Goal: Task Accomplishment & Management: Manage account settings

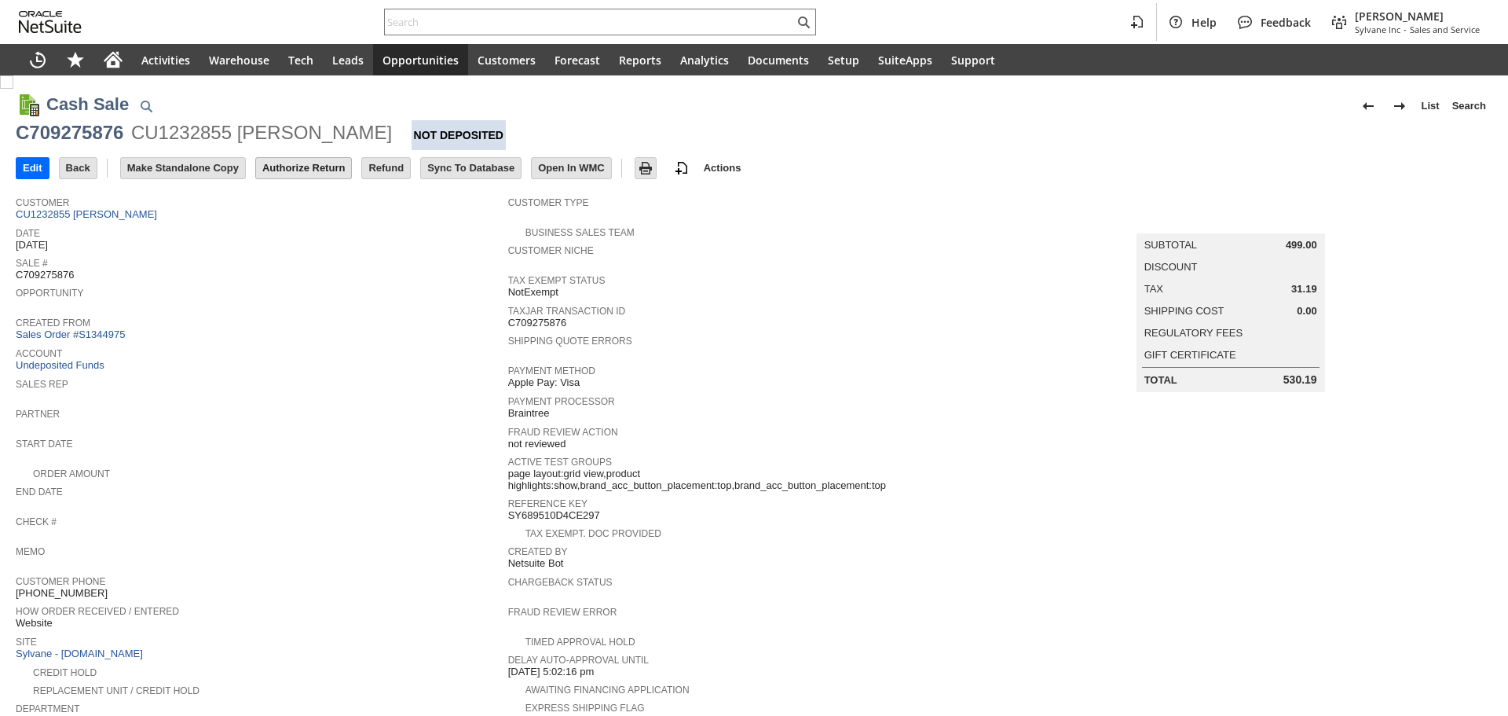
click at [294, 172] on input "Authorize Return" at bounding box center [303, 168] width 95 height 20
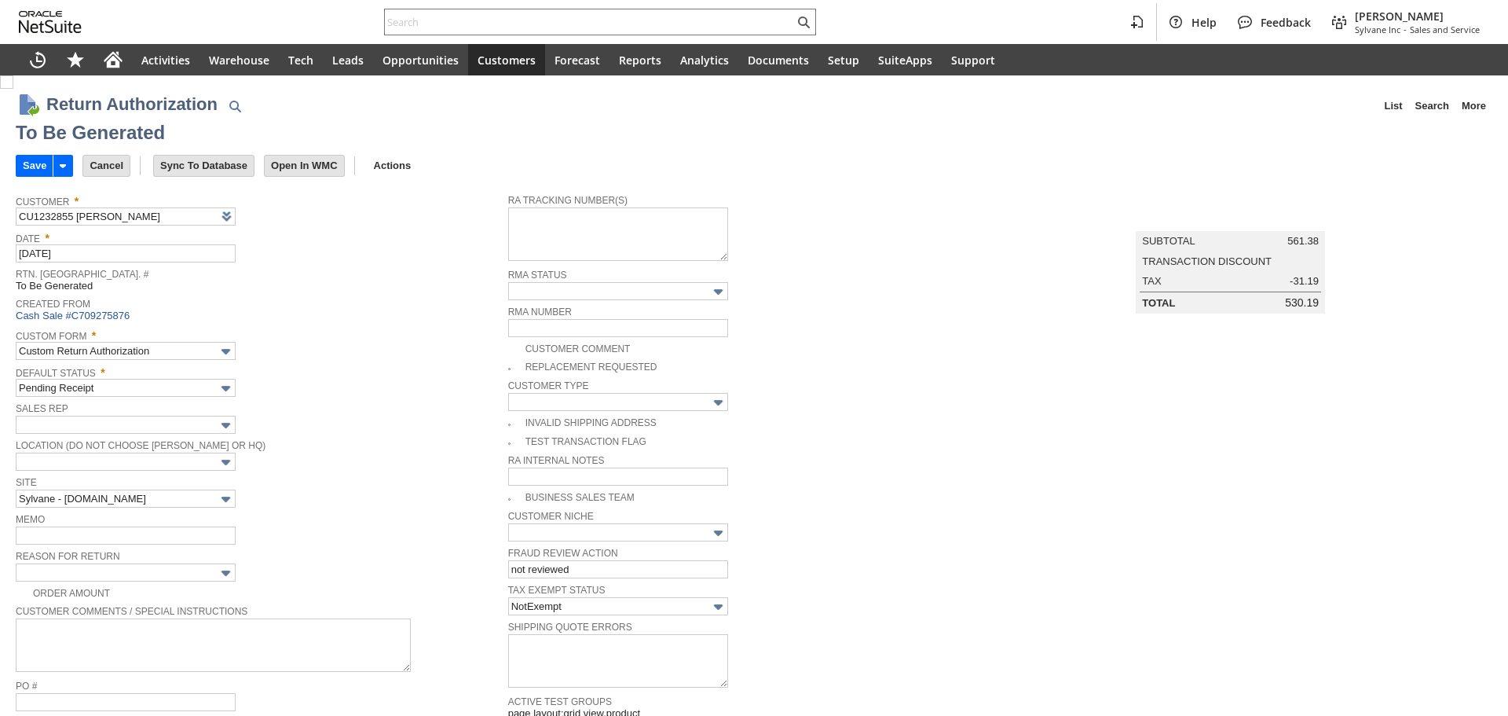
type input "Add"
type input "Copy Previous"
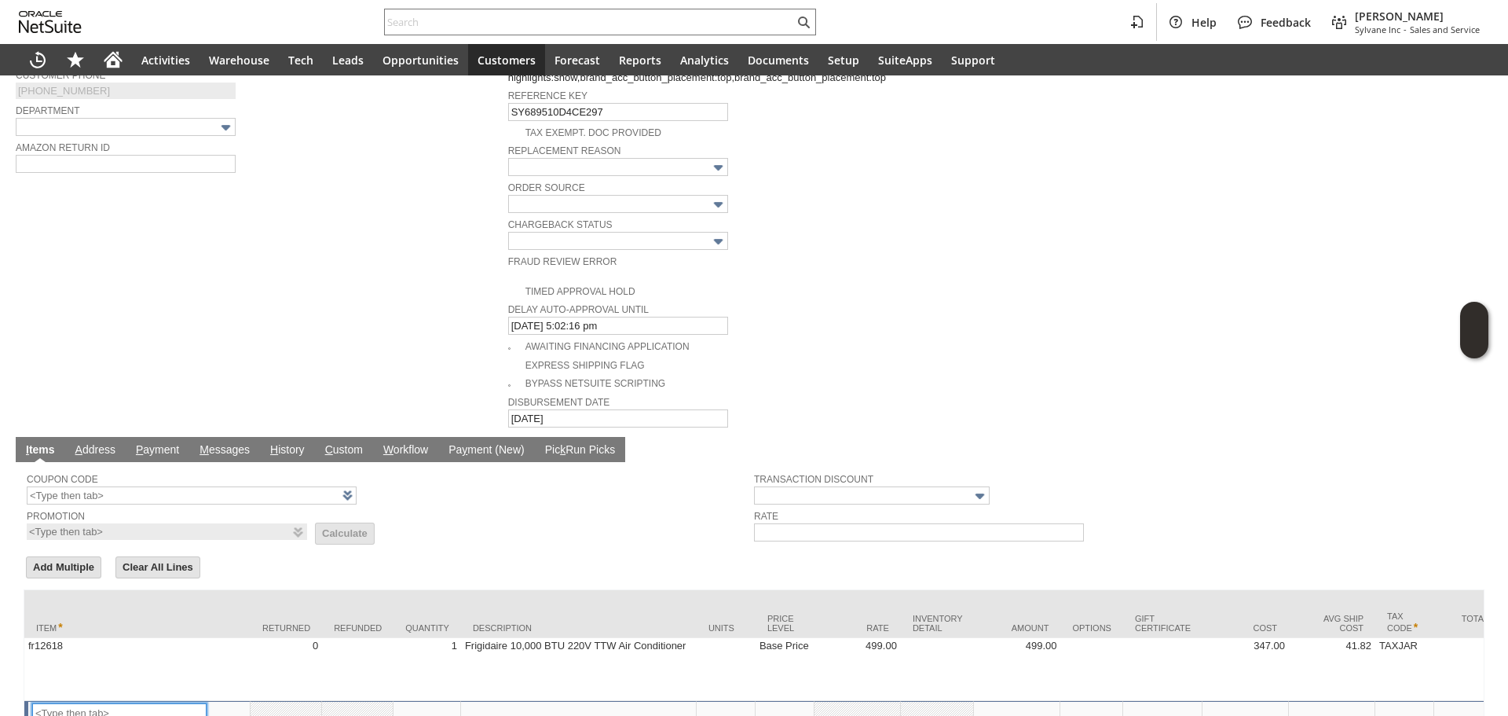
scroll to position [650, 0]
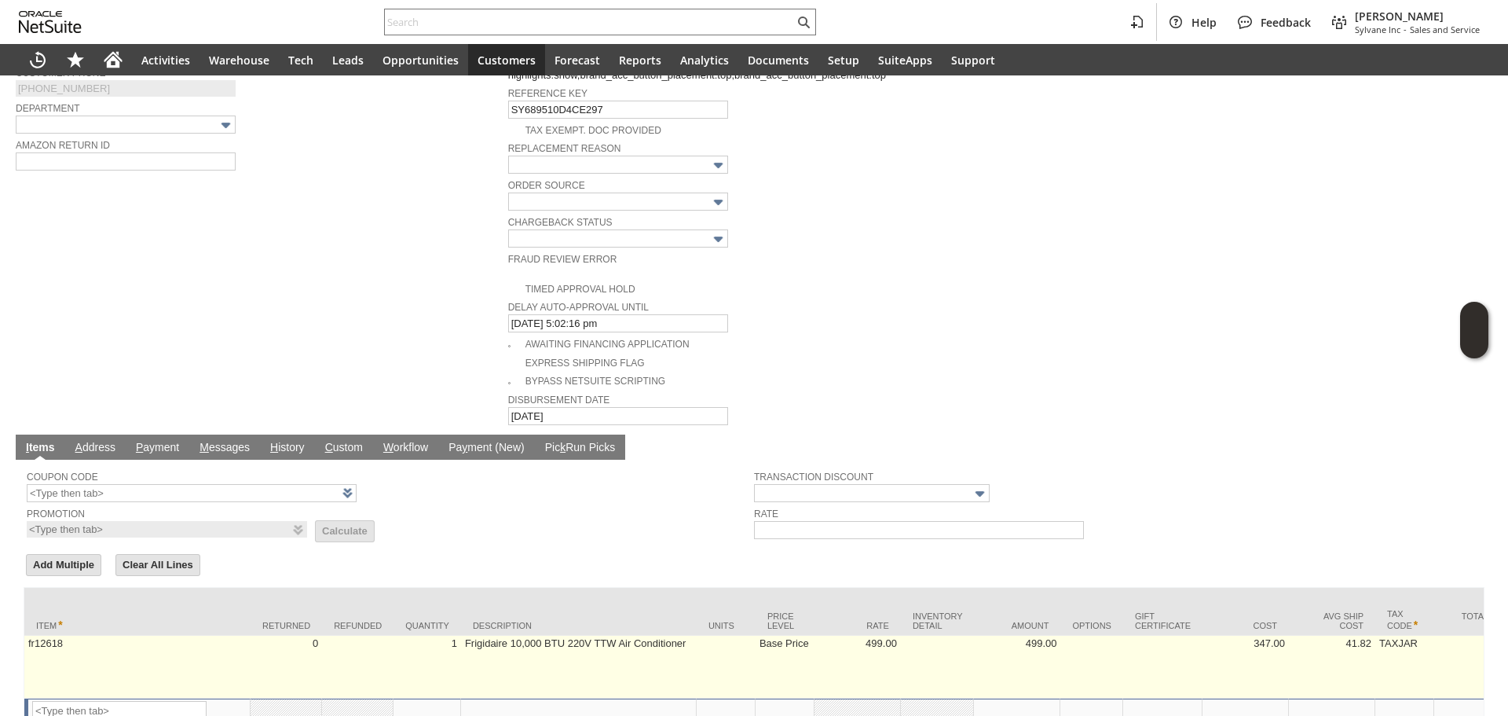
click at [31, 636] on td "fr12618" at bounding box center [137, 666] width 226 height 63
type input "fr12618"
type input "OK"
type input "Make Copy"
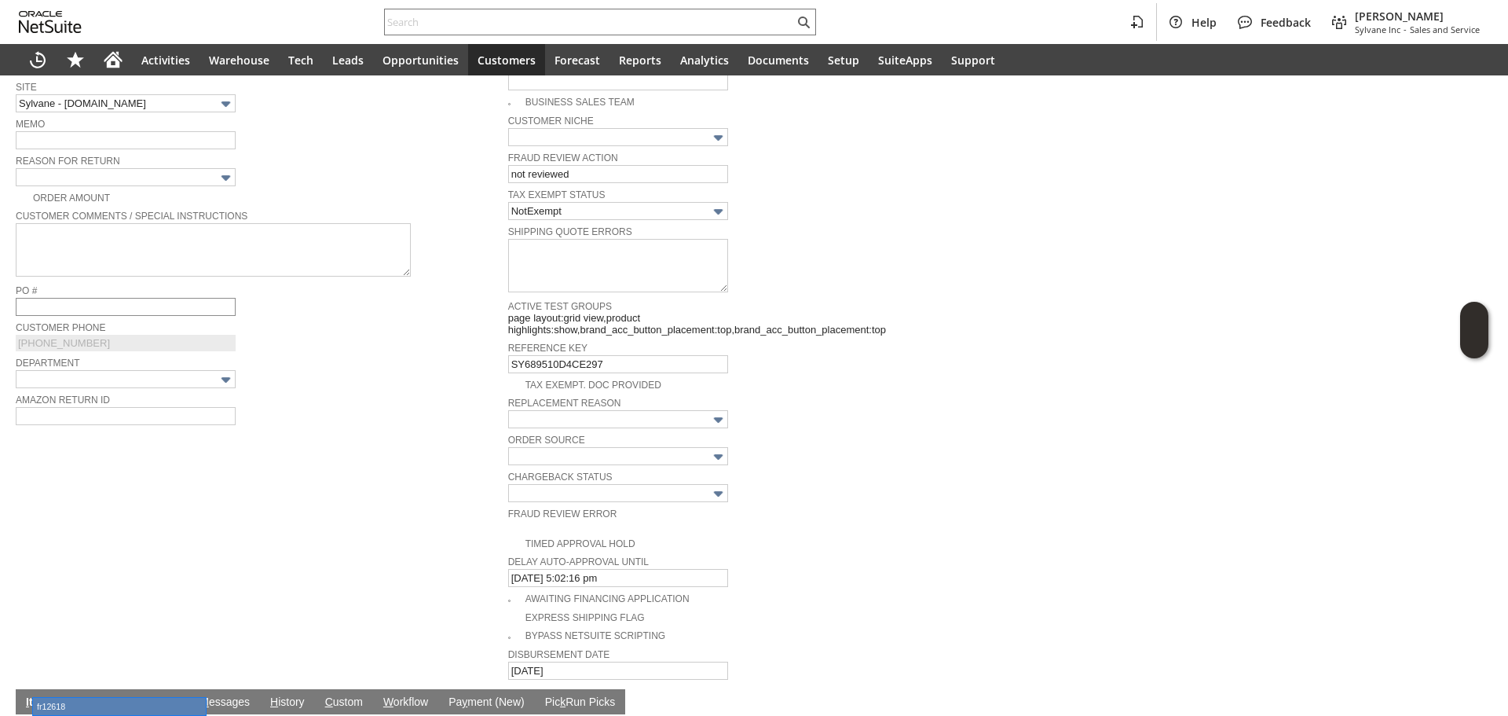
scroll to position [335, 0]
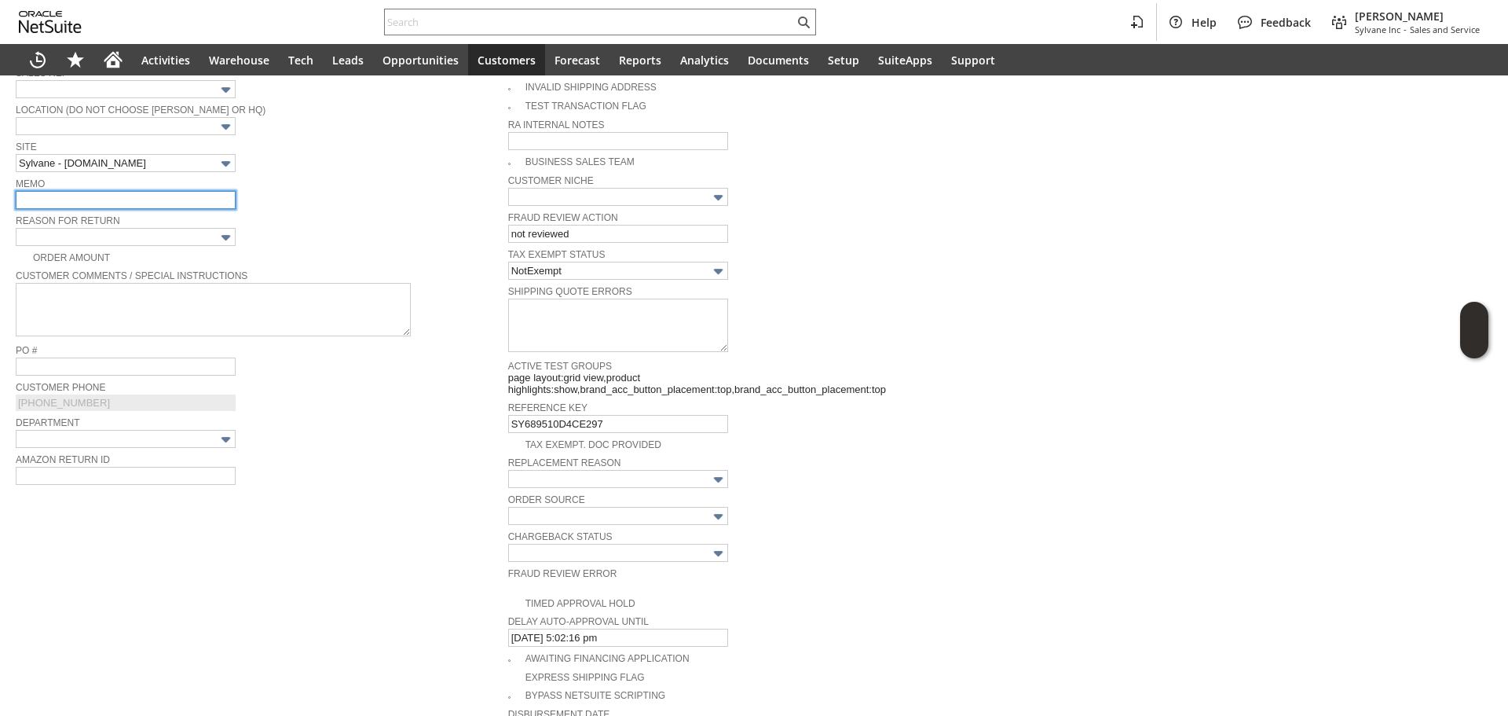
click at [93, 196] on input "text" at bounding box center [126, 200] width 220 height 18
paste input "fr12618"
type input "unit is actually 115 V"
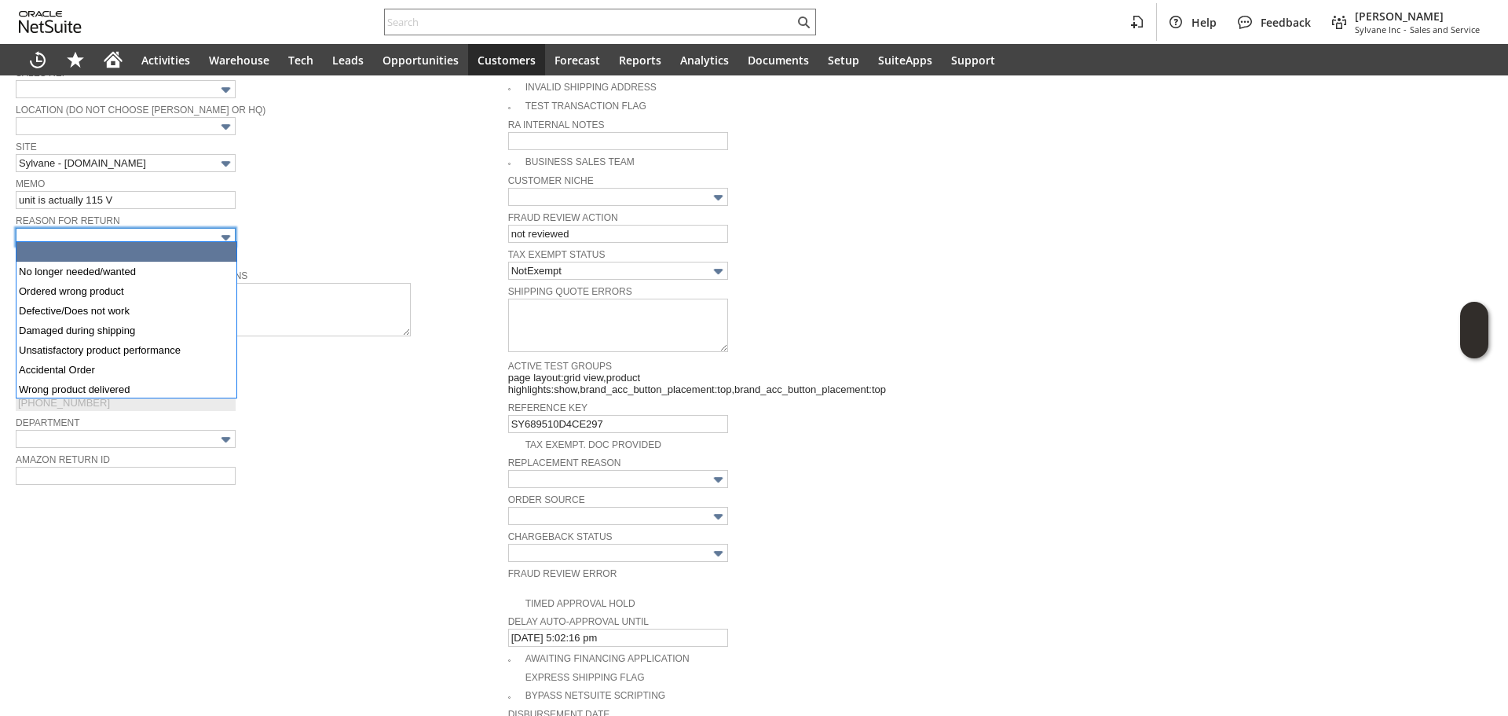
click at [126, 228] on input "text" at bounding box center [126, 237] width 220 height 18
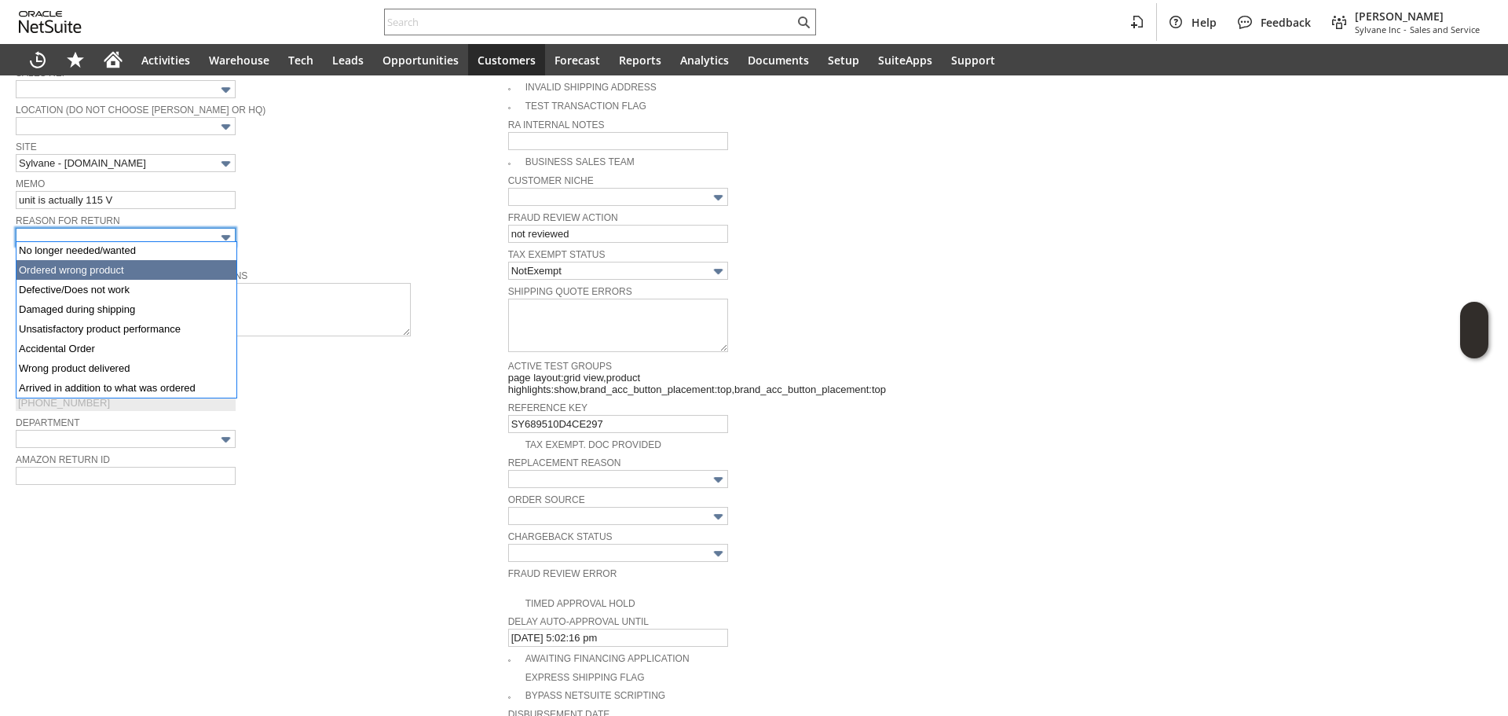
scroll to position [80, 0]
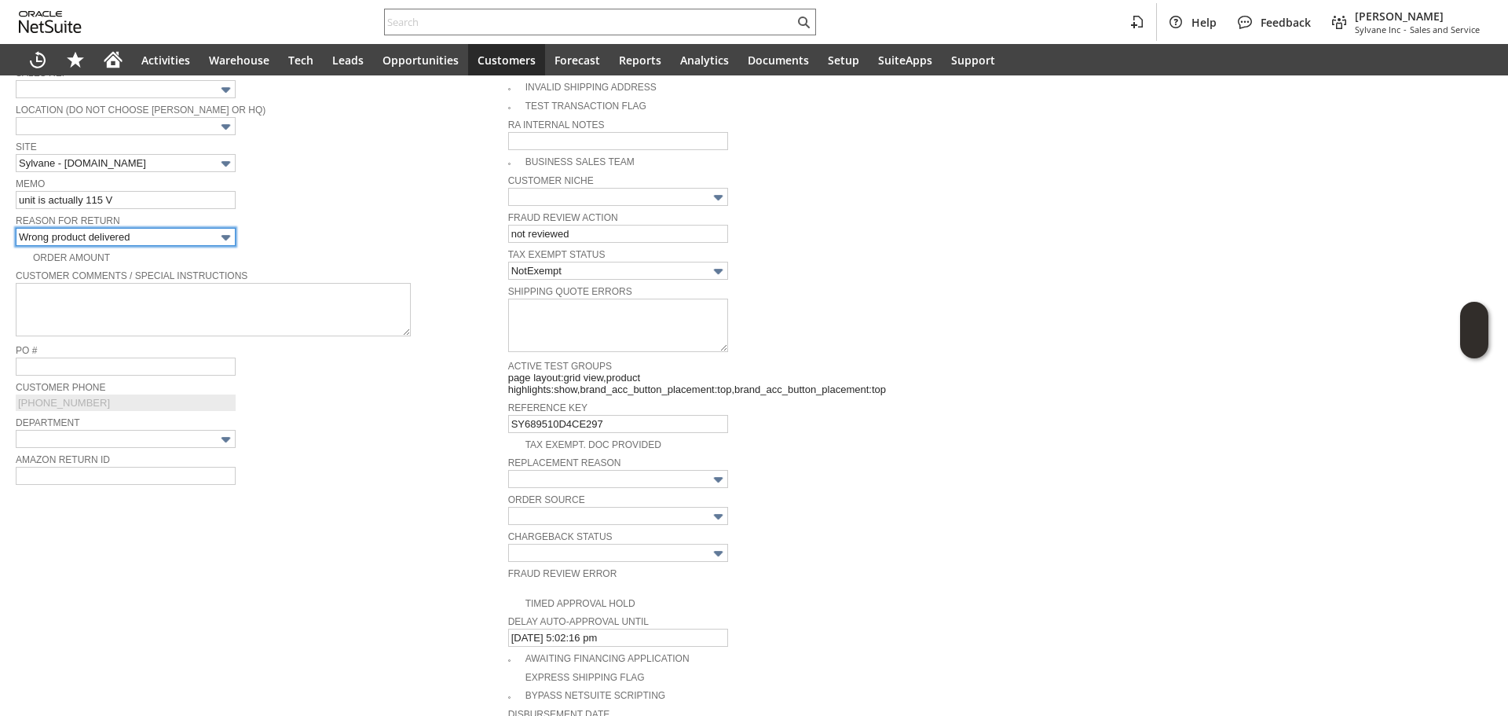
click at [172, 236] on input "Wrong product delivered" at bounding box center [126, 237] width 220 height 18
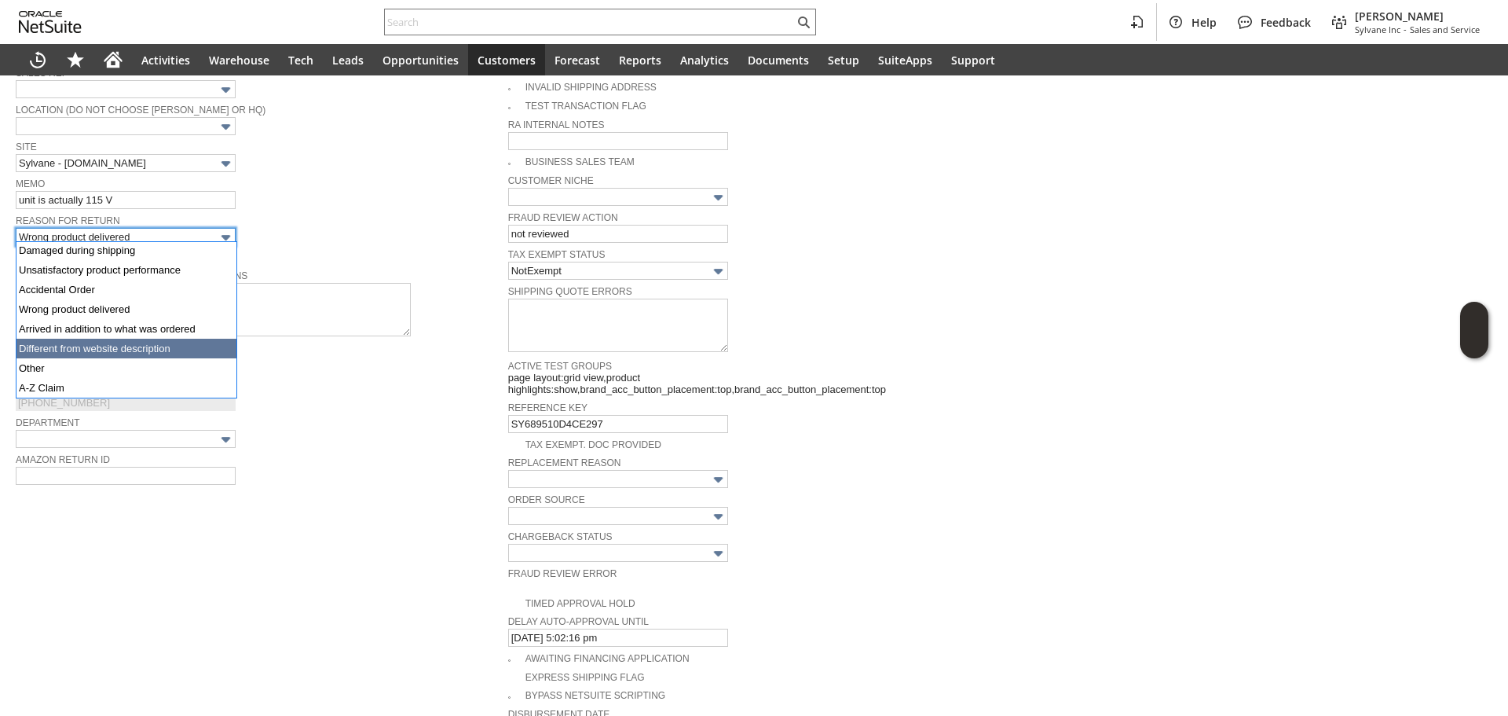
type input "Different from website description"
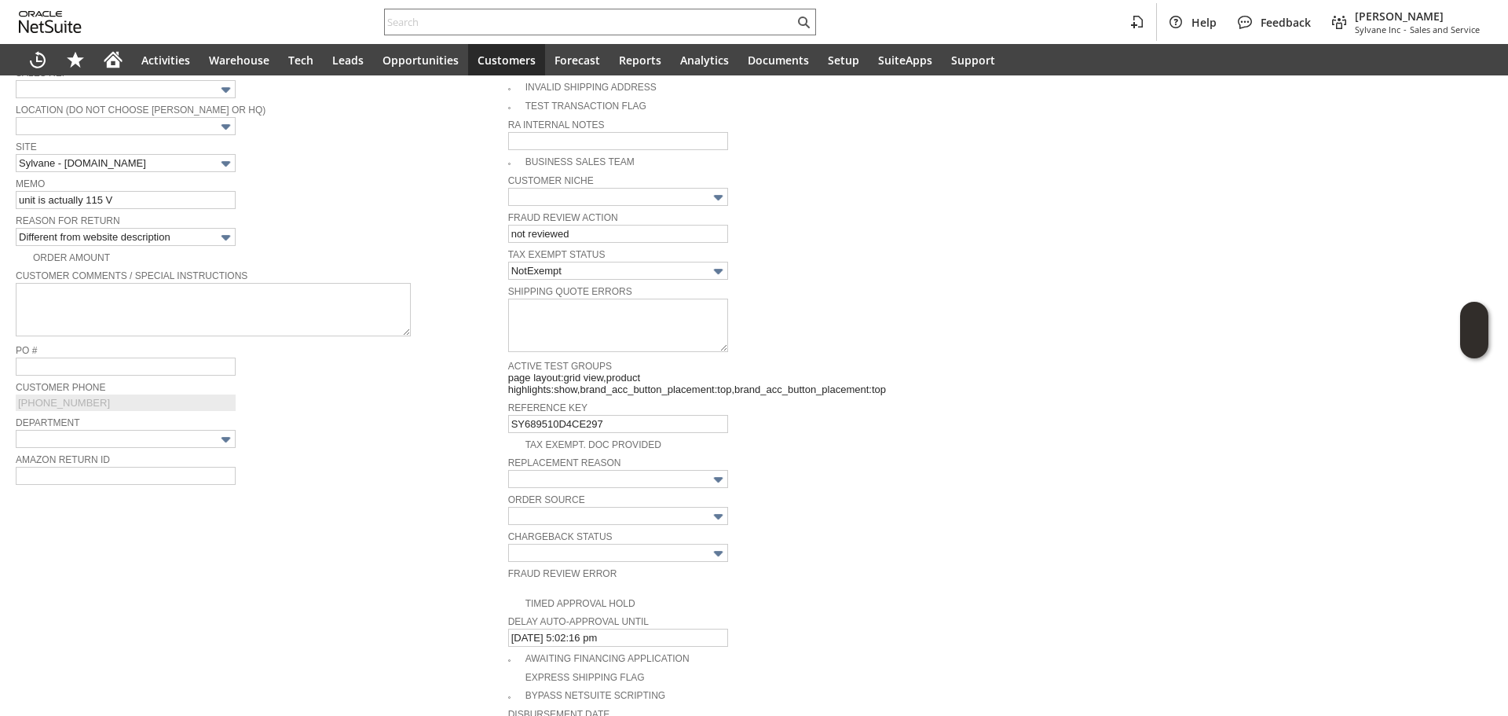
click at [380, 205] on div "Memo unit is actually 115 V" at bounding box center [258, 191] width 485 height 35
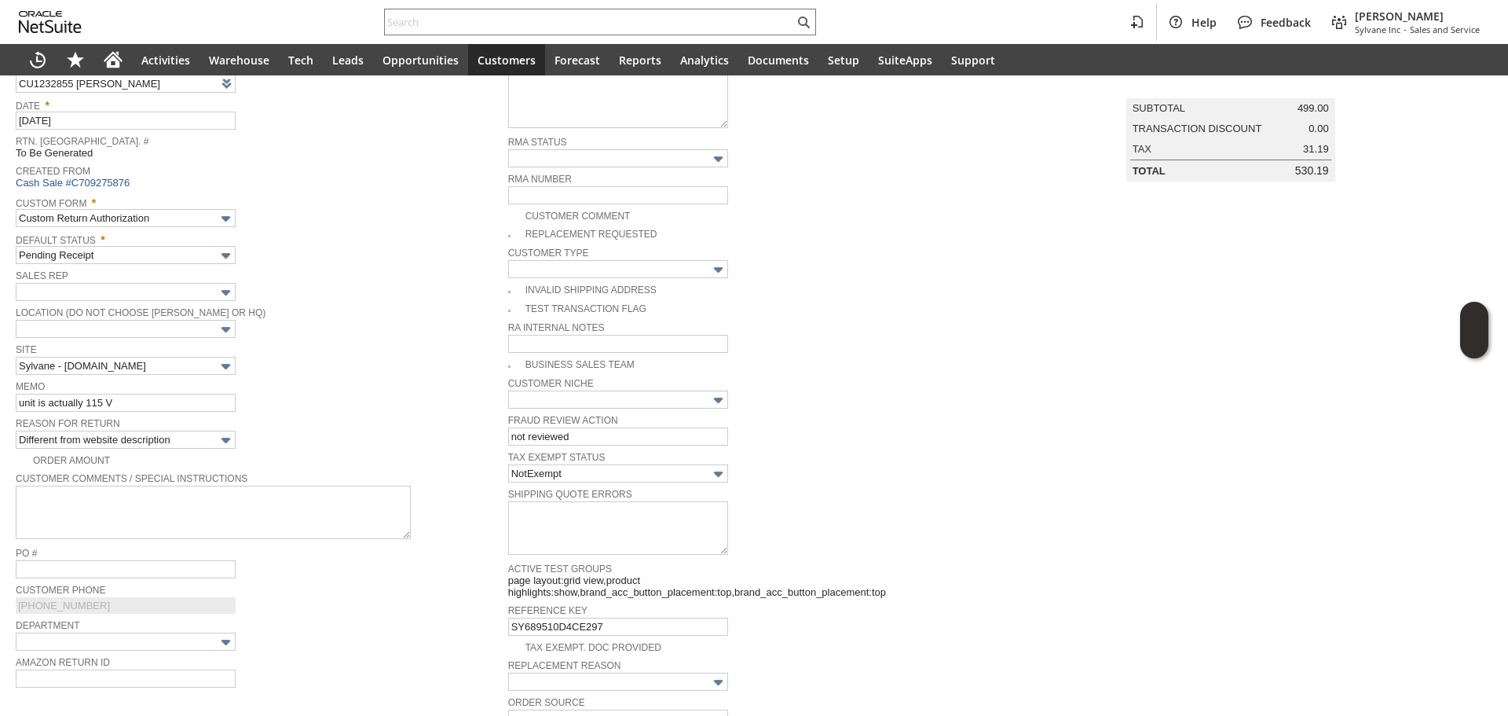
scroll to position [100, 0]
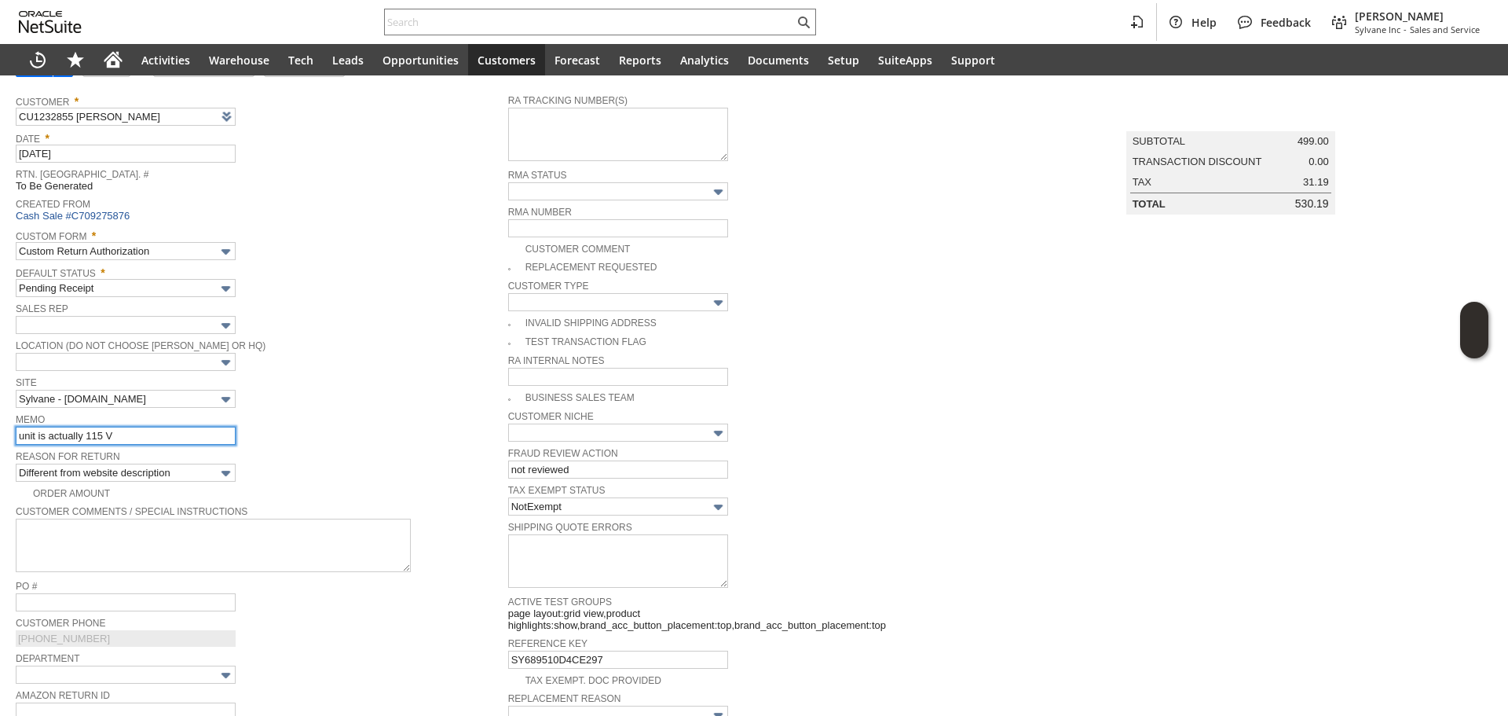
click at [170, 438] on input "unit is actually 115 V" at bounding box center [126, 436] width 220 height 18
type input "unit is actually 115 V / refund once received"
click at [394, 294] on div "Default Status * Pending Receipt" at bounding box center [258, 279] width 485 height 35
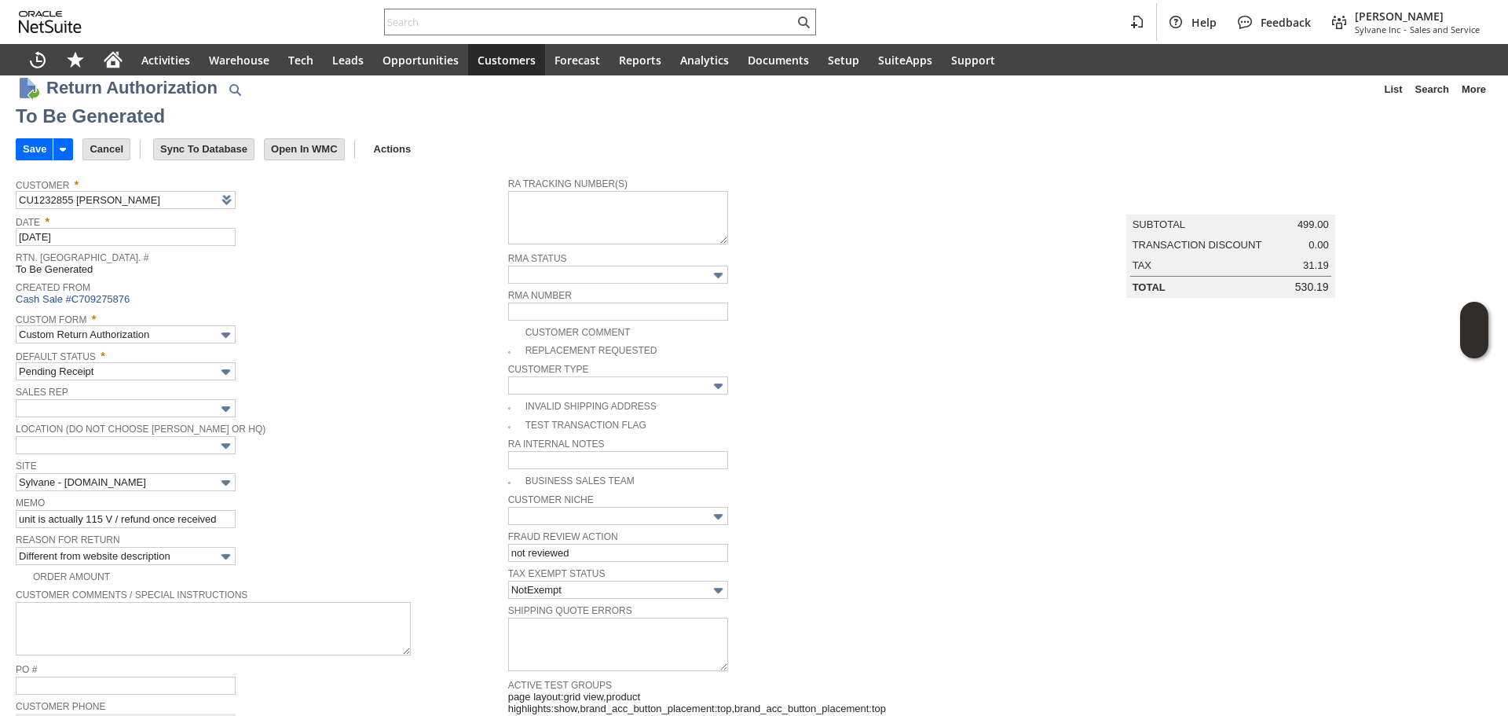
scroll to position [0, 0]
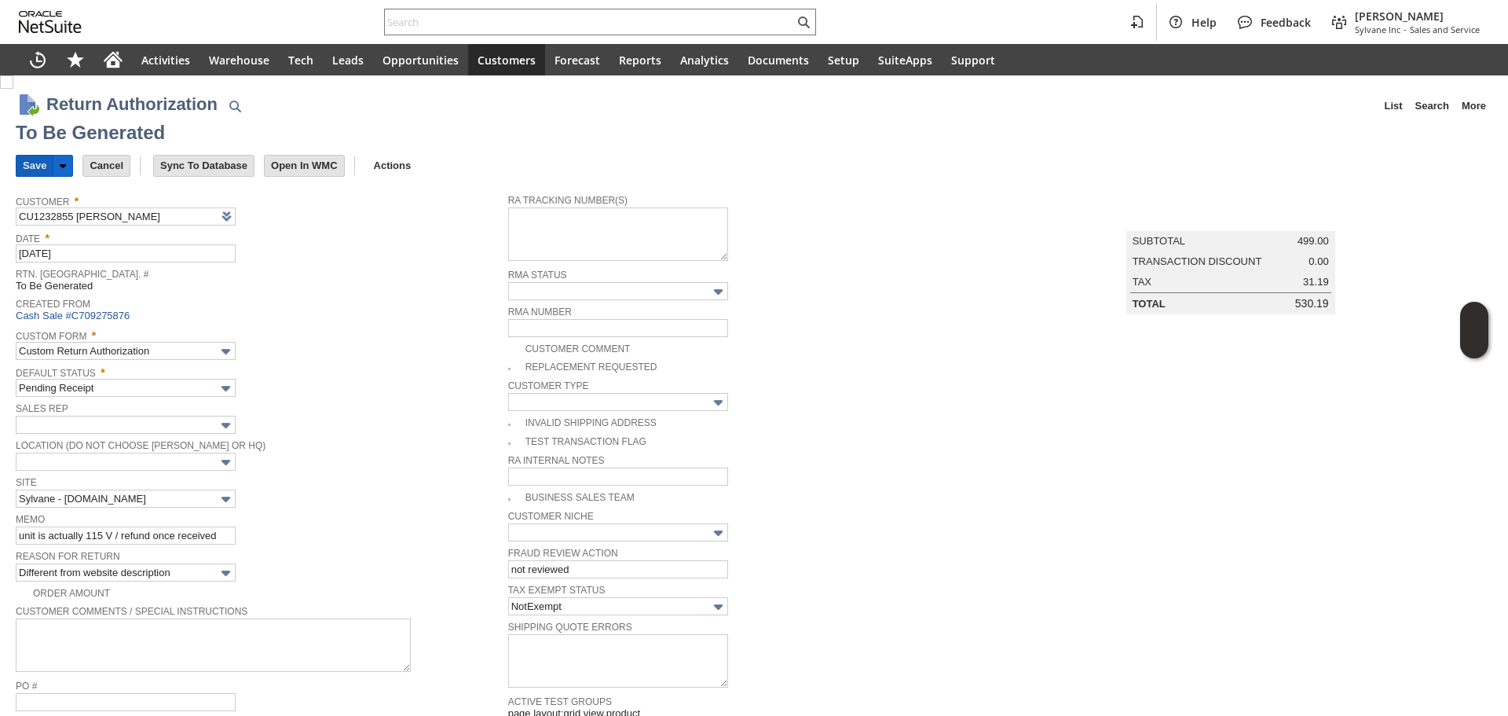
click at [36, 163] on input "Save" at bounding box center [34, 166] width 36 height 20
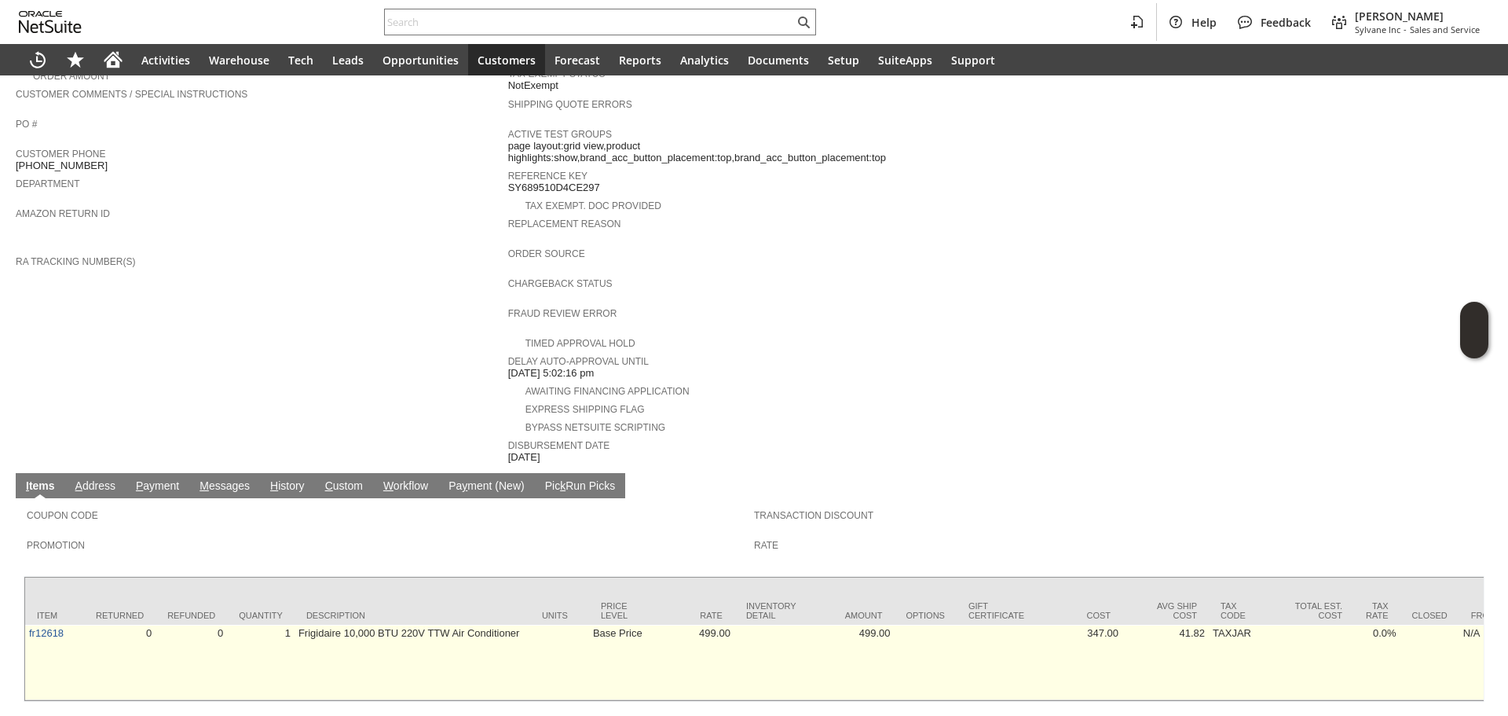
scroll to position [486, 0]
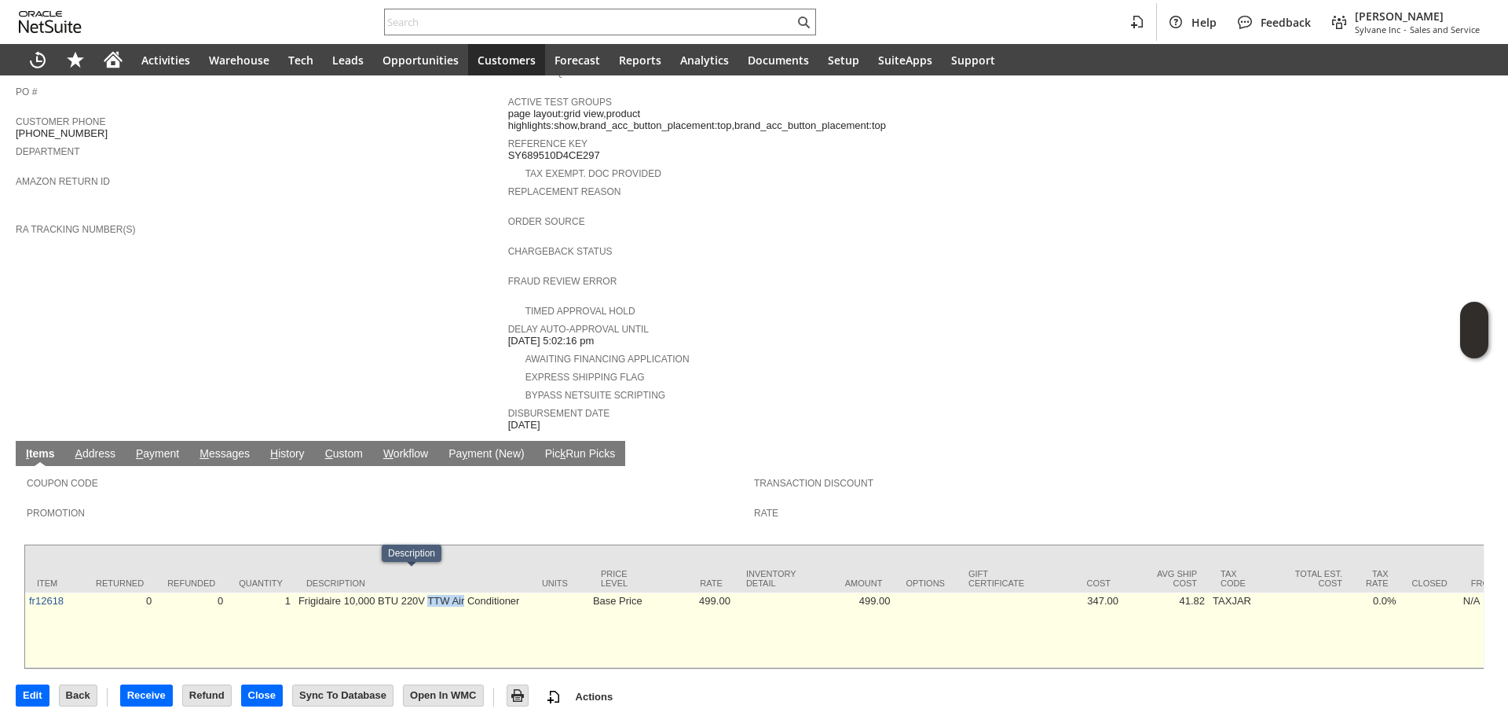
copy td "TTW Air"
drag, startPoint x: 427, startPoint y: 582, endPoint x: 463, endPoint y: 582, distance: 36.1
click at [463, 592] on td "Frigidaire 10,000 BTU 220V TTW Air Conditioner" at bounding box center [413, 629] width 236 height 75
copy td "TW Air Conditioner"
copy td "TTW Air Conditioner"
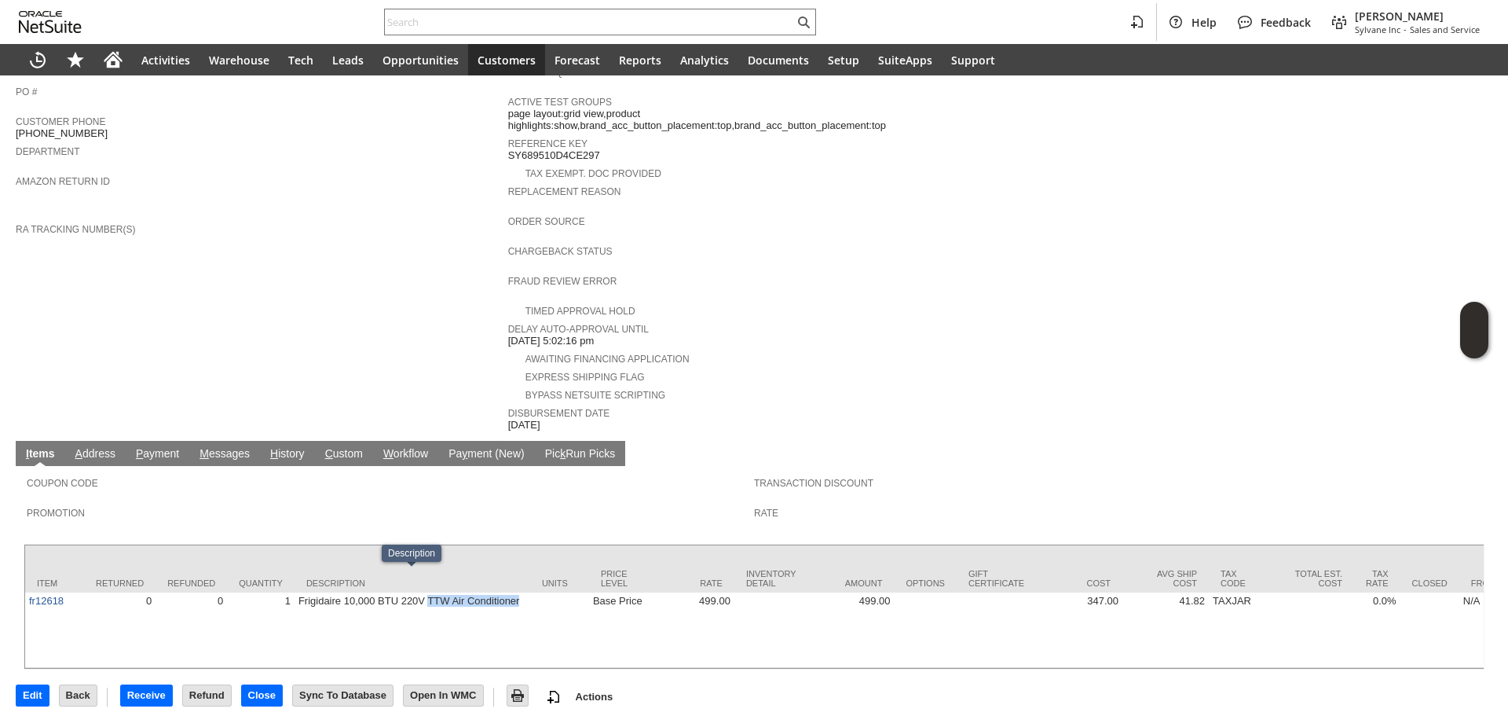
drag, startPoint x: 511, startPoint y: 590, endPoint x: 650, endPoint y: 410, distance: 227.4
click at [427, 594] on td "Frigidaire 10,000 BTU 220V TTW Air Conditioner" at bounding box center [413, 629] width 236 height 75
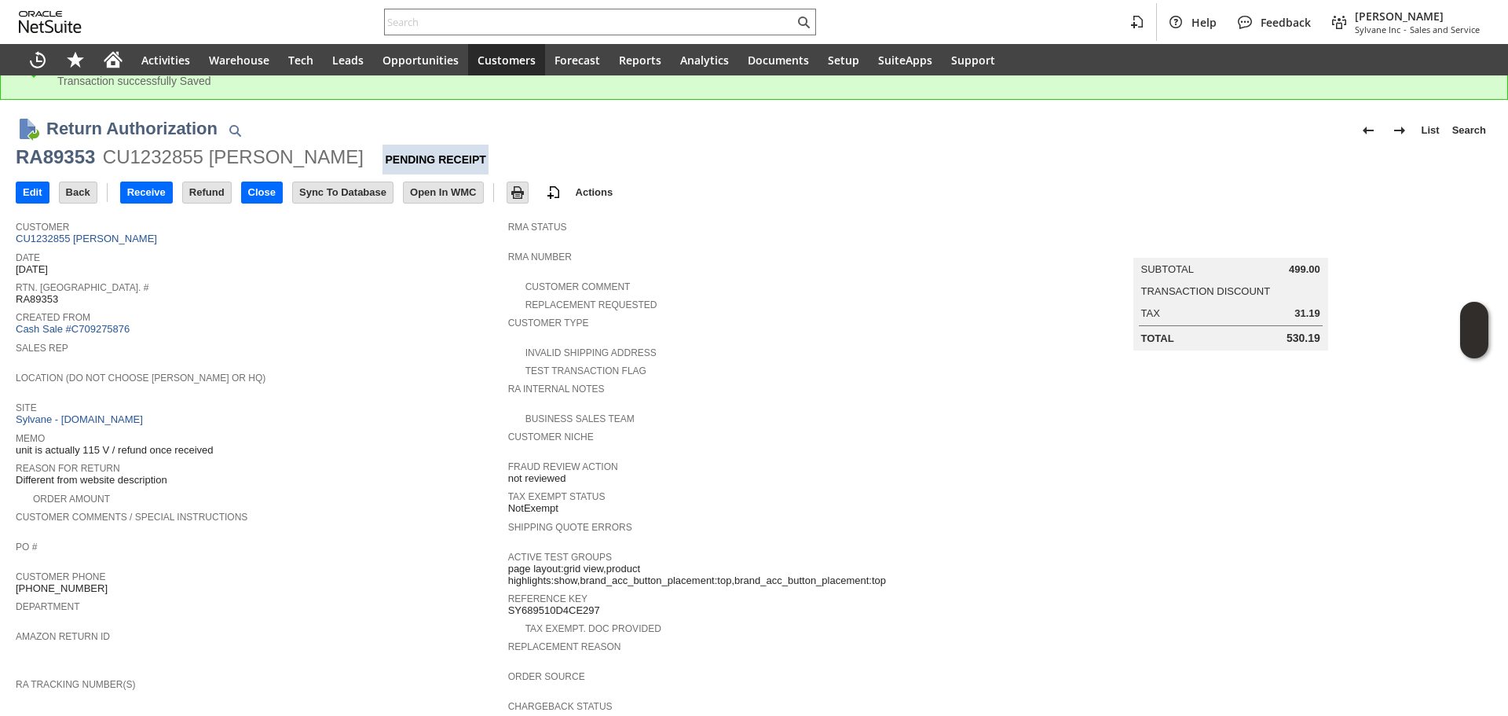
scroll to position [0, 0]
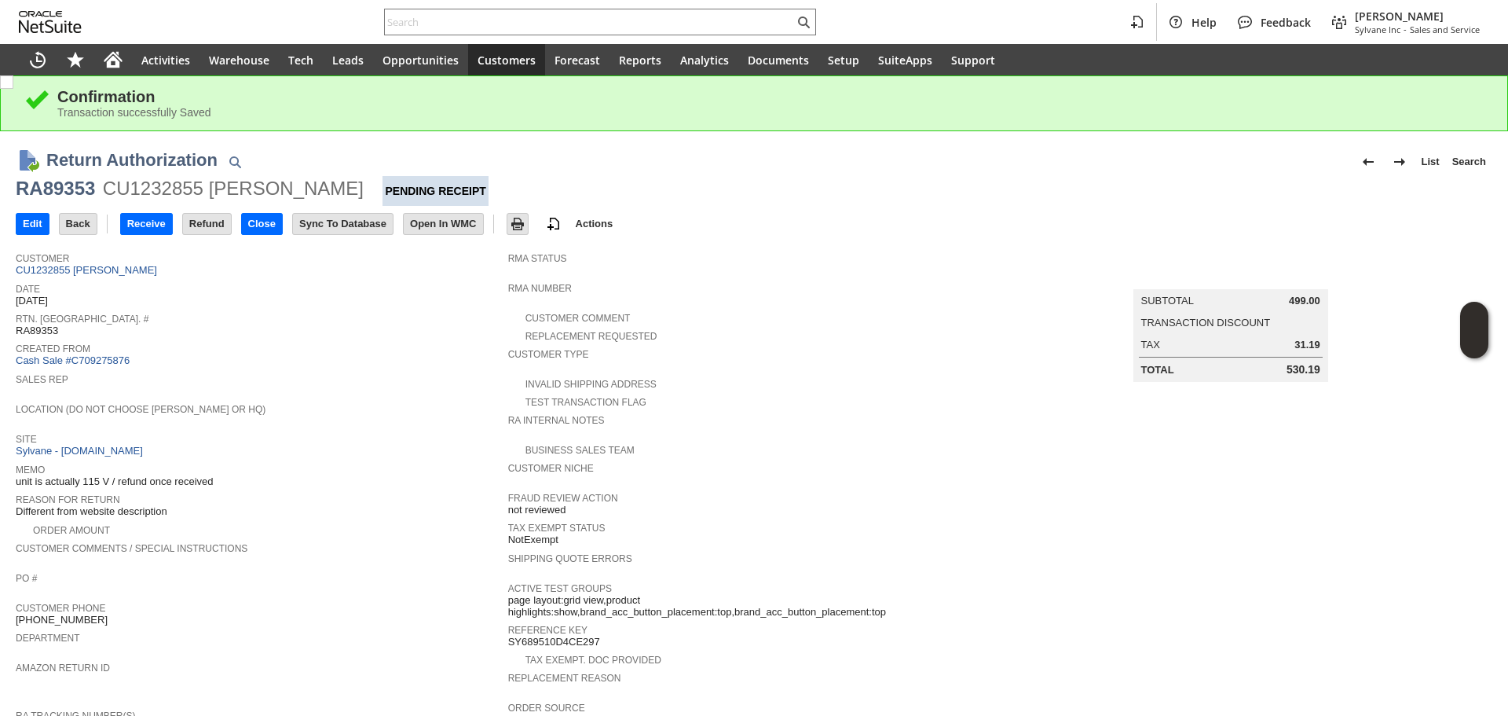
click at [62, 193] on div "RA89353" at bounding box center [55, 188] width 79 height 25
copy div "RA89353"
click at [23, 214] on input "Edit" at bounding box center [32, 224] width 32 height 20
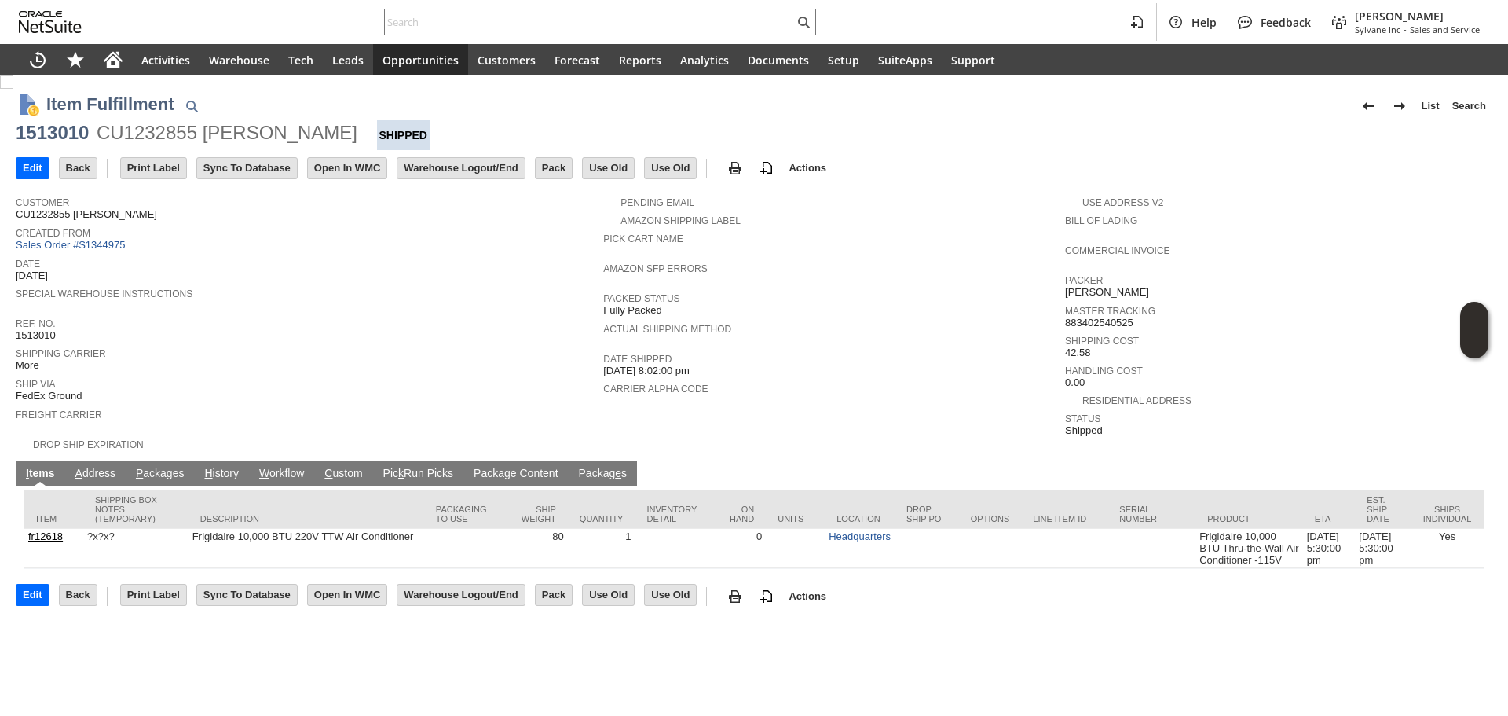
click at [158, 460] on td "P ackages" at bounding box center [160, 472] width 69 height 25
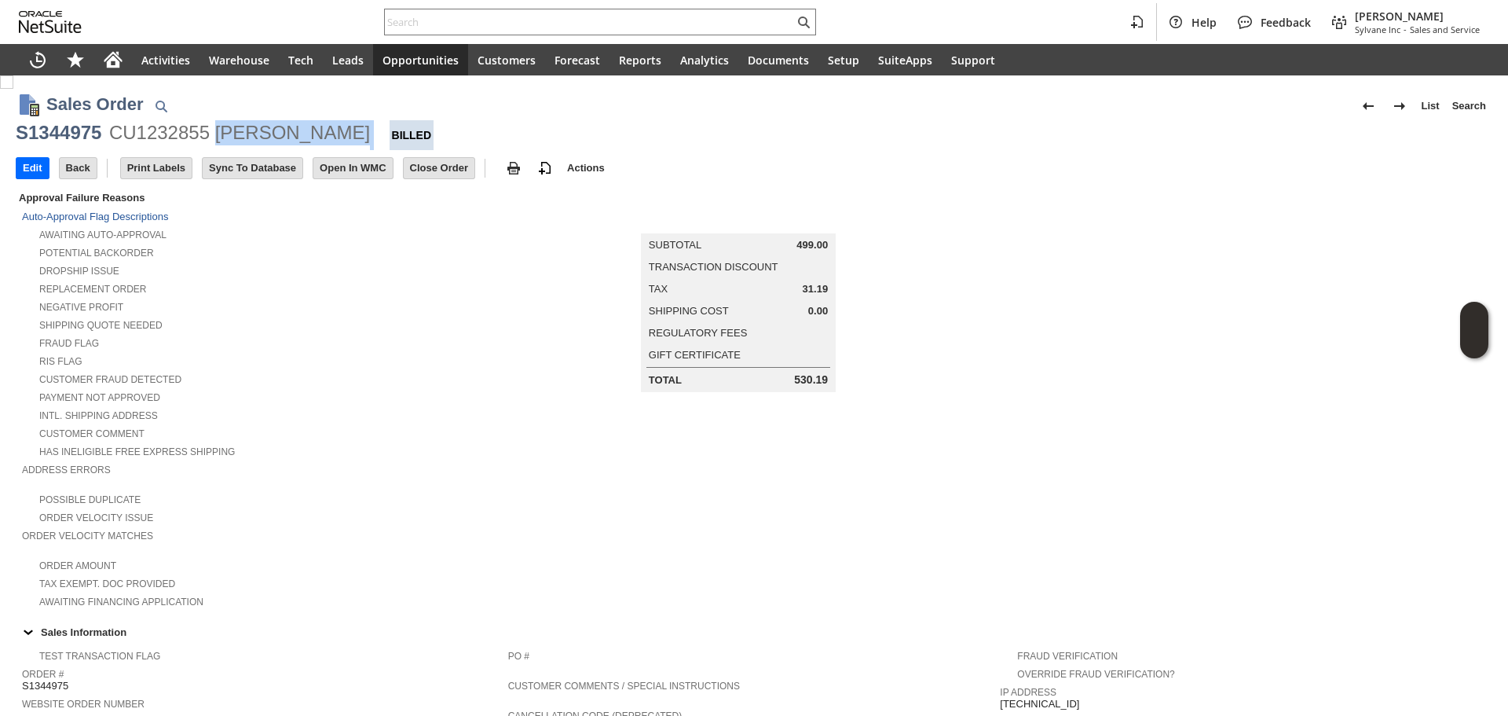
copy div "[PERSON_NAME]"
drag, startPoint x: 346, startPoint y: 134, endPoint x: 216, endPoint y: 141, distance: 130.6
click at [216, 141] on div "S1344975 CU1232855 [PERSON_NAME] Billed" at bounding box center [754, 135] width 1477 height 30
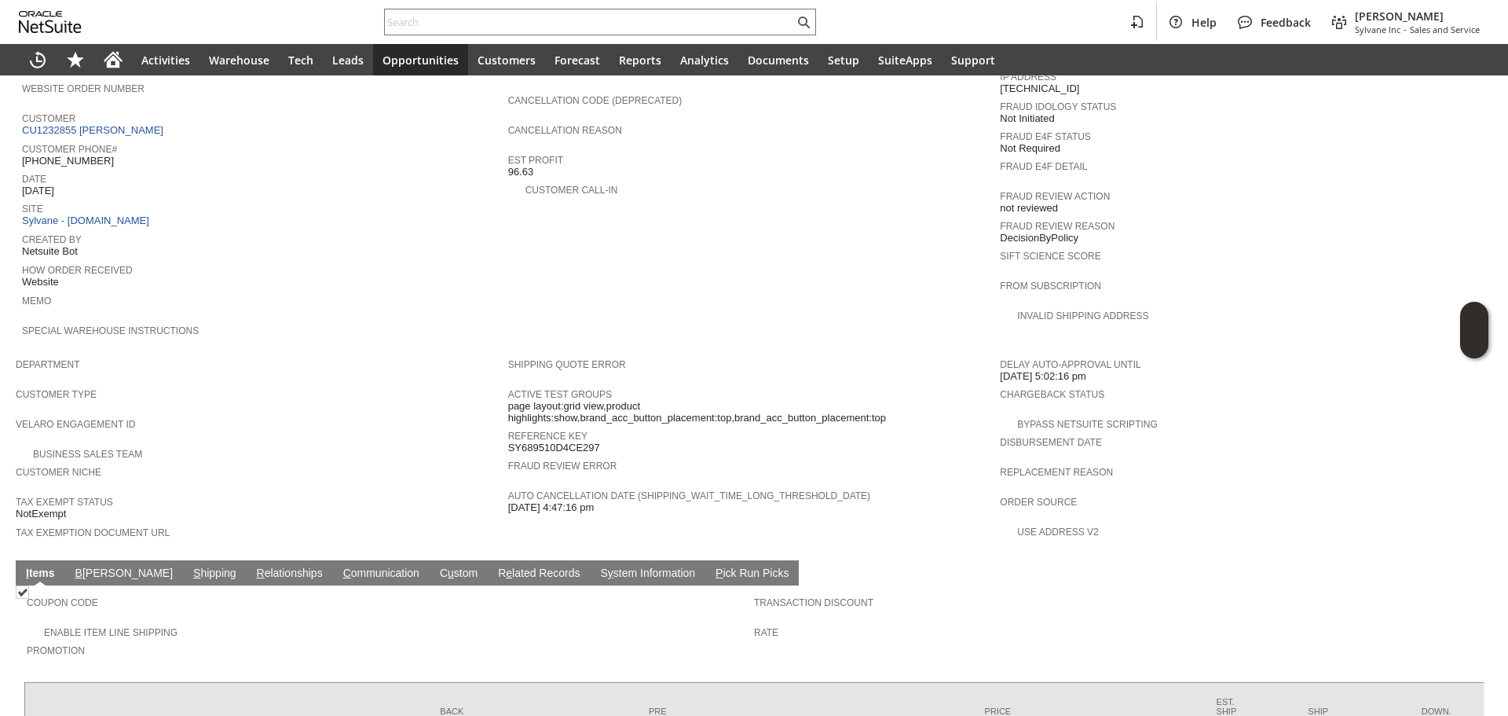
scroll to position [628, 0]
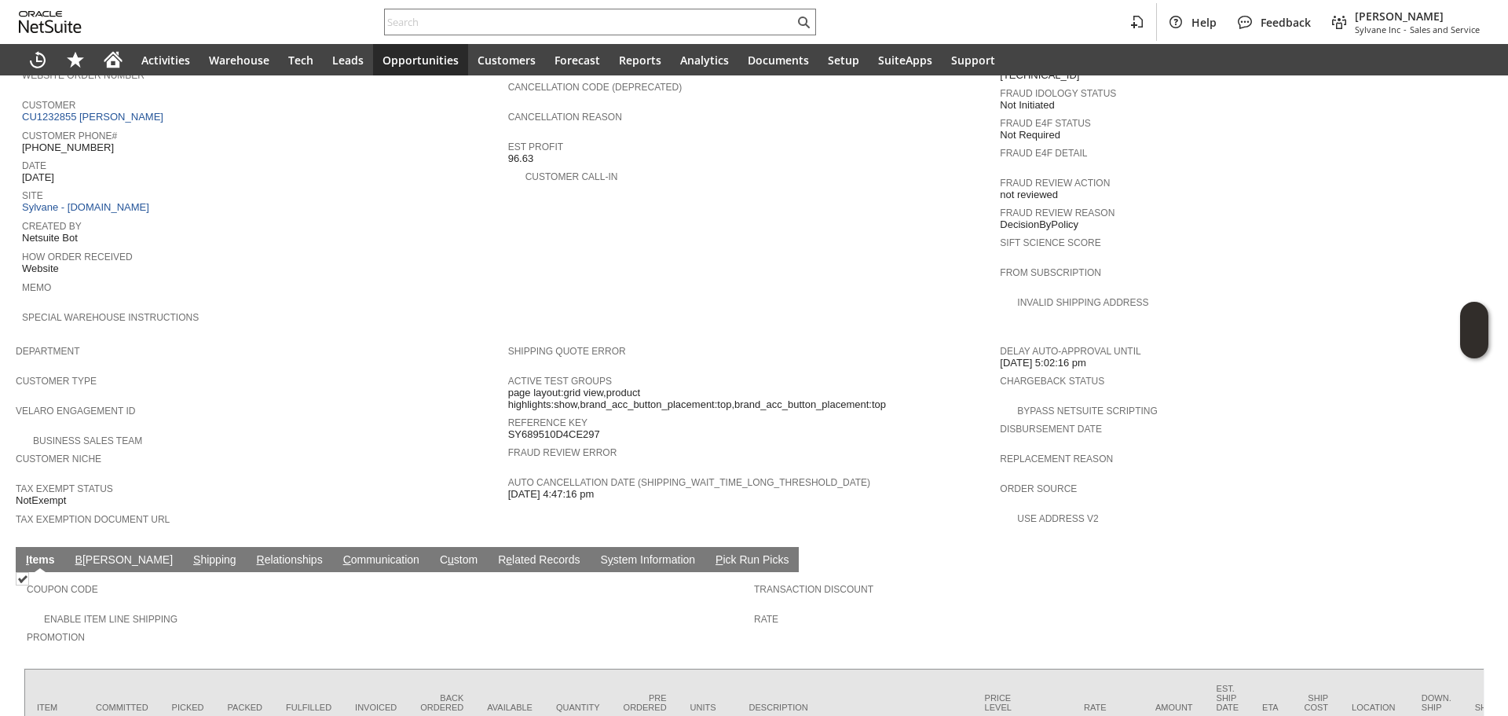
click at [77, 156] on span "Date" at bounding box center [261, 164] width 478 height 16
copy span "[PHONE_NUMBER]"
drag, startPoint x: 121, startPoint y: 130, endPoint x: 31, endPoint y: 132, distance: 89.6
click at [31, 132] on div "Customer Phone# 1 (857) 204-7797" at bounding box center [261, 140] width 478 height 28
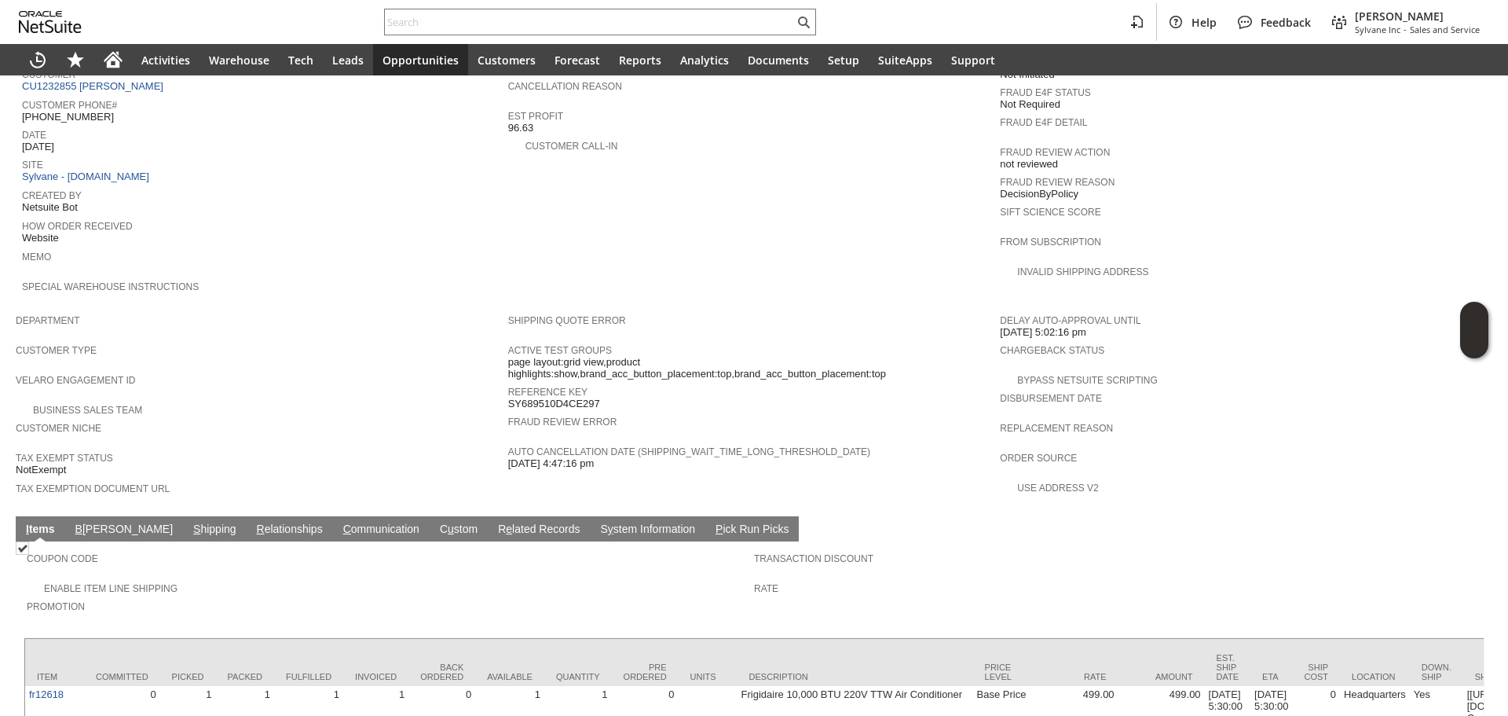
scroll to position [738, 0]
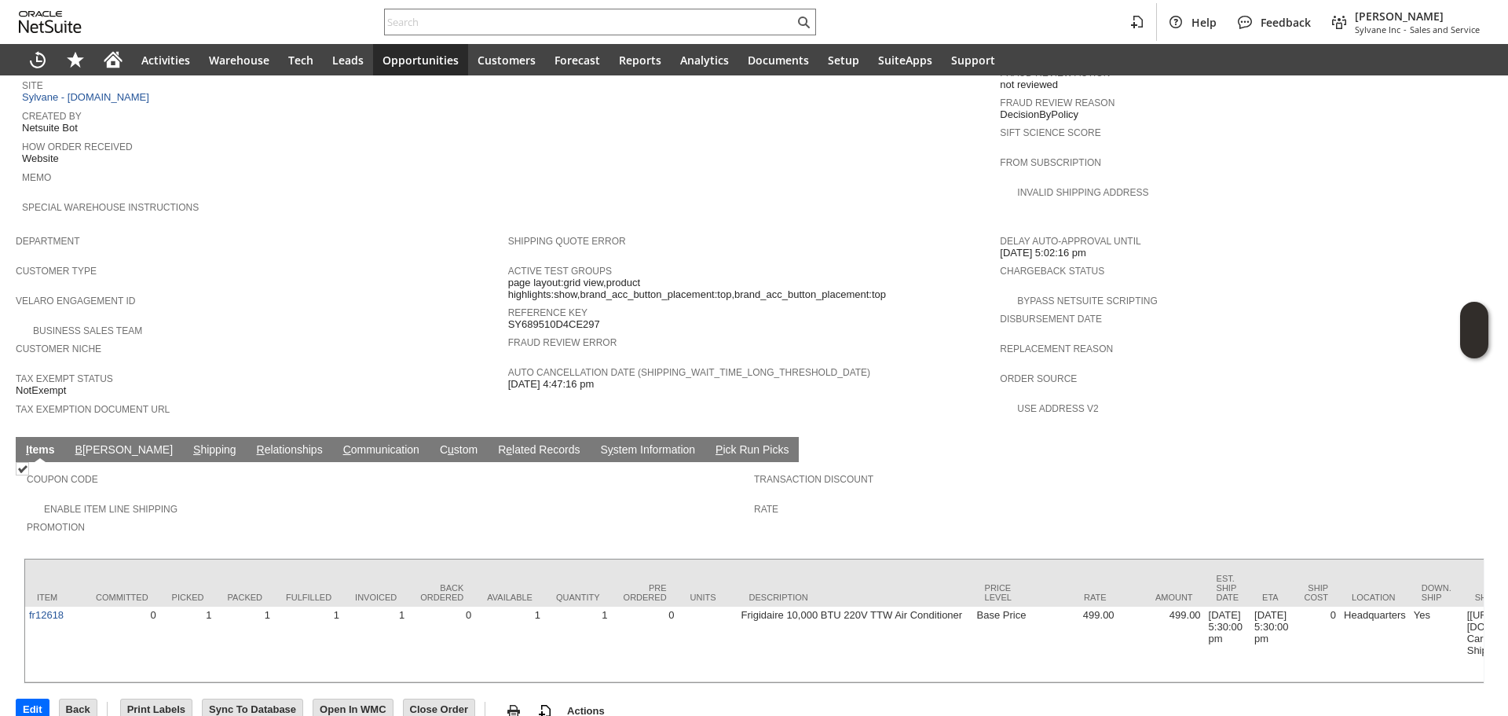
click at [183, 437] on td "S hipping" at bounding box center [215, 449] width 64 height 25
click at [189, 443] on link "S hipping" at bounding box center [214, 450] width 51 height 15
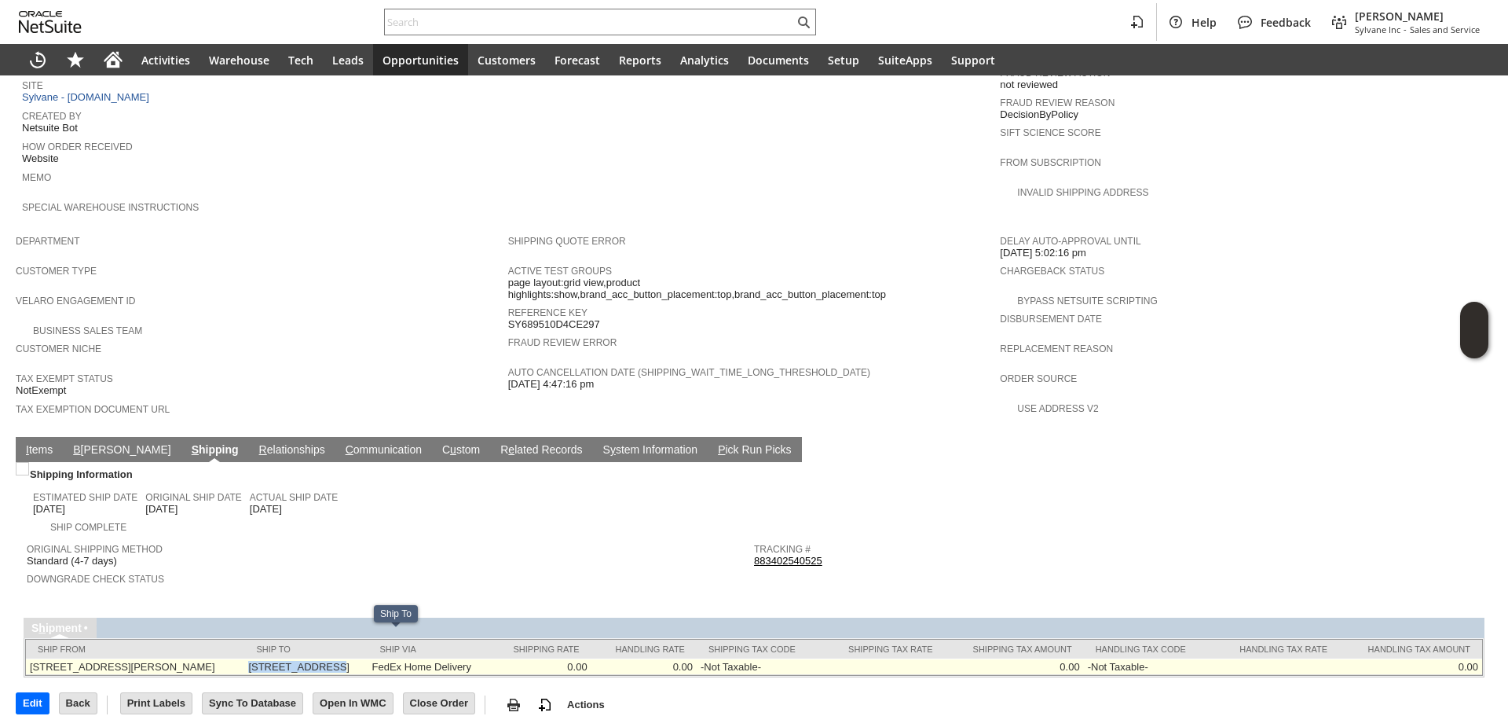
copy td "783 Tremont St"
drag, startPoint x: 288, startPoint y: 639, endPoint x: 365, endPoint y: 633, distance: 77.2
click at [365, 658] on td "783 Tremont St Boston MA 02118 United States" at bounding box center [305, 666] width 123 height 16
click at [368, 658] on td "783 Tremont St Boston MA 02118 United States" at bounding box center [305, 666] width 123 height 16
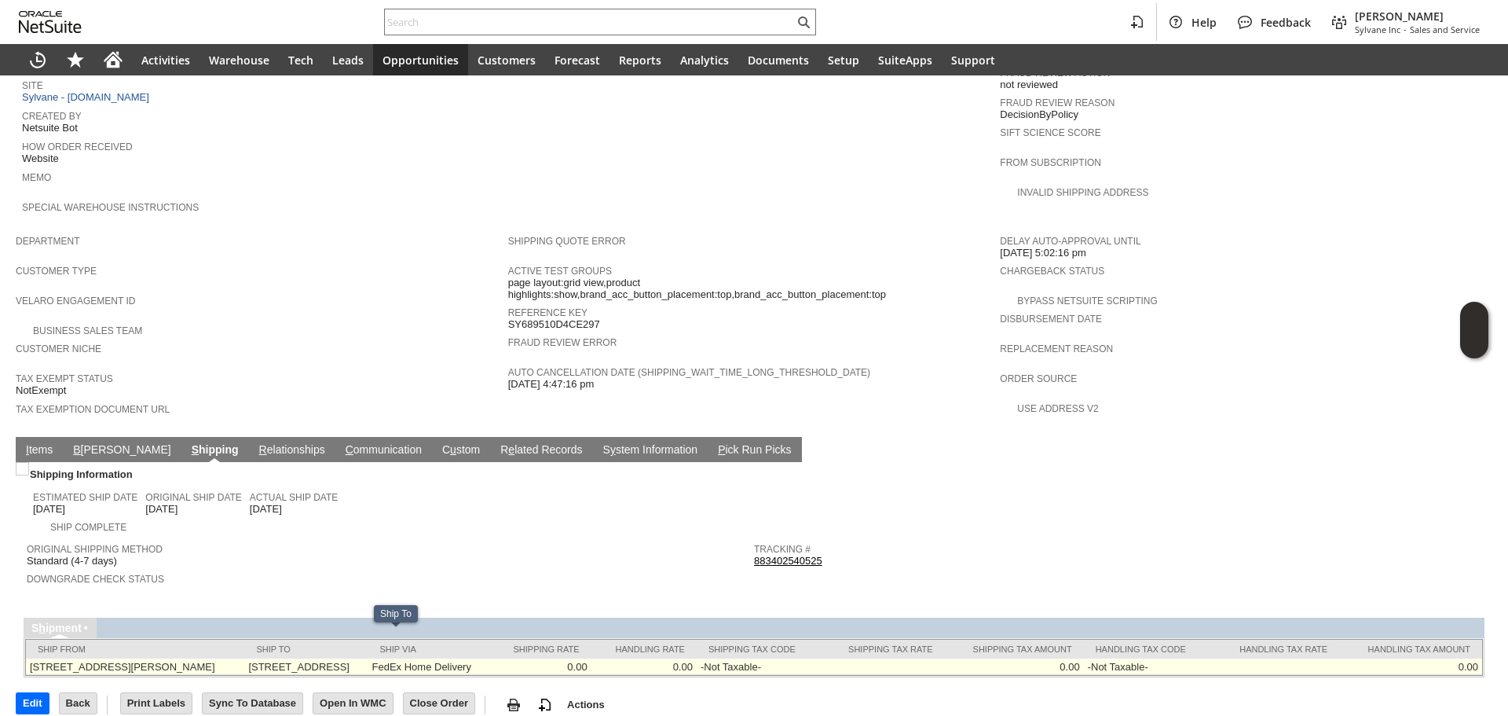
copy td "02118"
click at [368, 658] on td "783 Tremont St Boston MA 02118 United States" at bounding box center [305, 666] width 123 height 16
copy td "Boston"
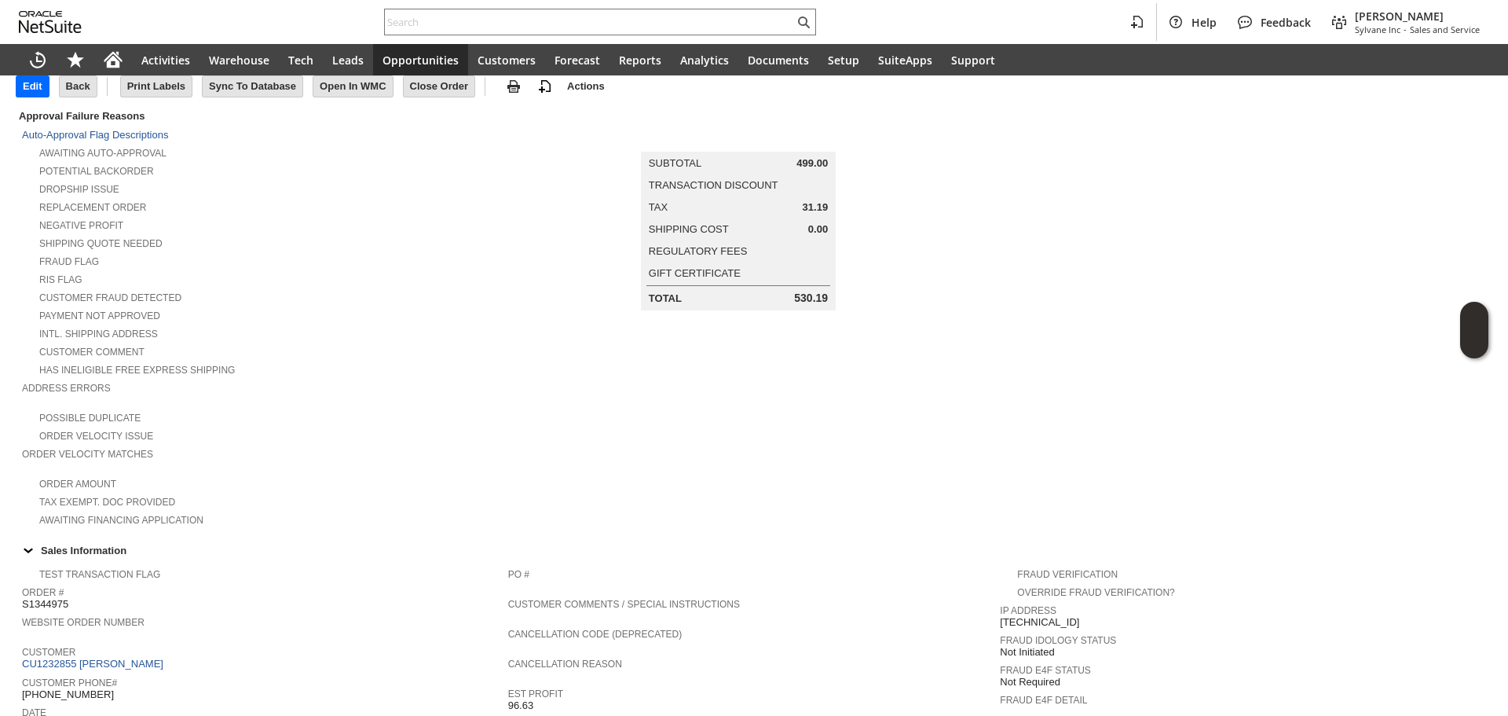
scroll to position [0, 0]
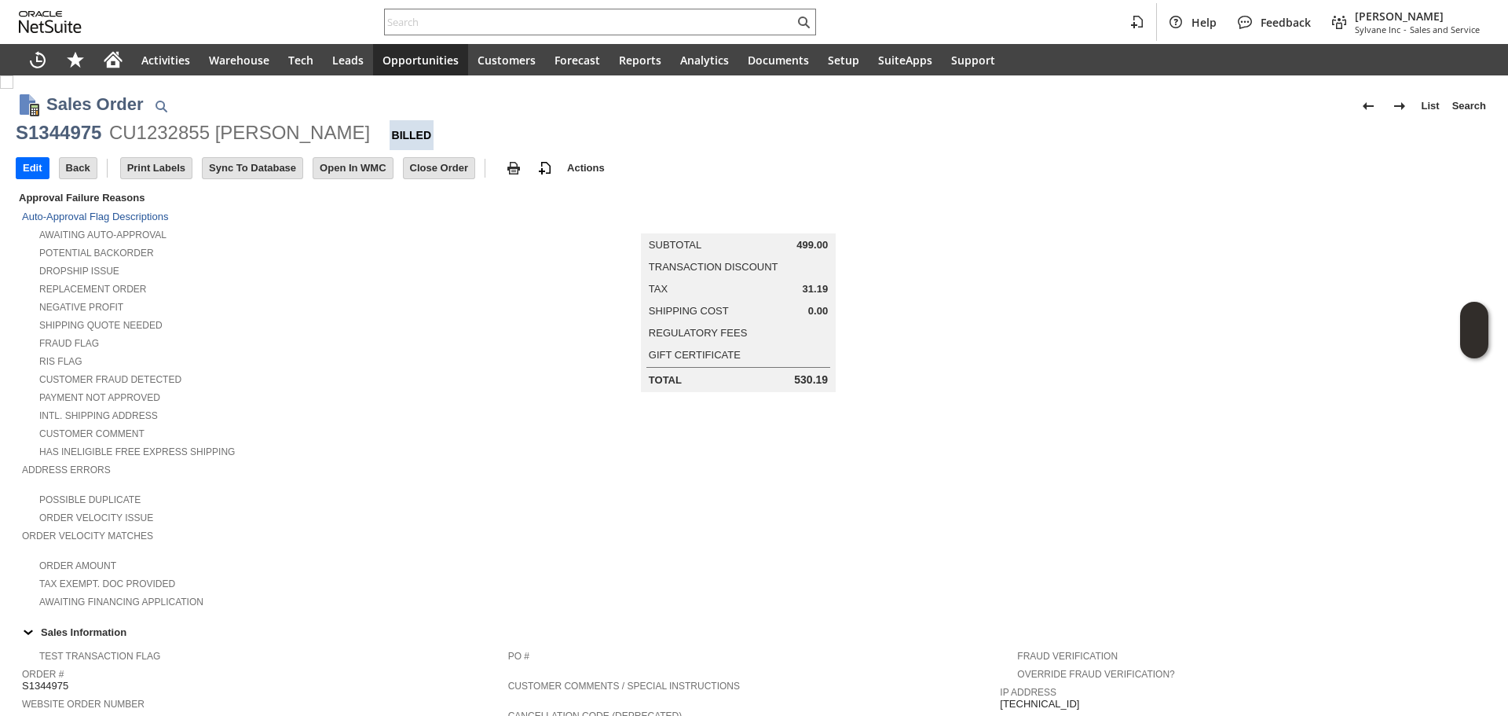
click at [65, 137] on div "S1344975" at bounding box center [59, 132] width 86 height 25
copy div "S1344975"
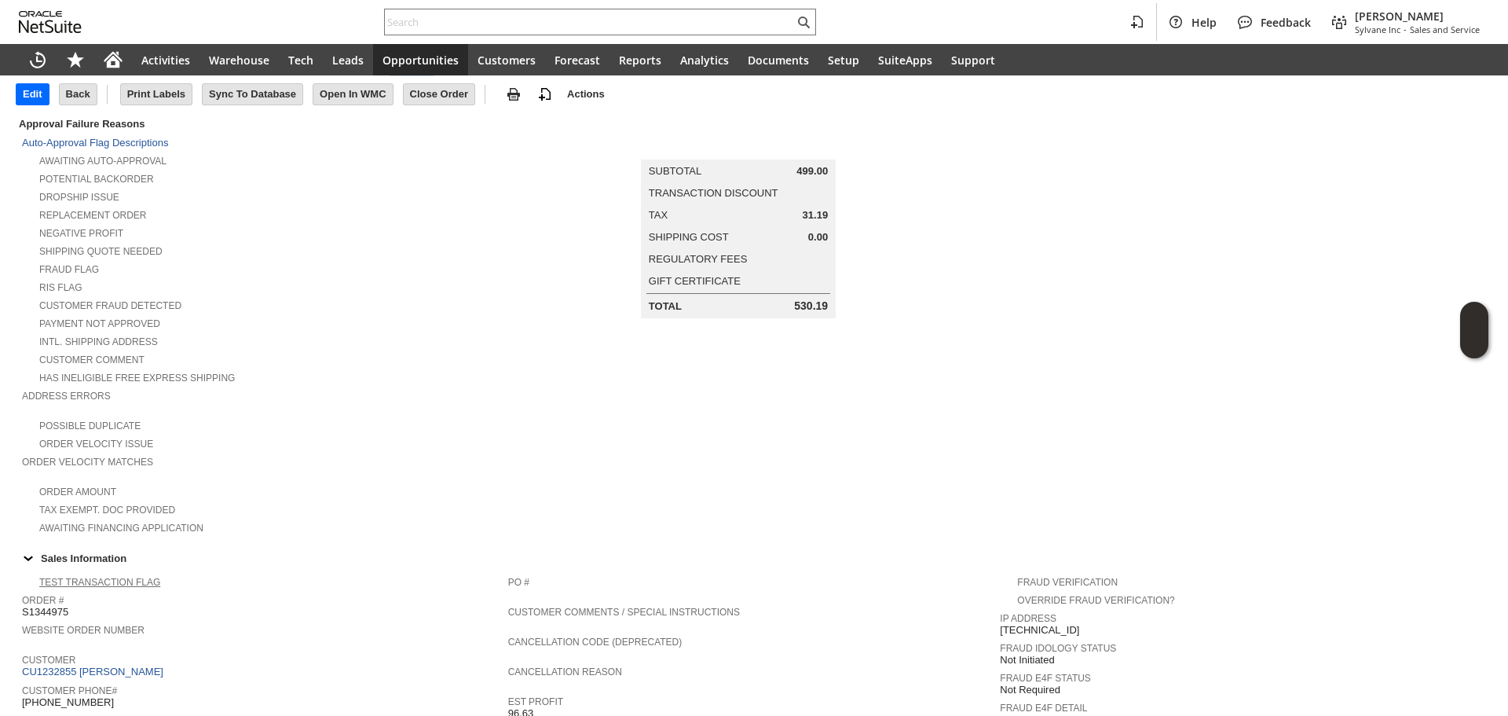
scroll to position [314, 0]
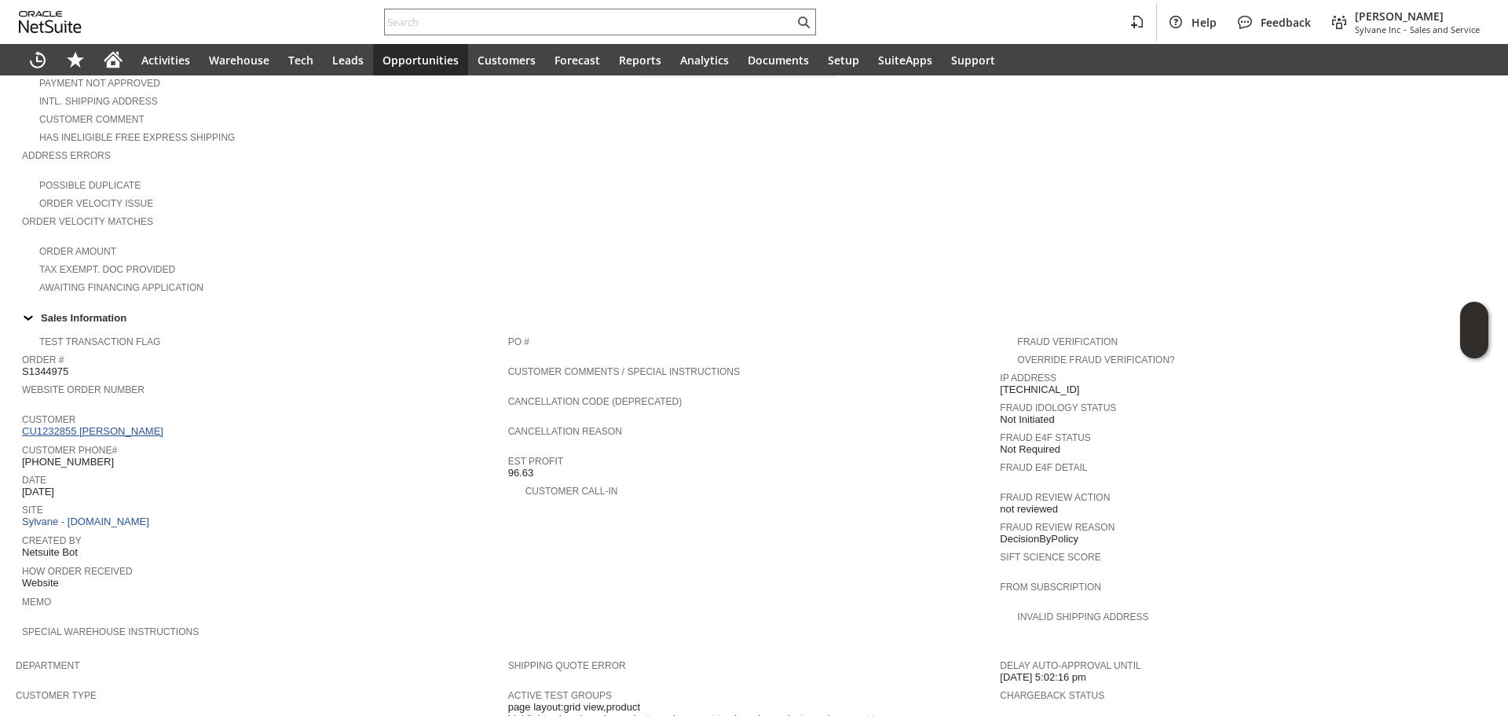
click at [143, 425] on link "CU1232855 Irakli Gogitidze" at bounding box center [94, 431] width 145 height 12
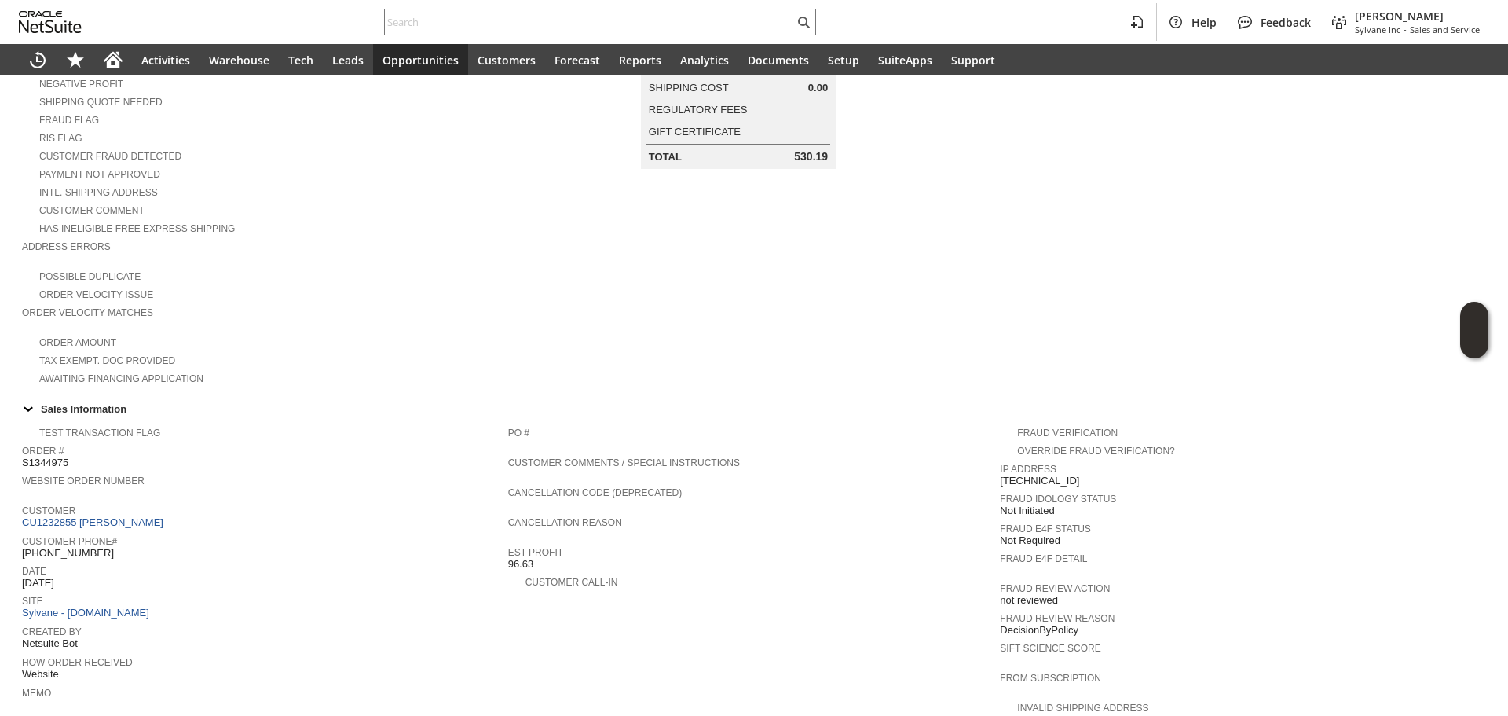
scroll to position [0, 0]
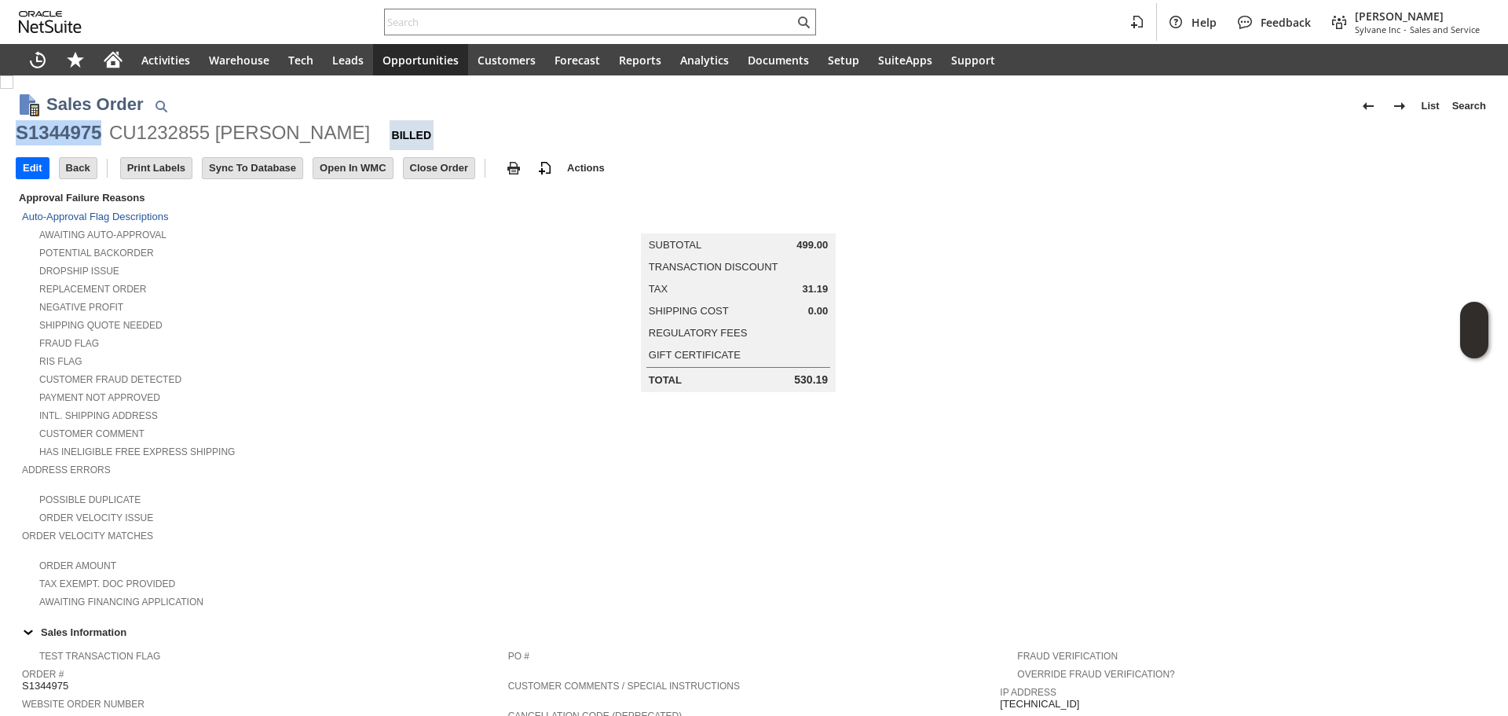
copy div "S1344975"
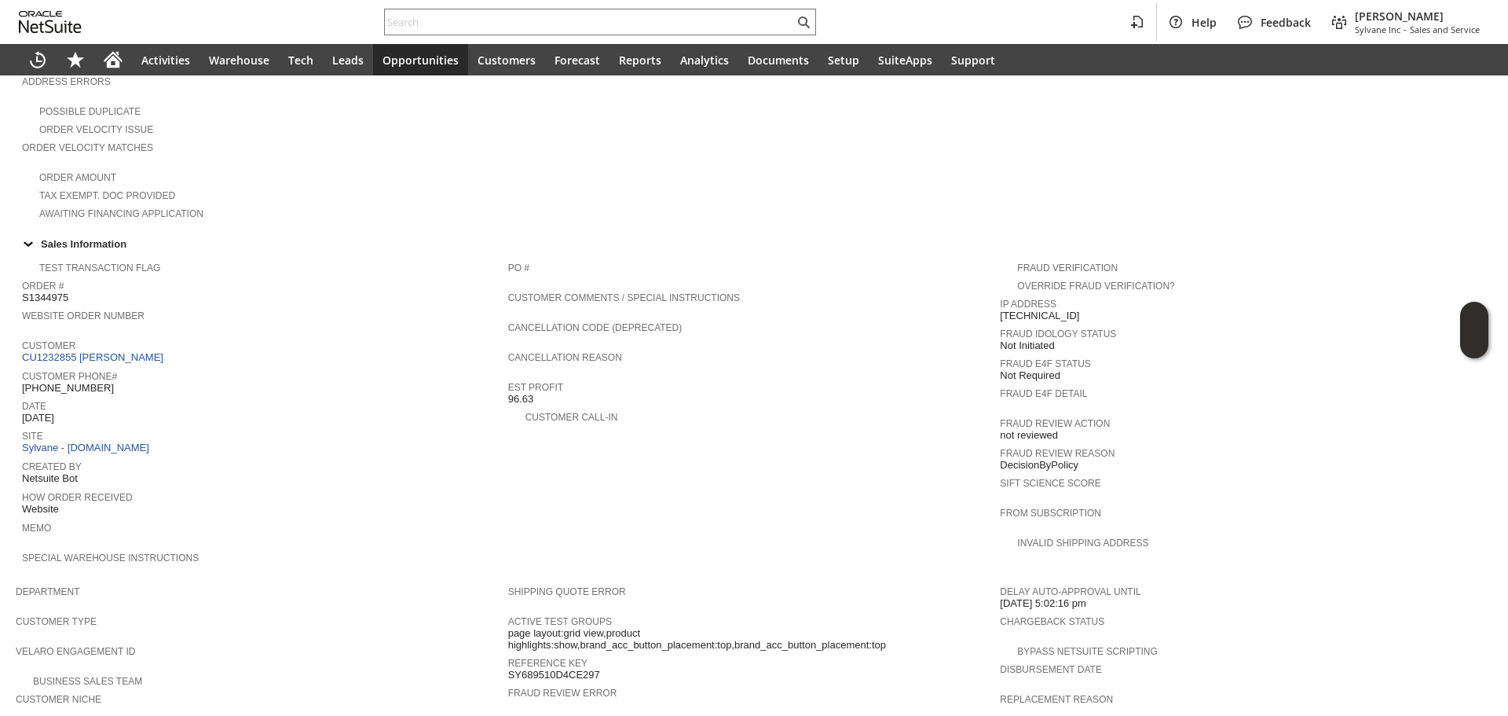
scroll to position [628, 0]
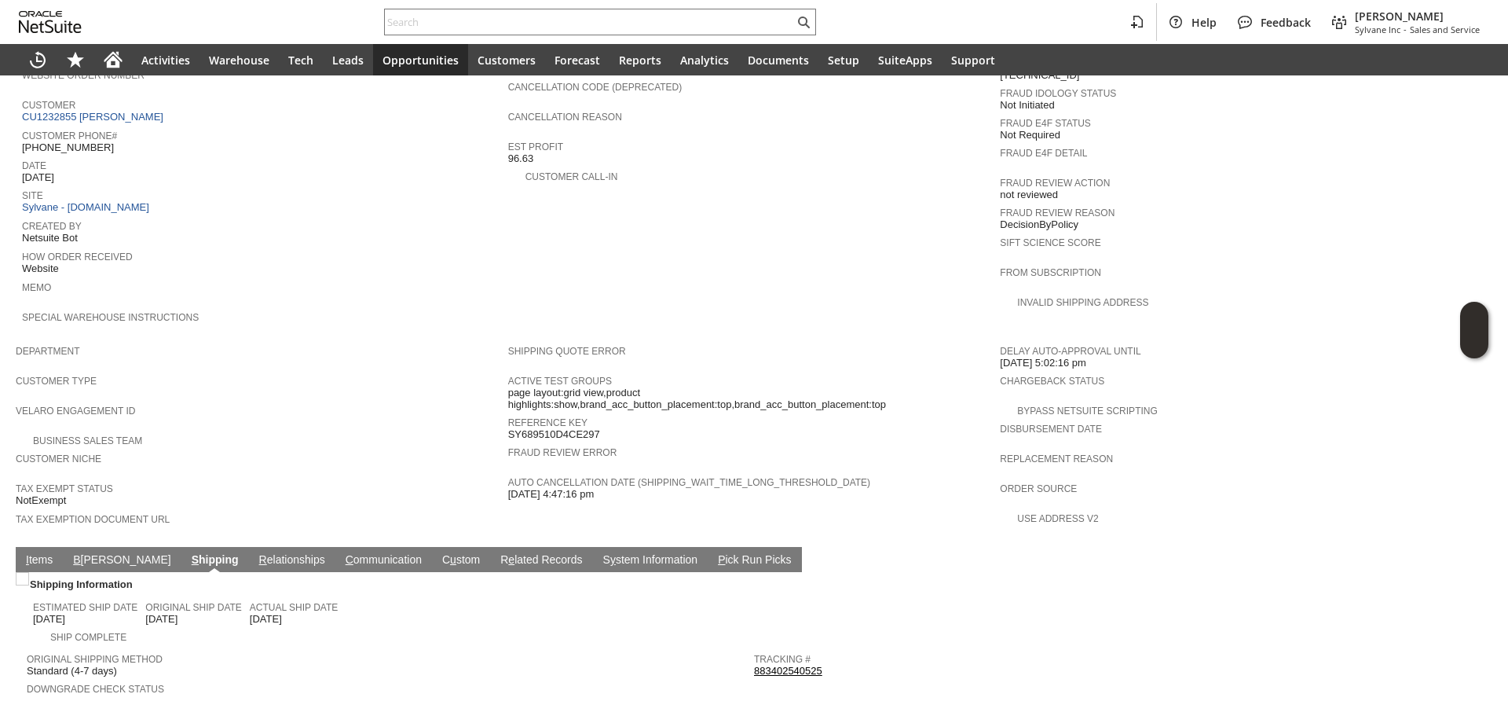
click at [360, 649] on span "Original Shipping Method" at bounding box center [387, 657] width 720 height 16
copy link "883402540525"
drag, startPoint x: 833, startPoint y: 634, endPoint x: 749, endPoint y: 632, distance: 84.1
click at [754, 649] on div "Tracking # 883402540525" at bounding box center [1114, 663] width 720 height 28
click at [36, 553] on link "I tems" at bounding box center [39, 560] width 35 height 15
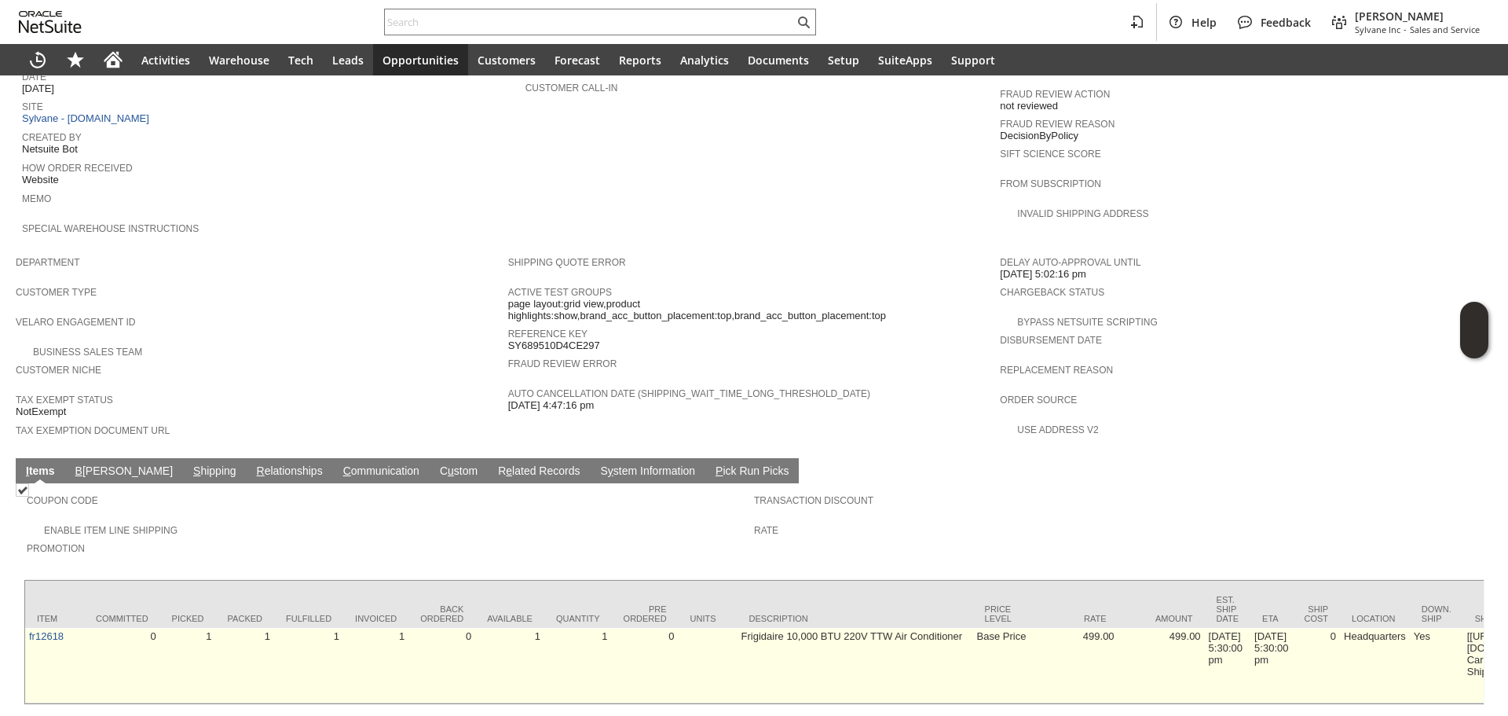
scroll to position [738, 0]
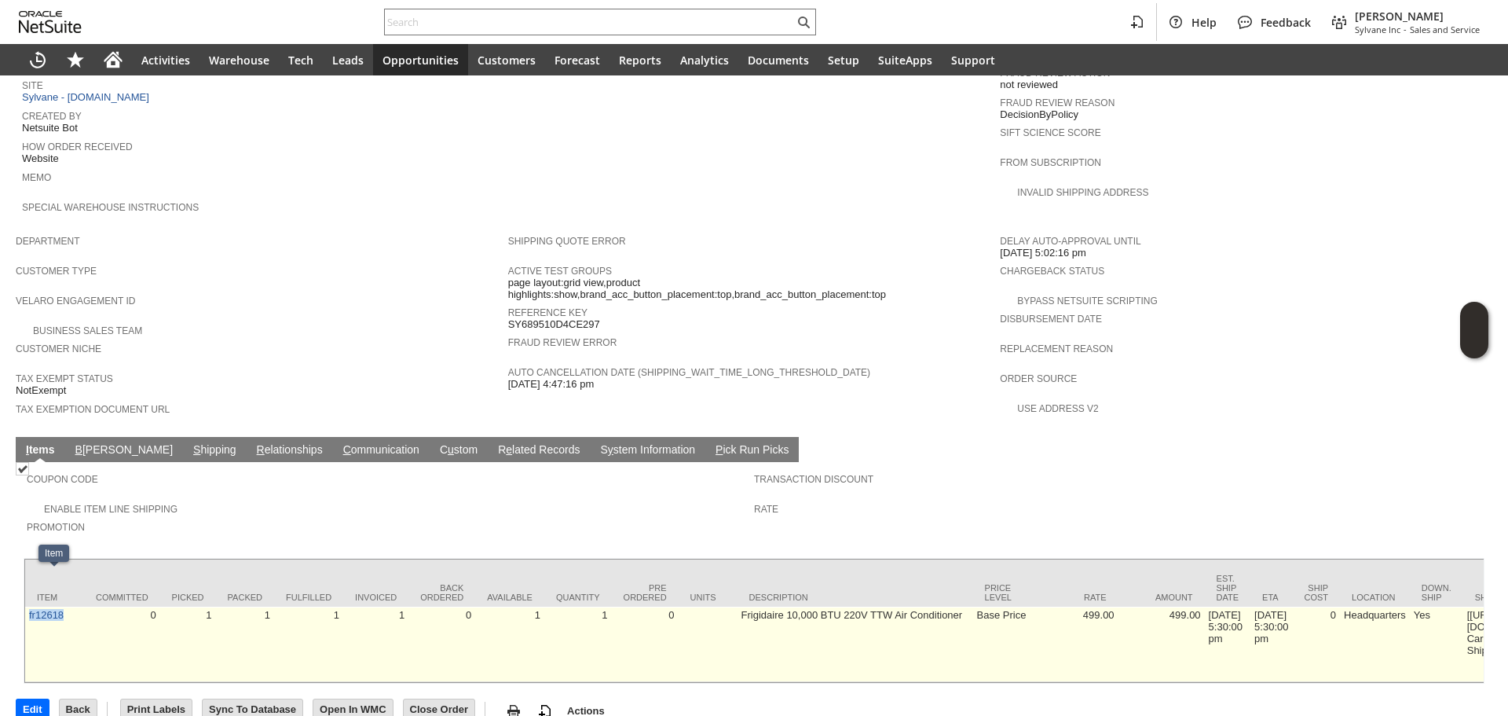
copy link "fr12618"
drag, startPoint x: 71, startPoint y: 605, endPoint x: 28, endPoint y: 596, distance: 44.1
click at [28, 606] on td "fr12618" at bounding box center [54, 643] width 59 height 75
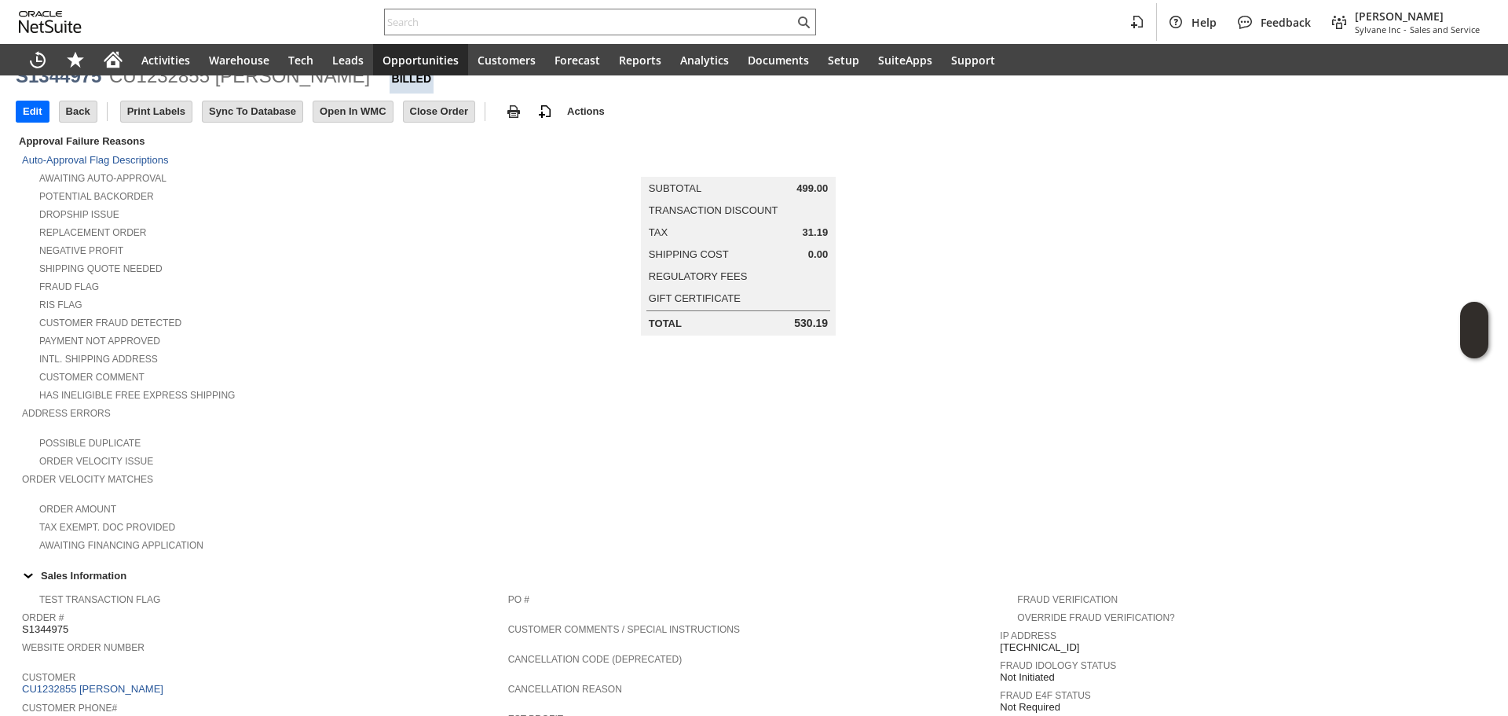
scroll to position [0, 0]
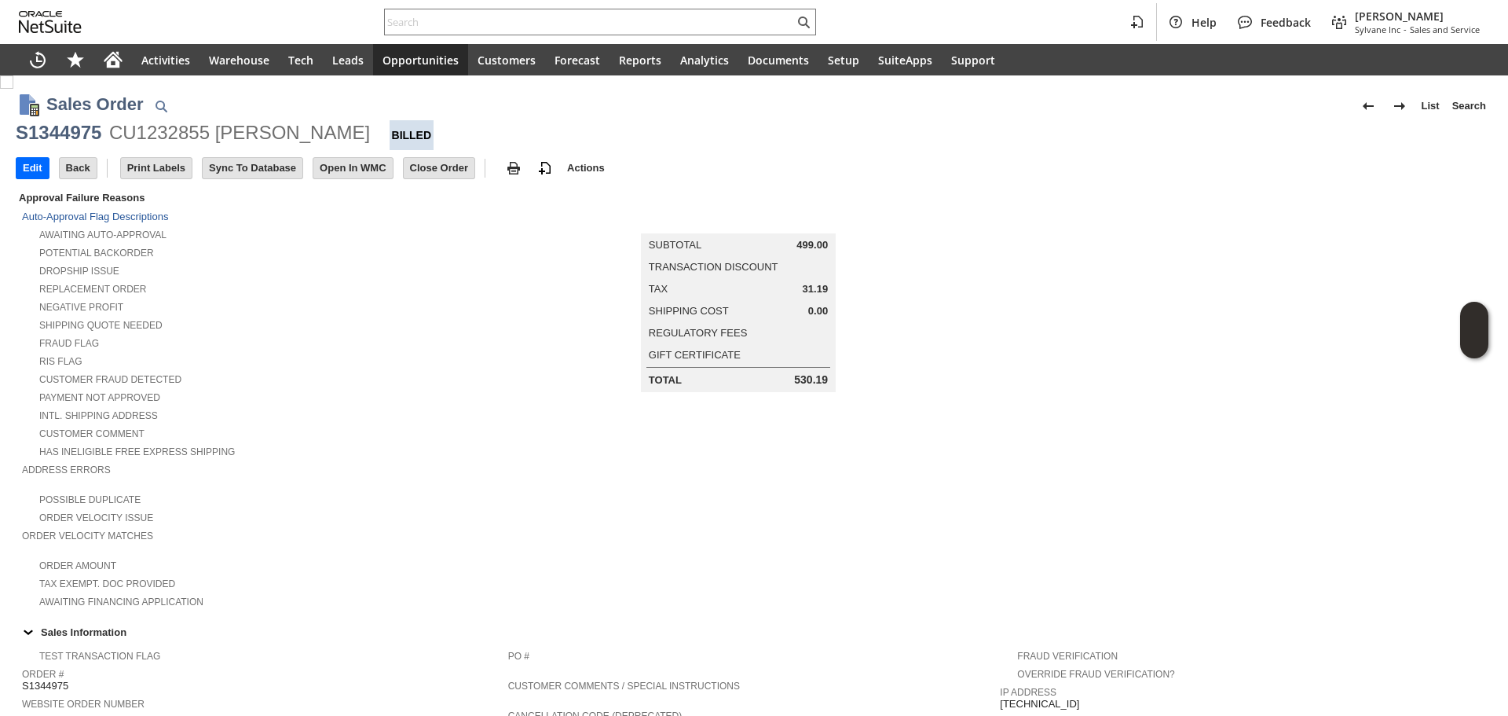
click at [60, 116] on h1 "Sales Order" at bounding box center [94, 104] width 97 height 26
click at [78, 130] on div "S1344975" at bounding box center [59, 132] width 86 height 25
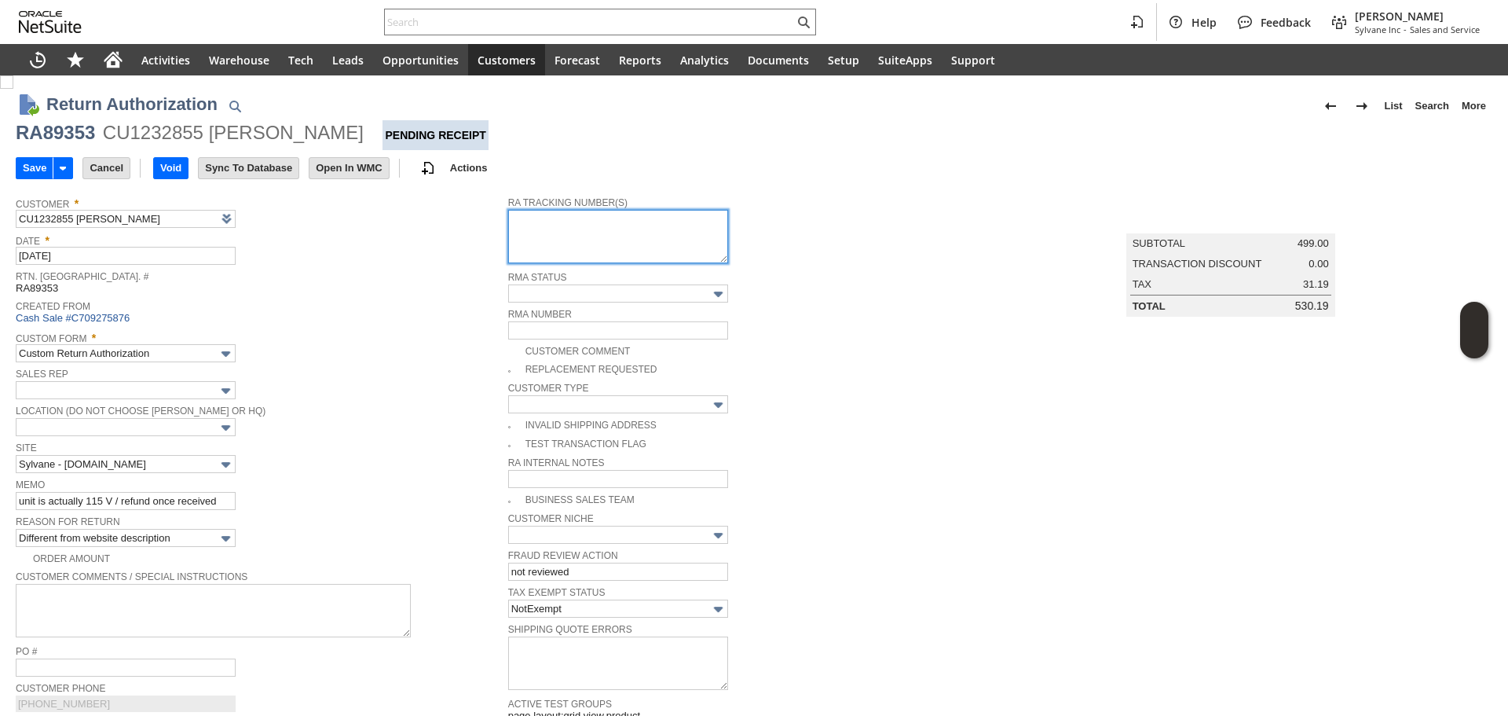
click at [612, 243] on textarea at bounding box center [618, 236] width 220 height 53
paste textarea "997002200144031"
type textarea "[PHONE_NUMBER] Ground Call Tag [DATE] 8am-12pm"
click at [31, 175] on input "Save" at bounding box center [34, 168] width 36 height 20
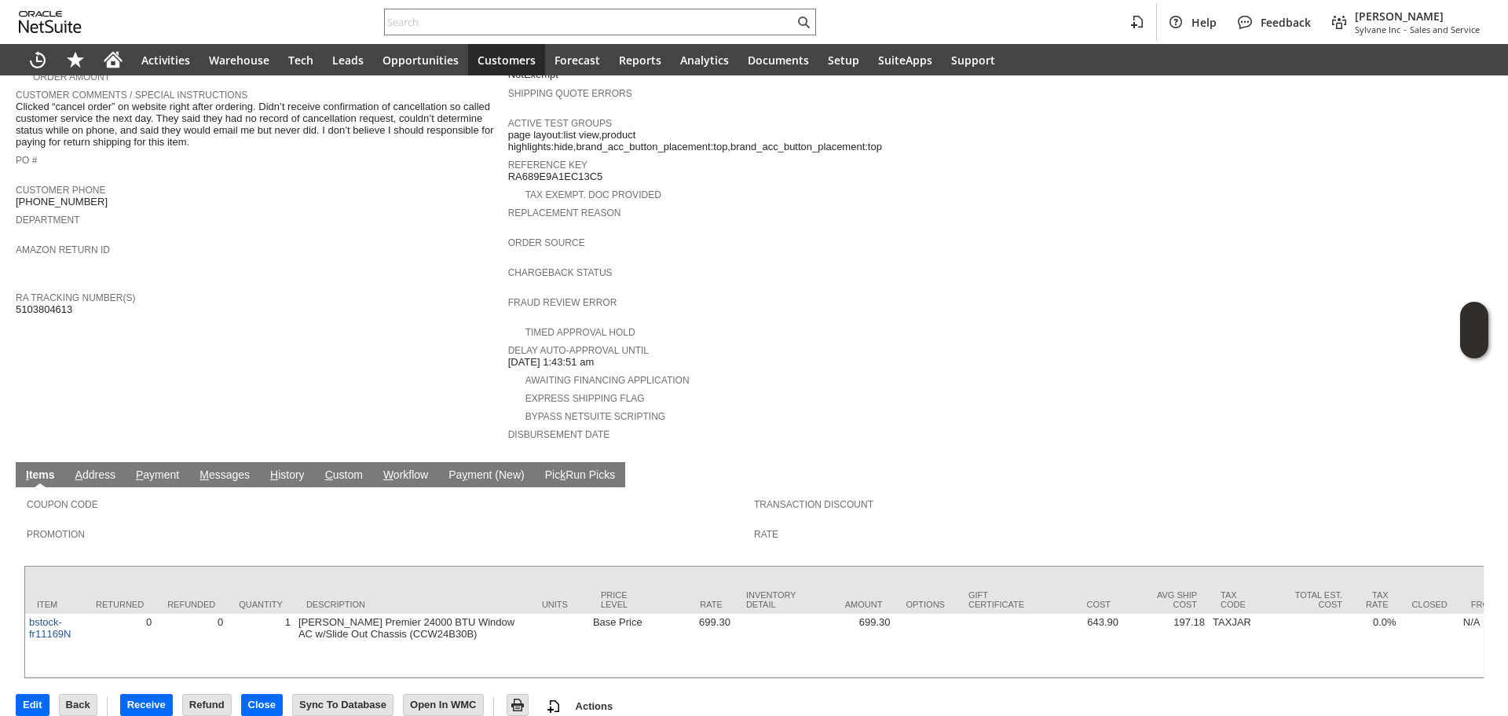
scroll to position [419, 0]
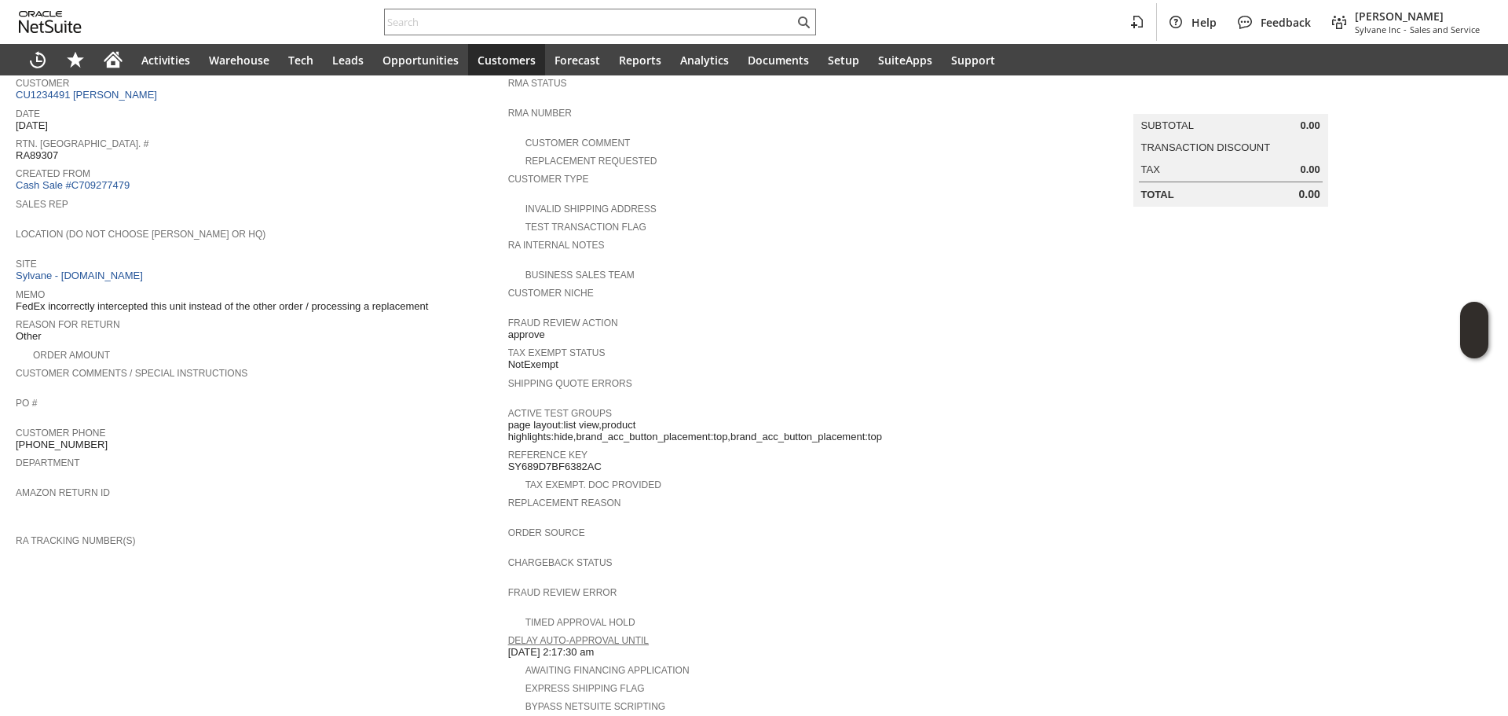
scroll to position [26, 0]
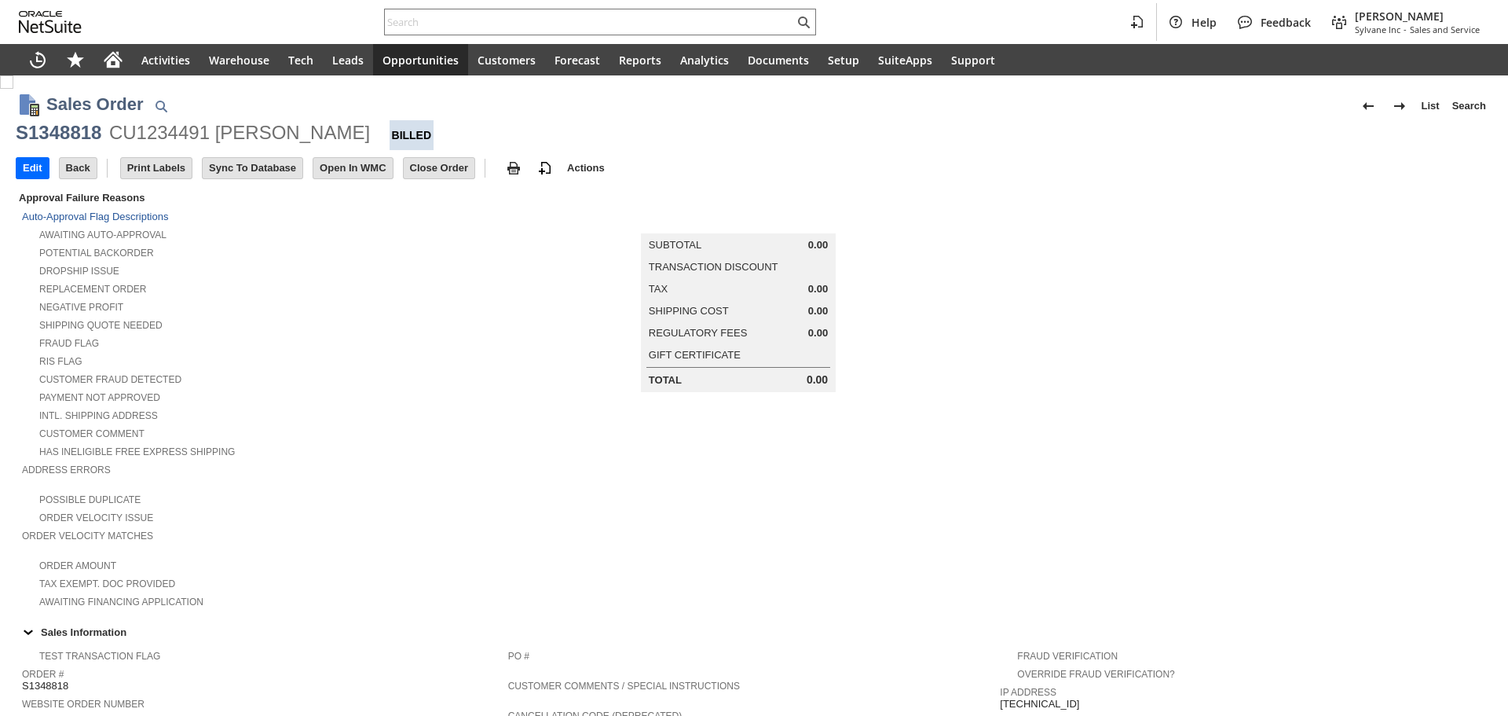
scroll to position [685, 0]
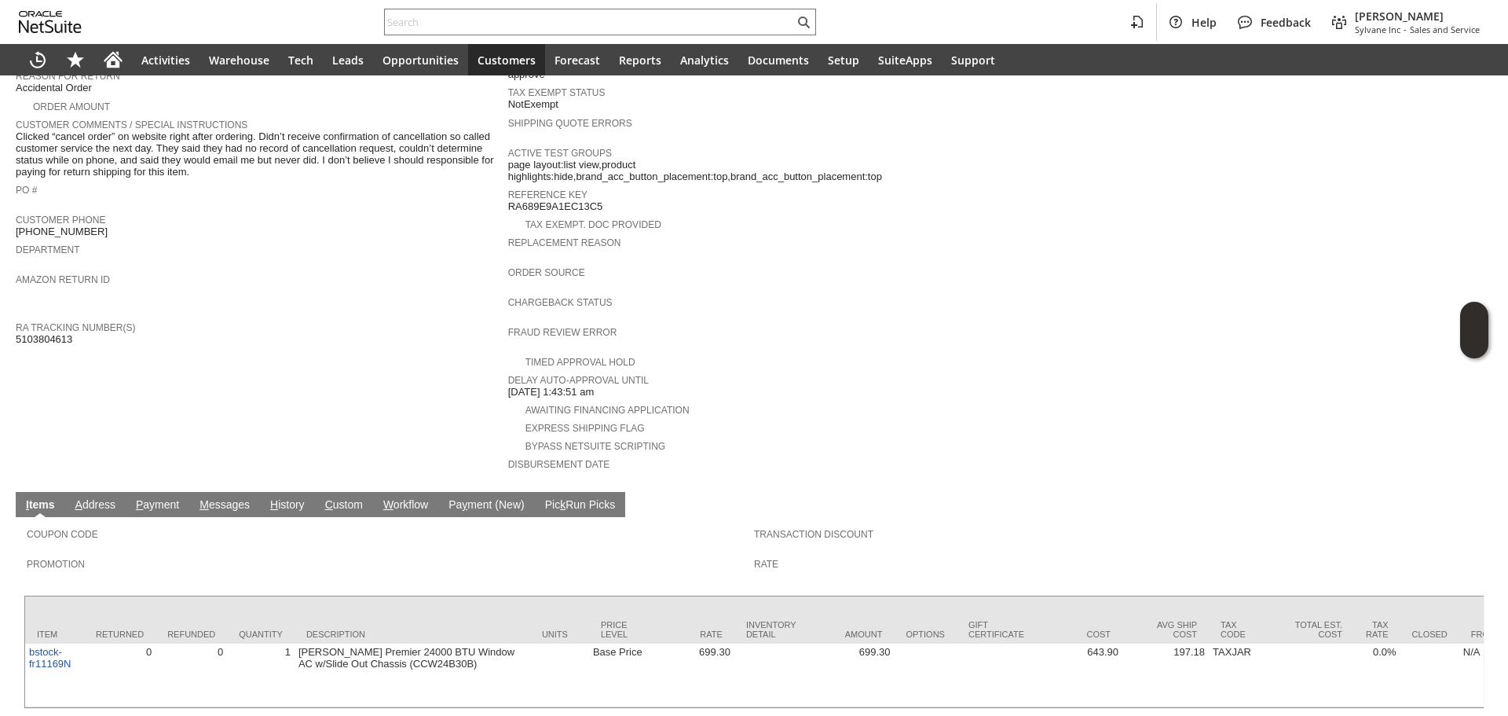
scroll to position [419, 0]
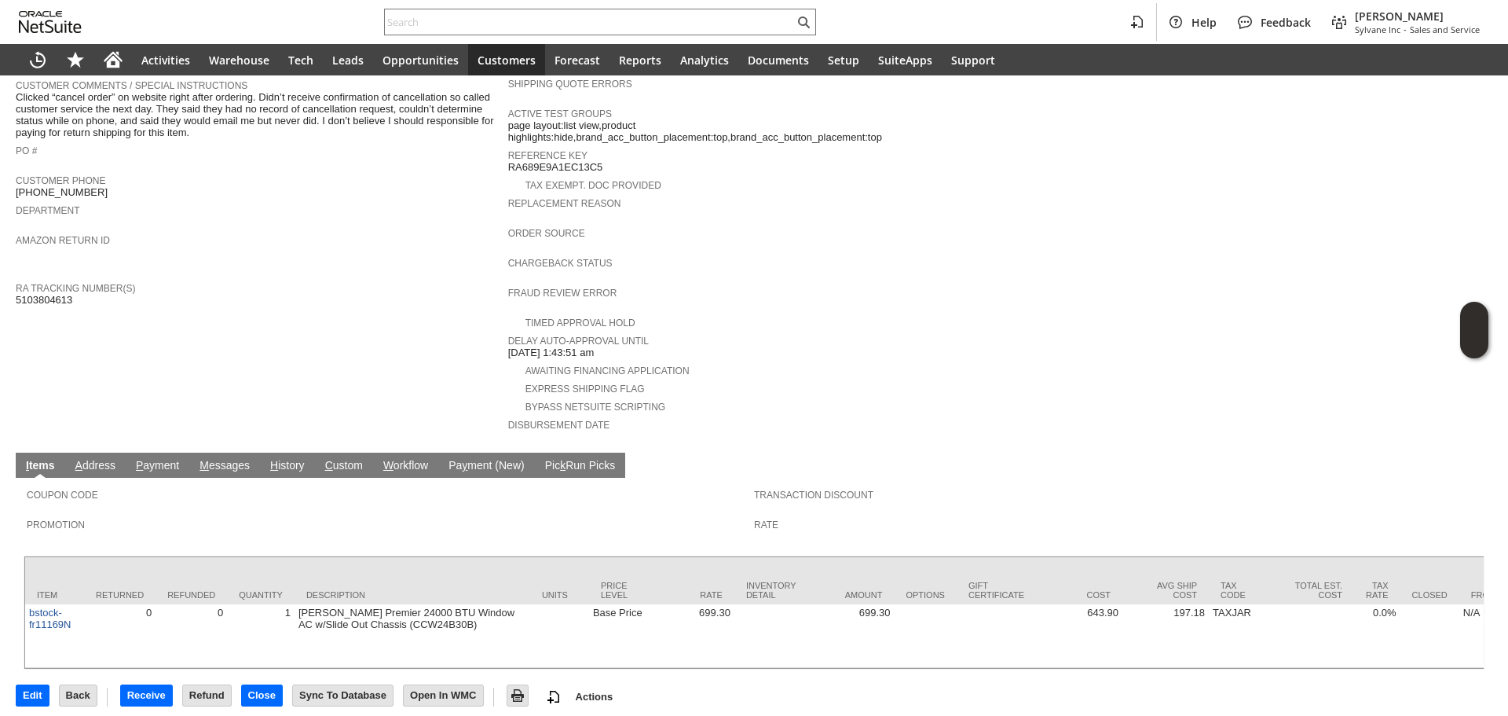
click at [503, 4] on div "Help Feedback Gary J Llanasas Sylvane Inc - Sales and Service" at bounding box center [754, 22] width 1508 height 44
paste input "S1344975"
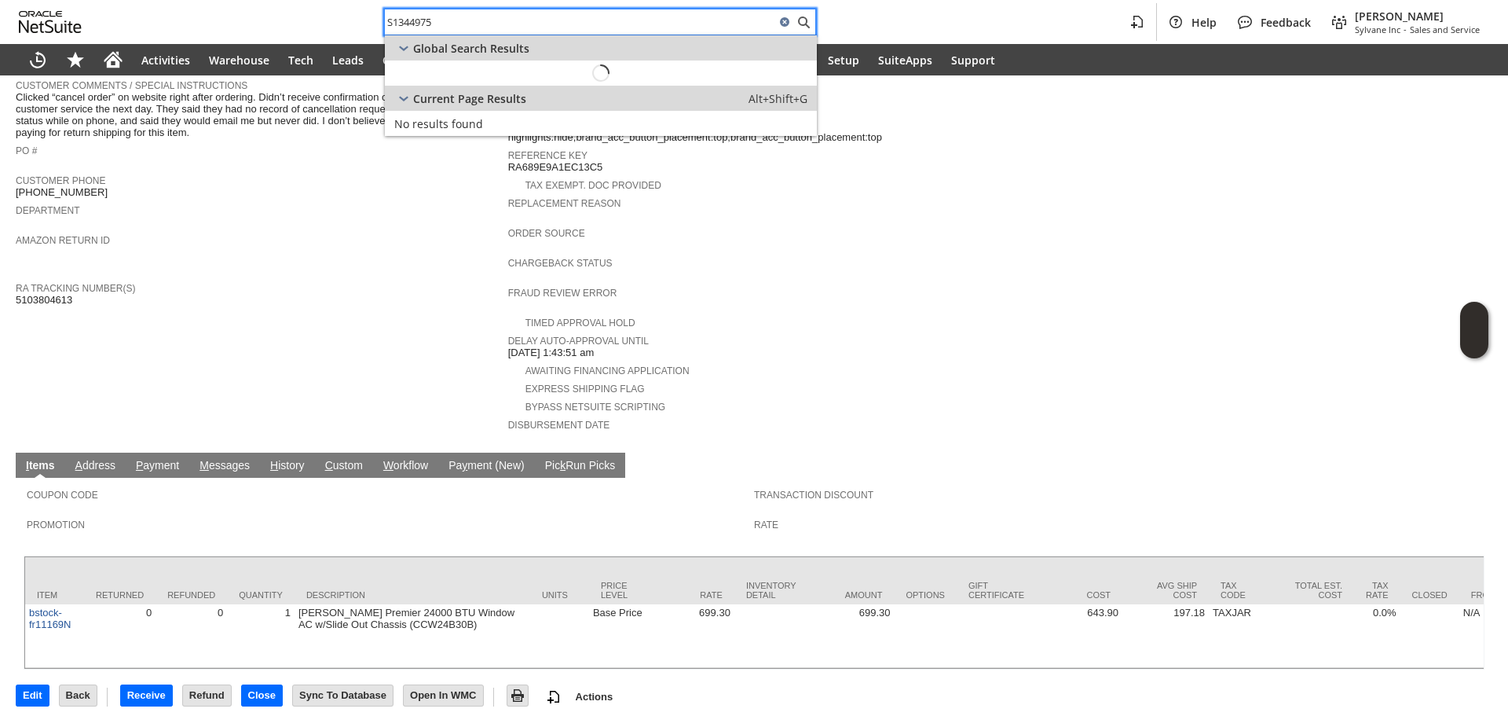
click at [503, 17] on input "S1344975" at bounding box center [580, 22] width 390 height 19
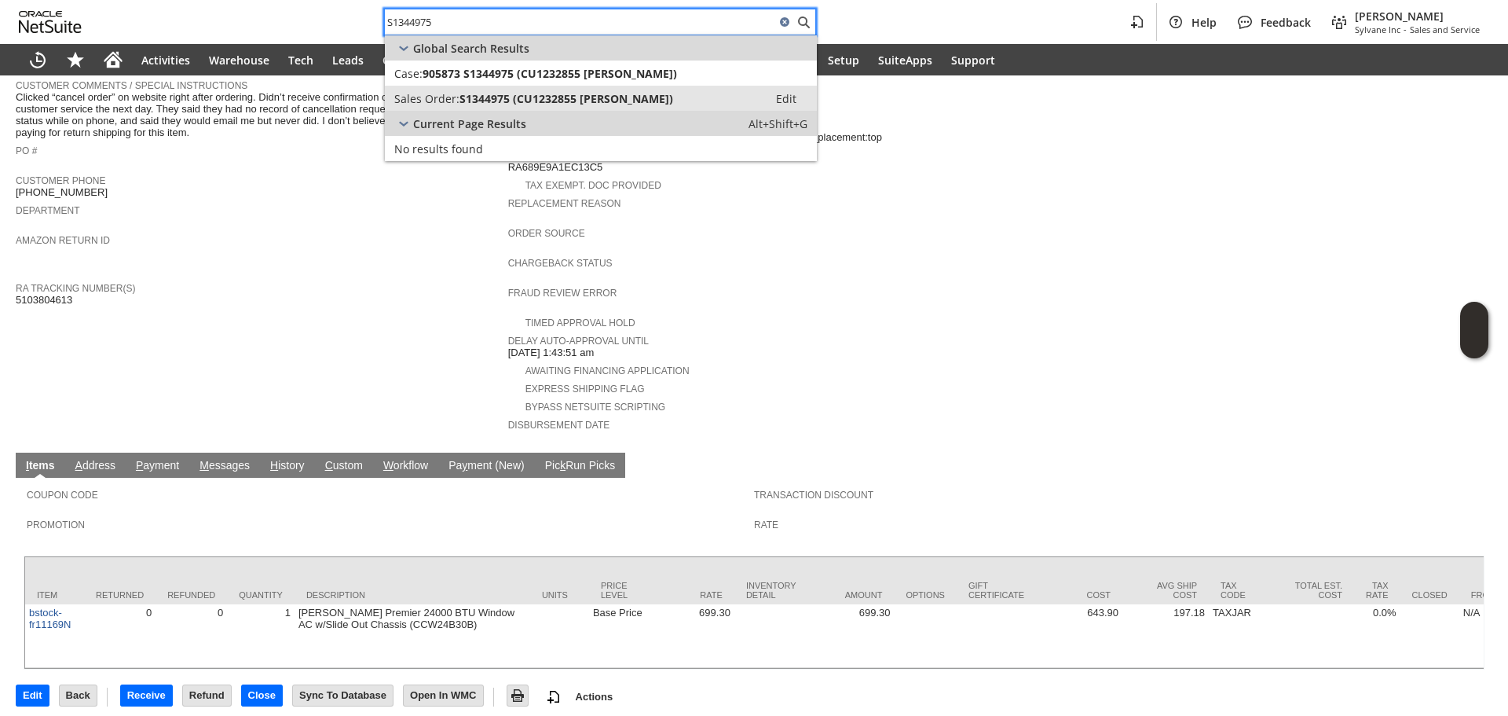
type input "S1344975"
click at [537, 98] on span "S1344975 (CU1232855 Irakli Gogitidze)" at bounding box center [567, 98] width 214 height 15
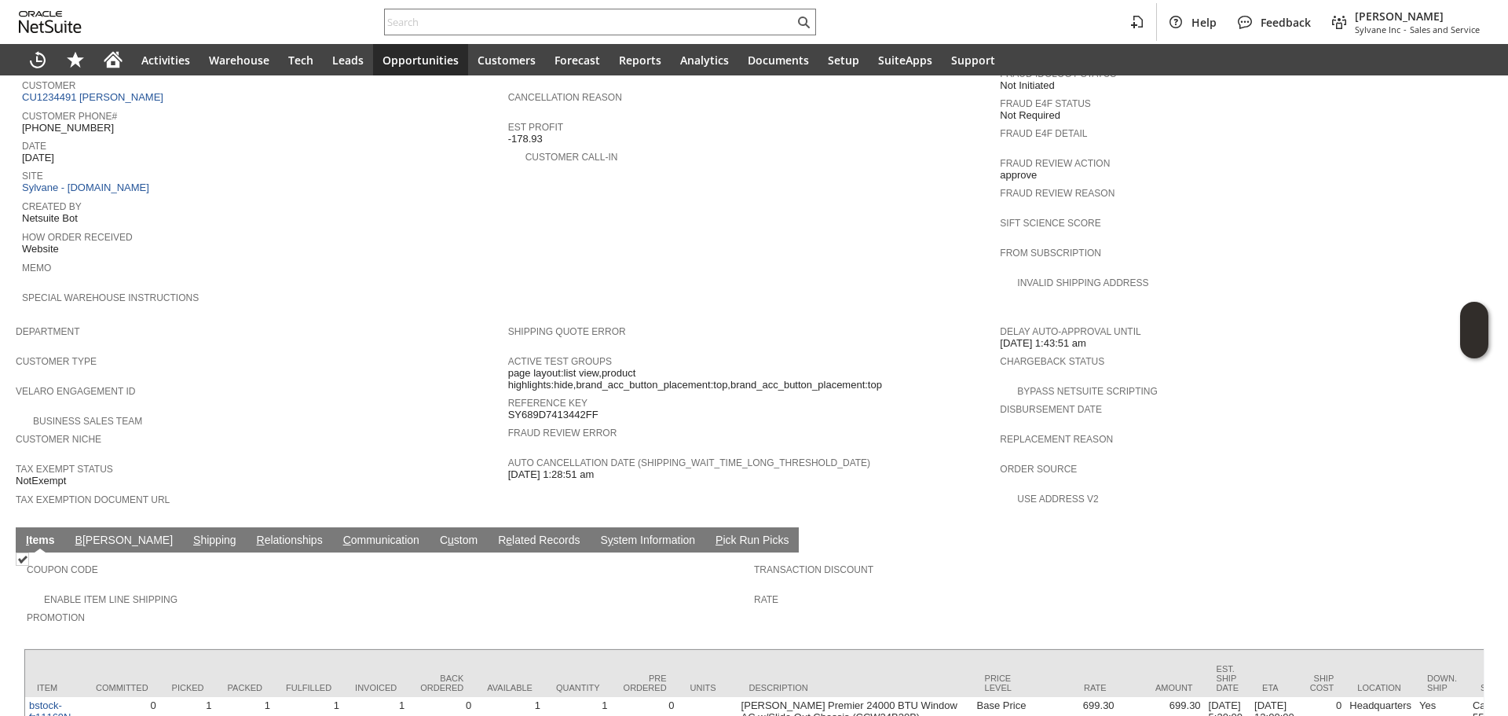
scroll to position [727, 0]
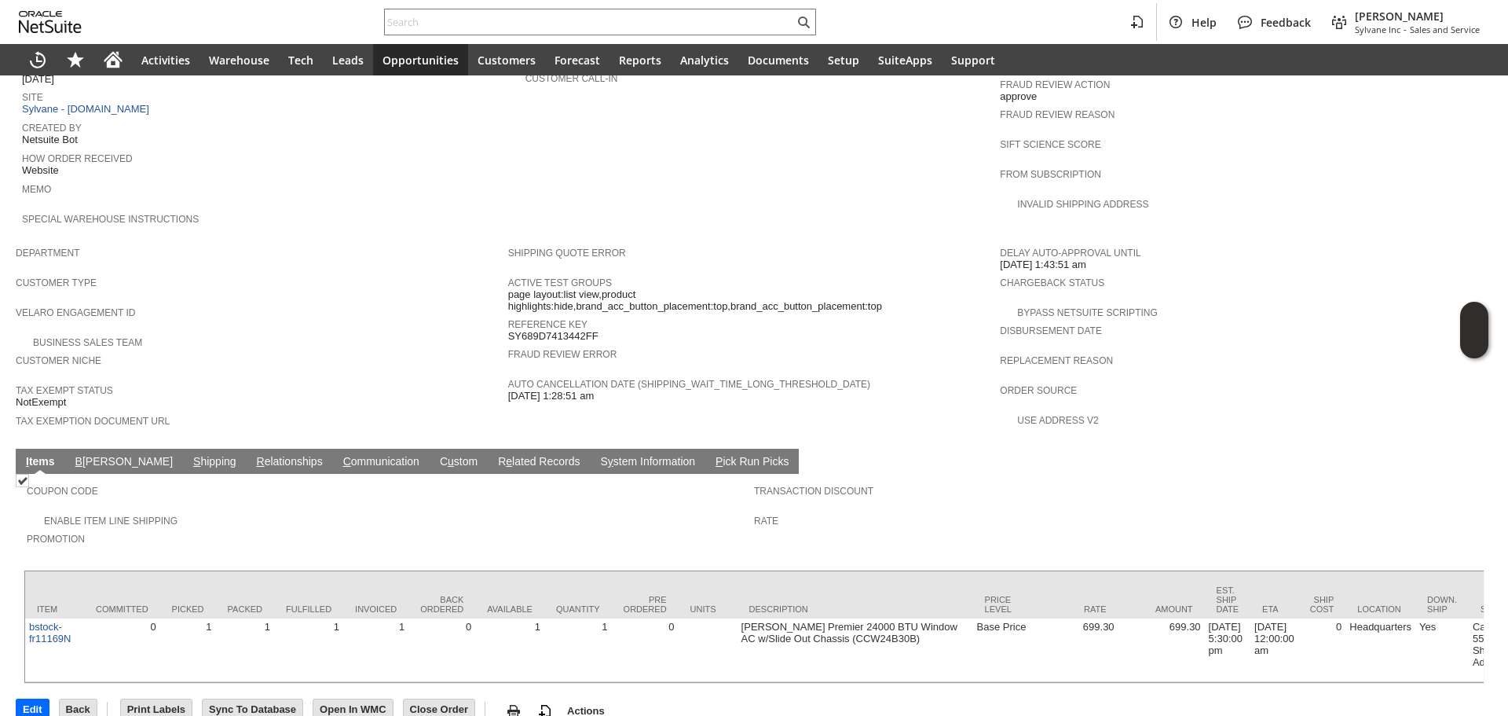
click at [189, 455] on link "S hipping" at bounding box center [214, 462] width 51 height 15
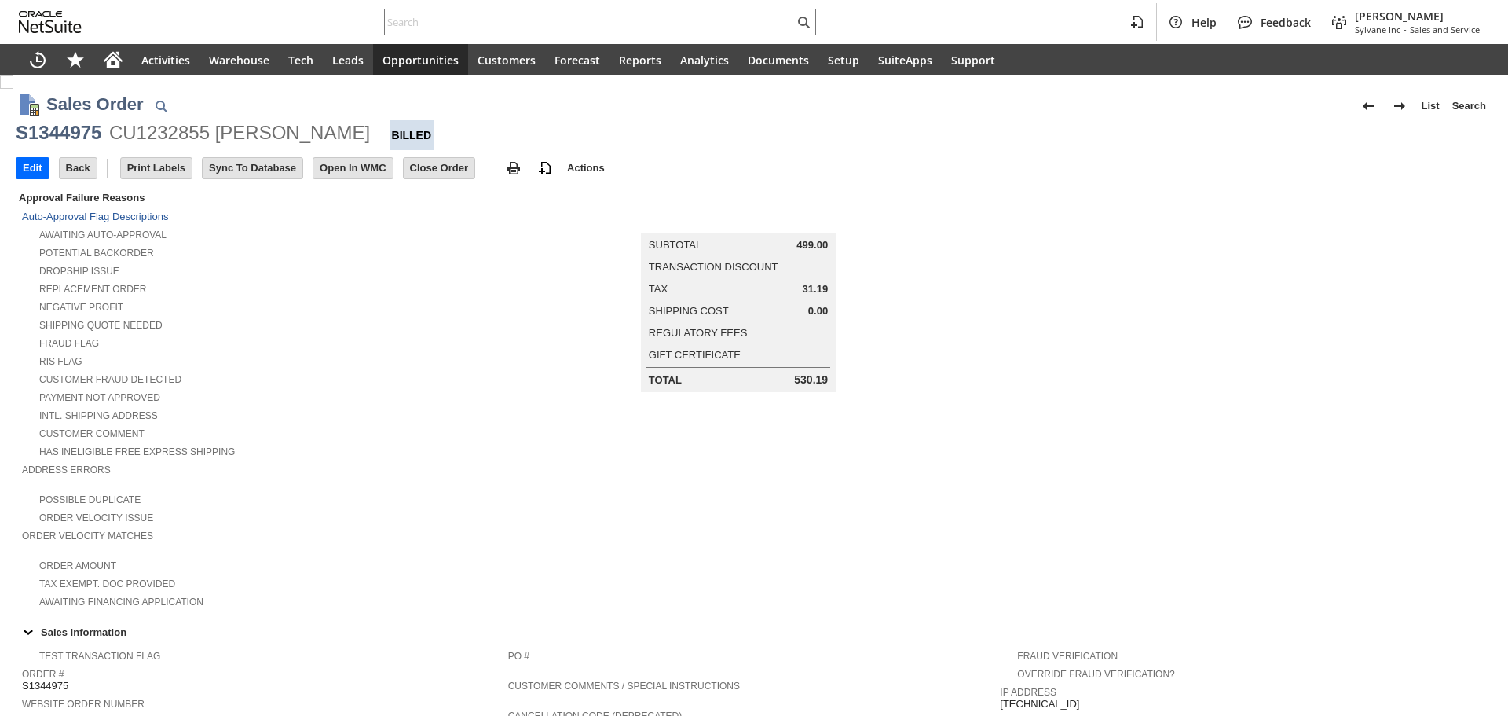
scroll to position [393, 0]
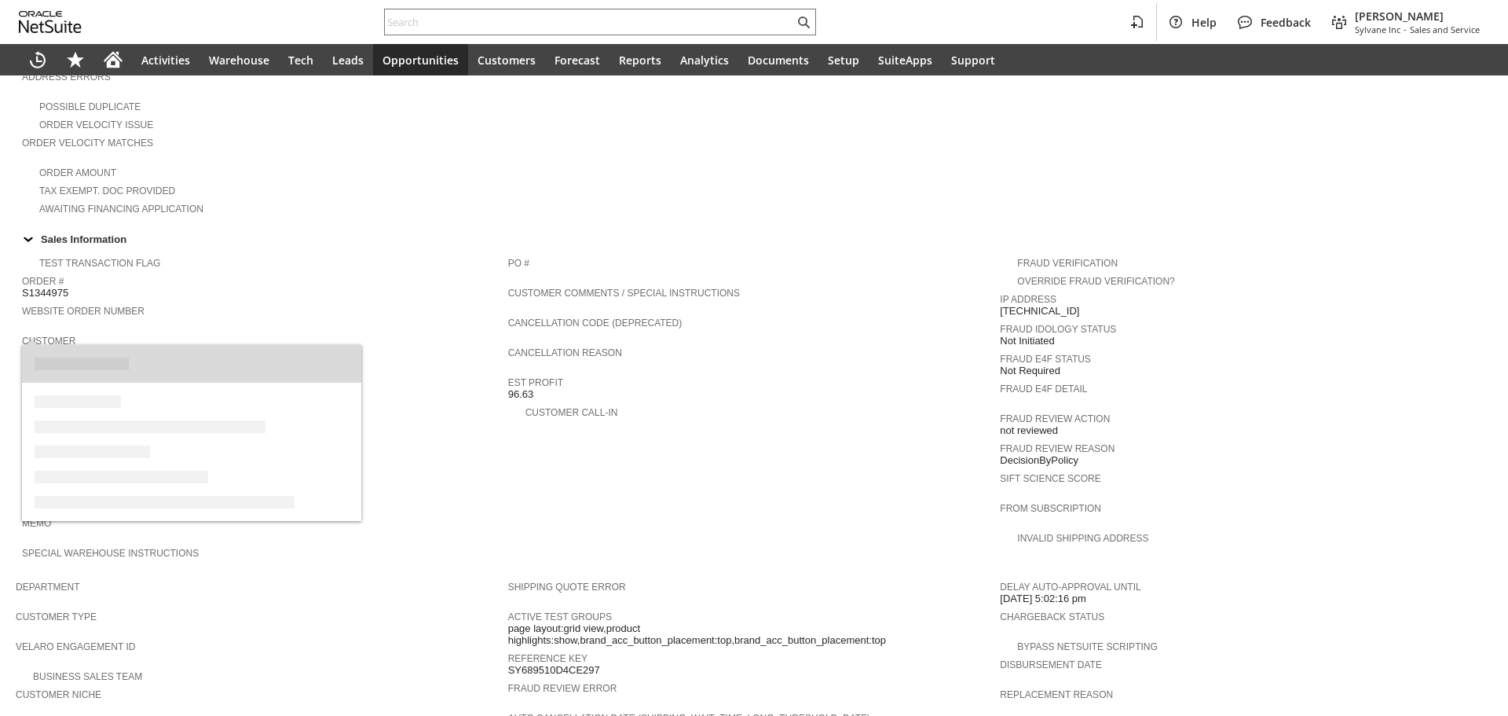
click at [130, 346] on link "CU1232855 Irakli Gogitidze" at bounding box center [94, 352] width 145 height 12
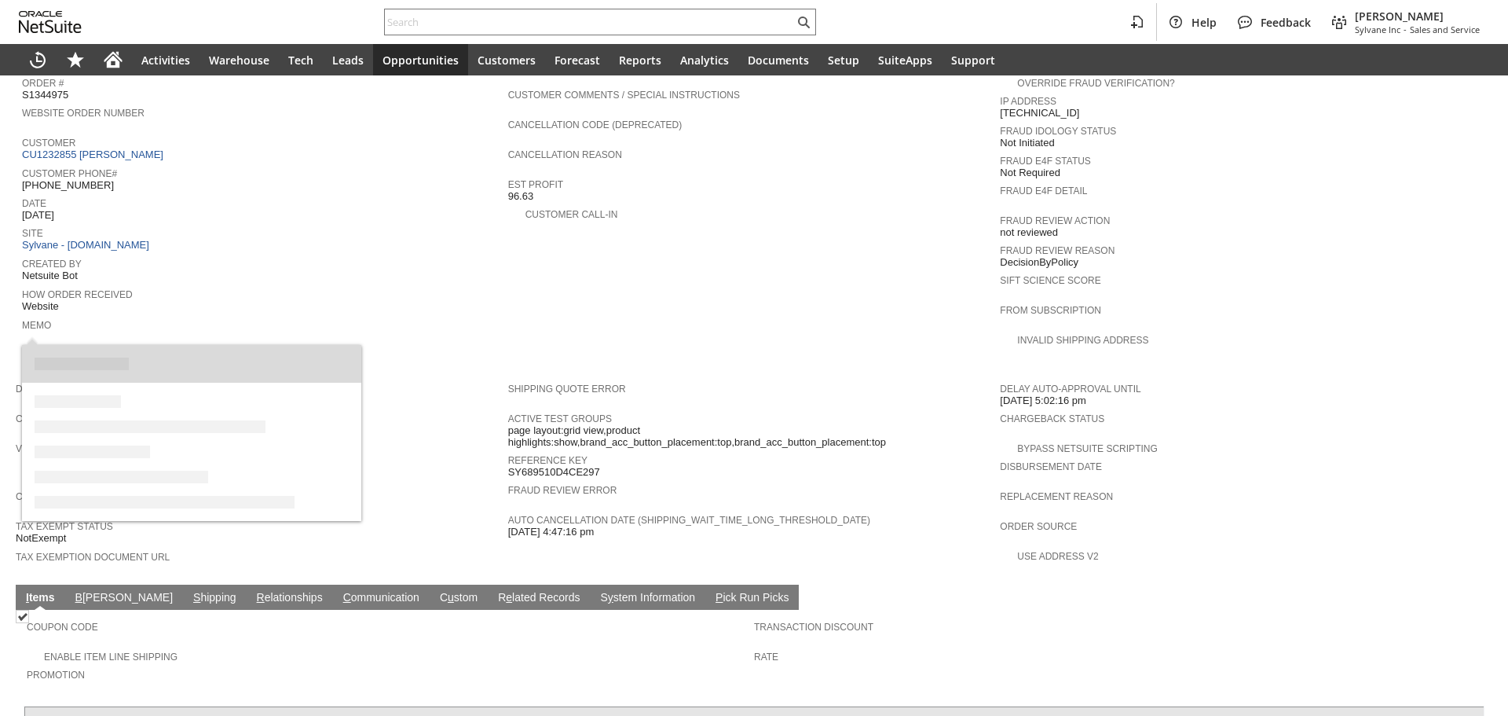
scroll to position [628, 0]
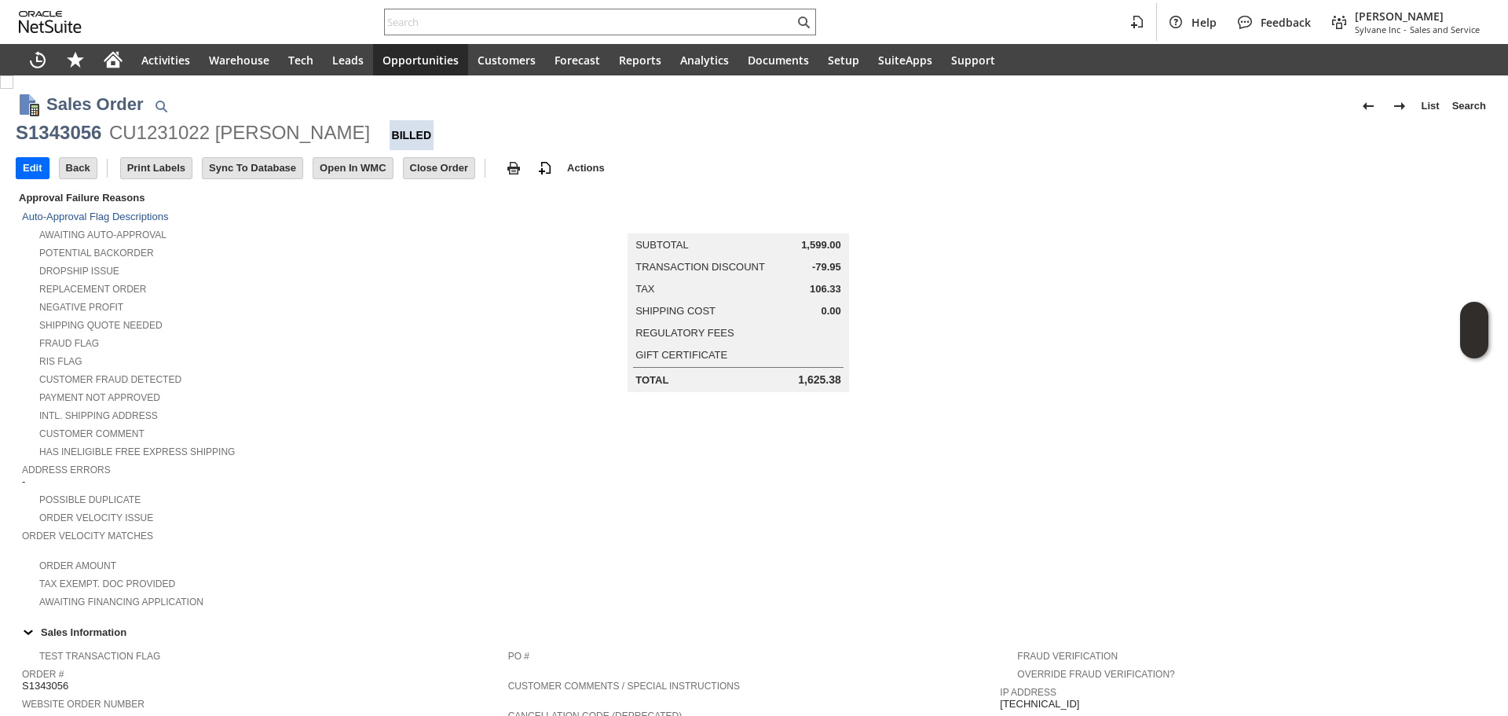
click at [64, 145] on div "S1343056" at bounding box center [59, 132] width 86 height 25
click at [64, 144] on div "S1343056" at bounding box center [59, 132] width 86 height 25
copy div "S1343056"
click at [75, 134] on div "S1343056" at bounding box center [59, 132] width 86 height 25
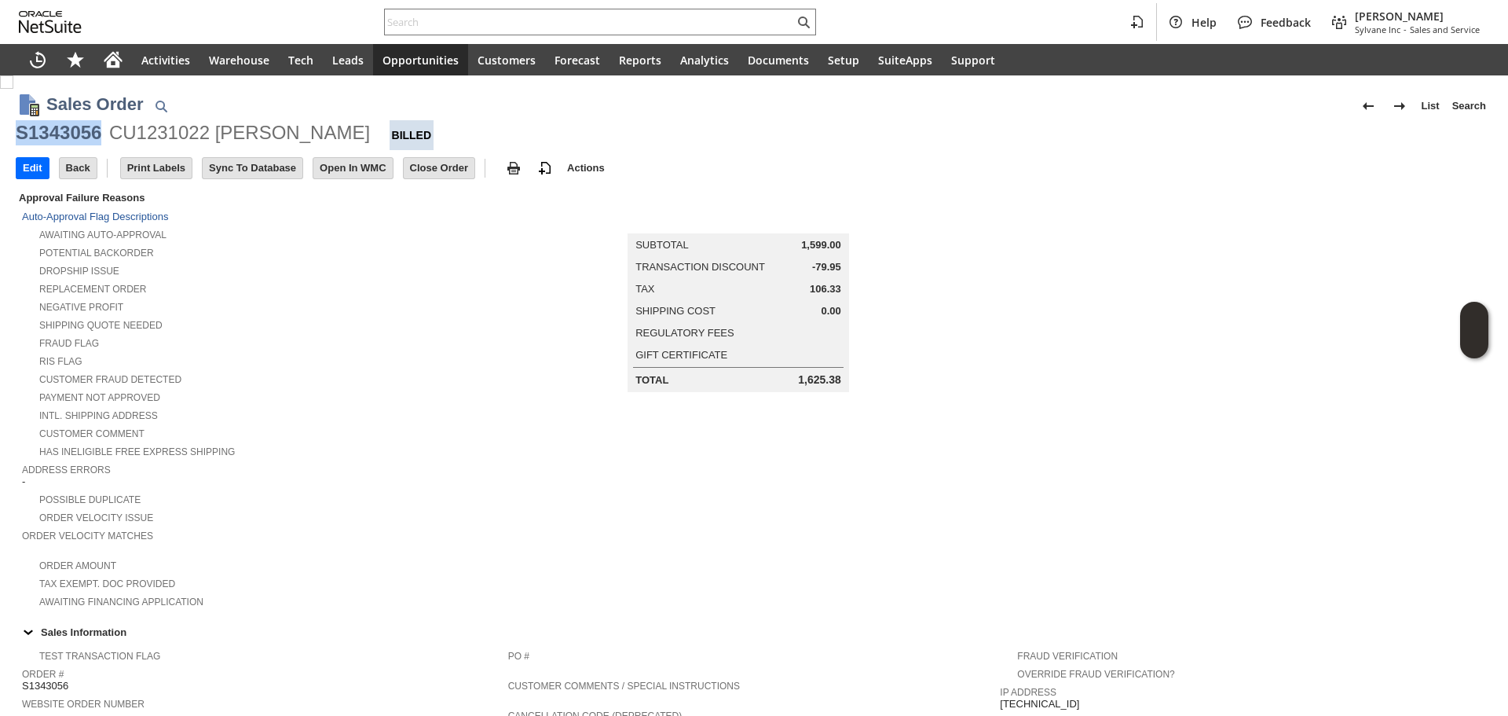
copy div "S1343056"
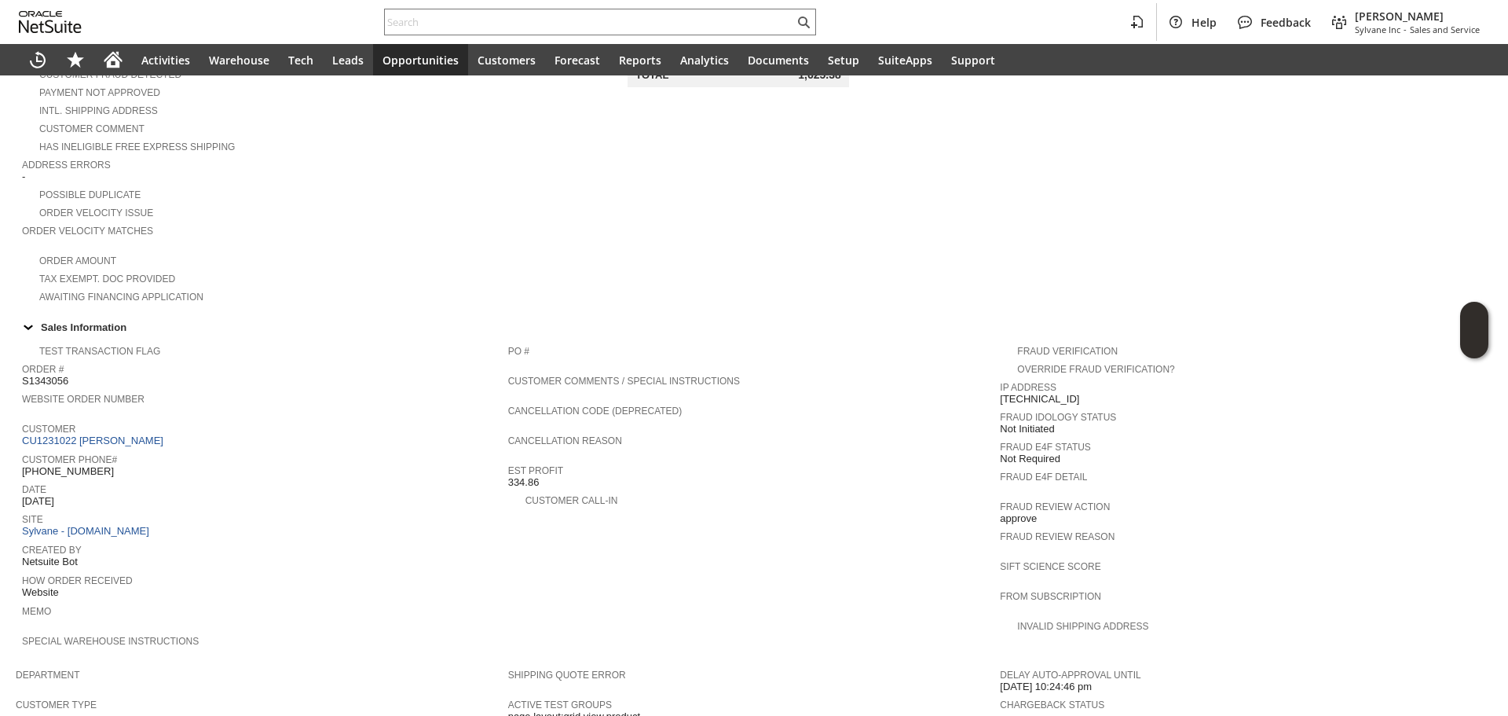
scroll to position [314, 0]
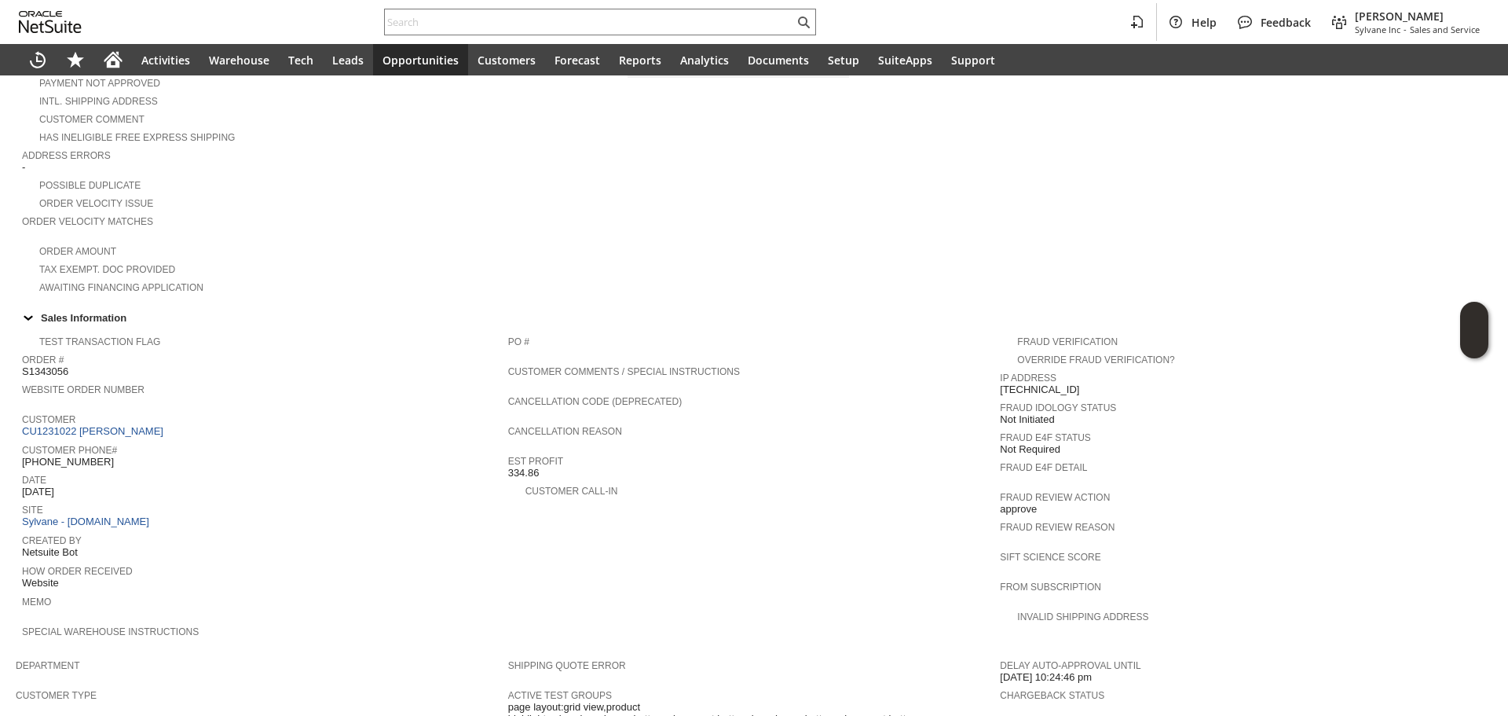
copy div "S1343056"
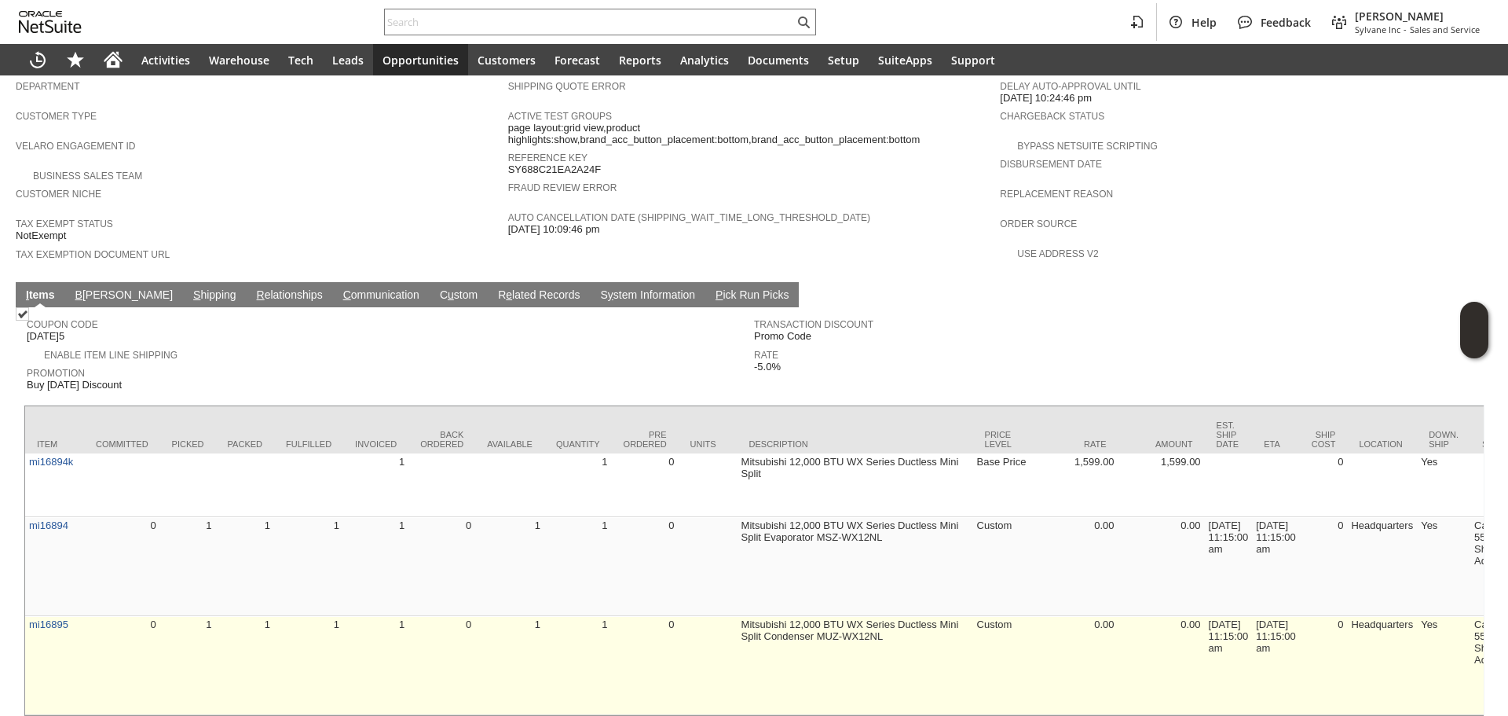
scroll to position [925, 0]
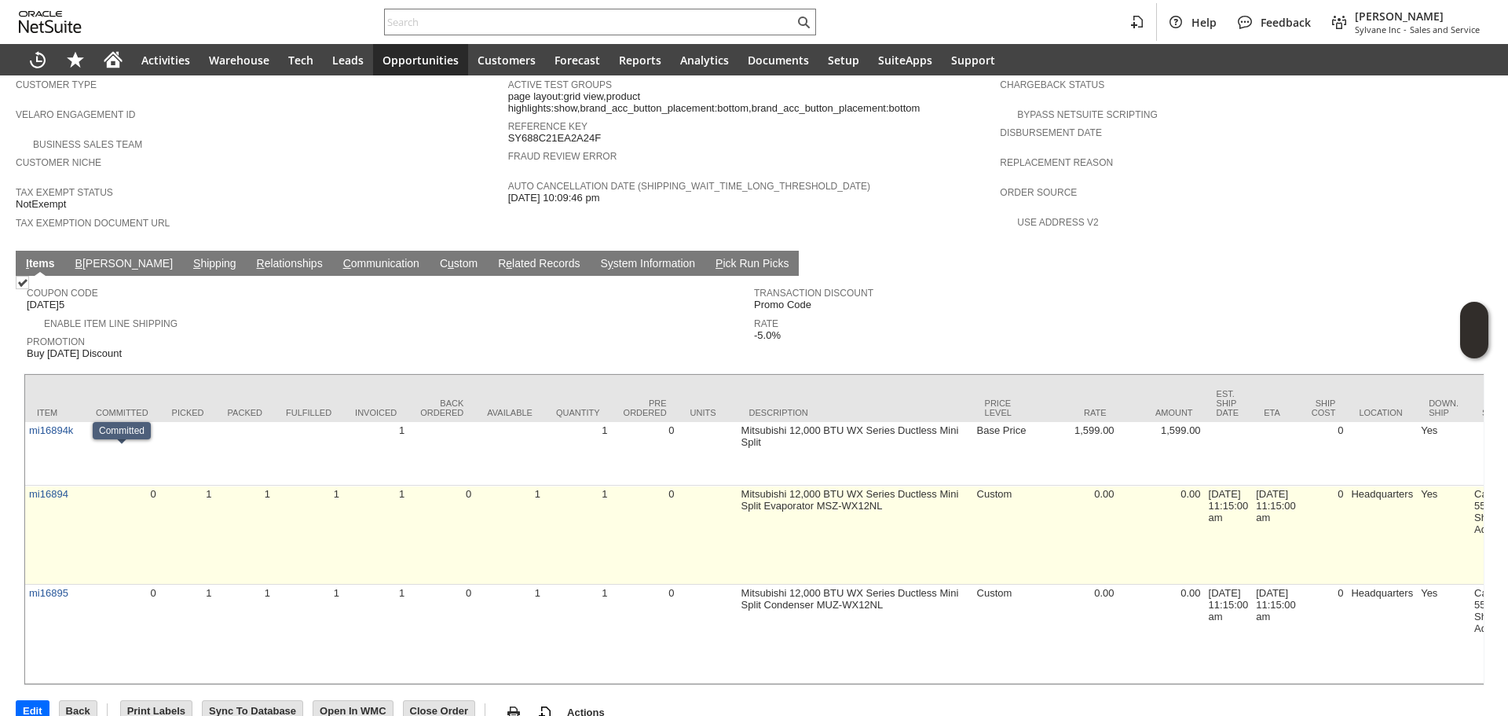
click at [89, 485] on td "0" at bounding box center [122, 534] width 76 height 99
drag, startPoint x: 789, startPoint y: 471, endPoint x: 888, endPoint y: 483, distance: 100.5
click at [869, 485] on td "Mitsubishi 12,000 BTU WX Series Ductless Mini Split Evaporator MSZ-WX12NL" at bounding box center [856, 534] width 236 height 99
click at [888, 485] on td "Mitsubishi 12,000 BTU WX Series Ductless Mini Split Evaporator MSZ-WX12NL" at bounding box center [856, 534] width 236 height 99
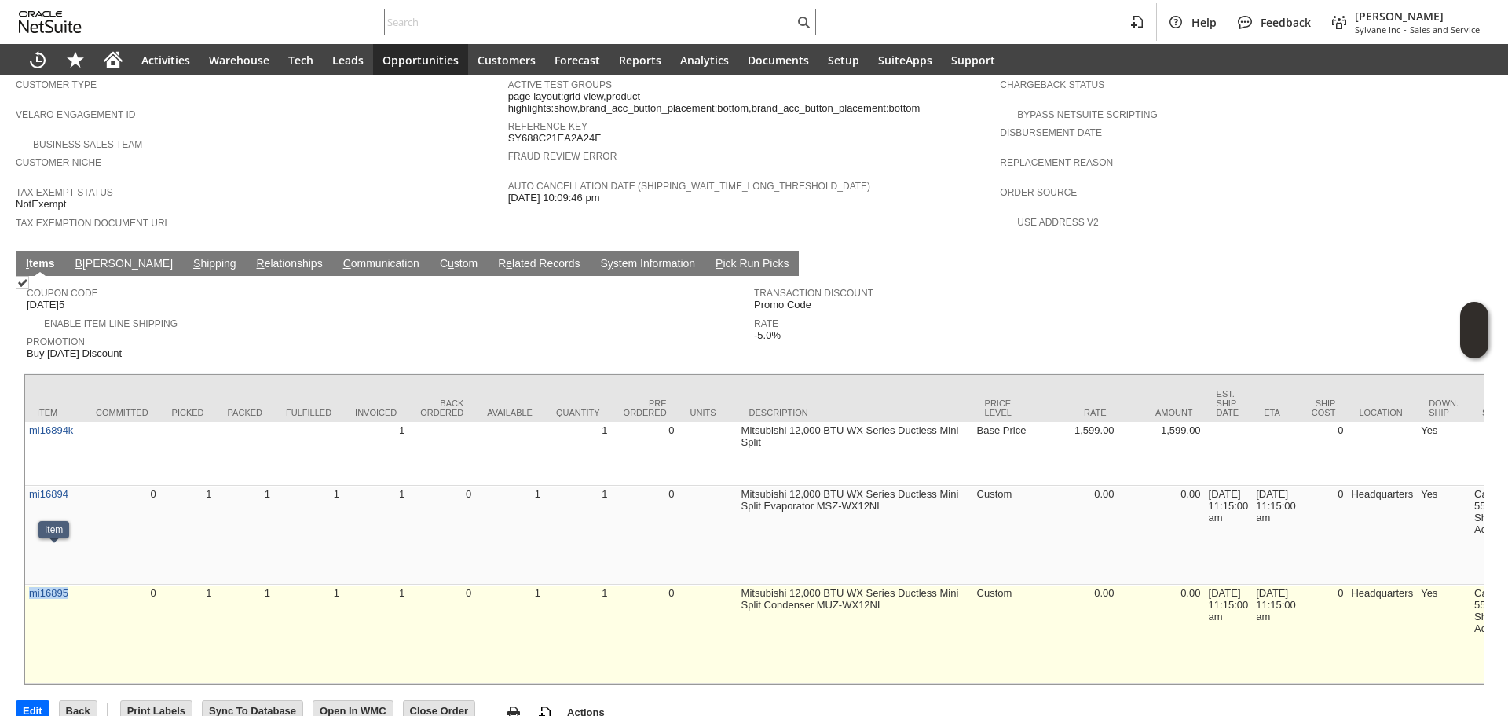
copy link "mi16895"
drag, startPoint x: 68, startPoint y: 568, endPoint x: 31, endPoint y: 567, distance: 36.1
click at [31, 584] on td "mi16895" at bounding box center [54, 633] width 59 height 99
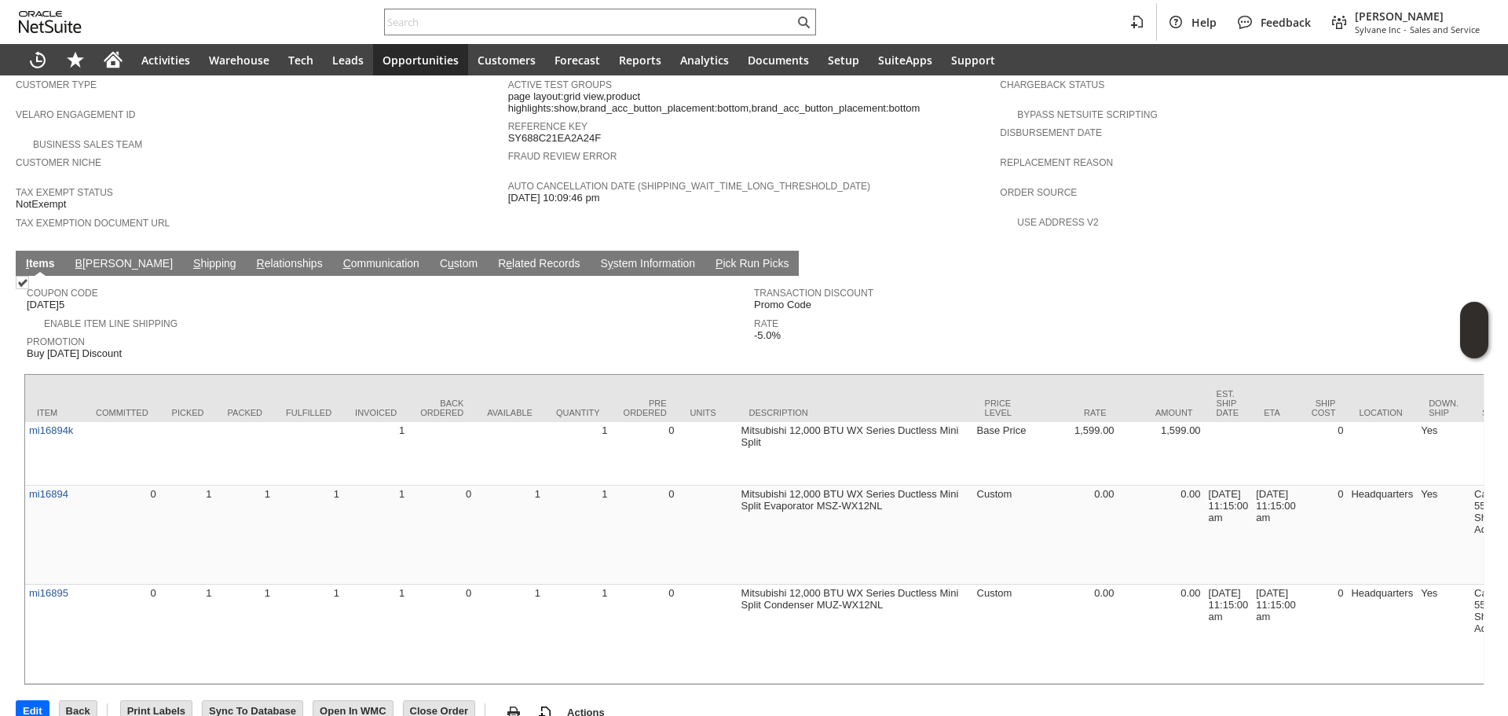
click at [320, 313] on td "Enable Item Line Shipping" at bounding box center [390, 322] width 727 height 18
click at [193, 257] on span "S" at bounding box center [196, 263] width 7 height 13
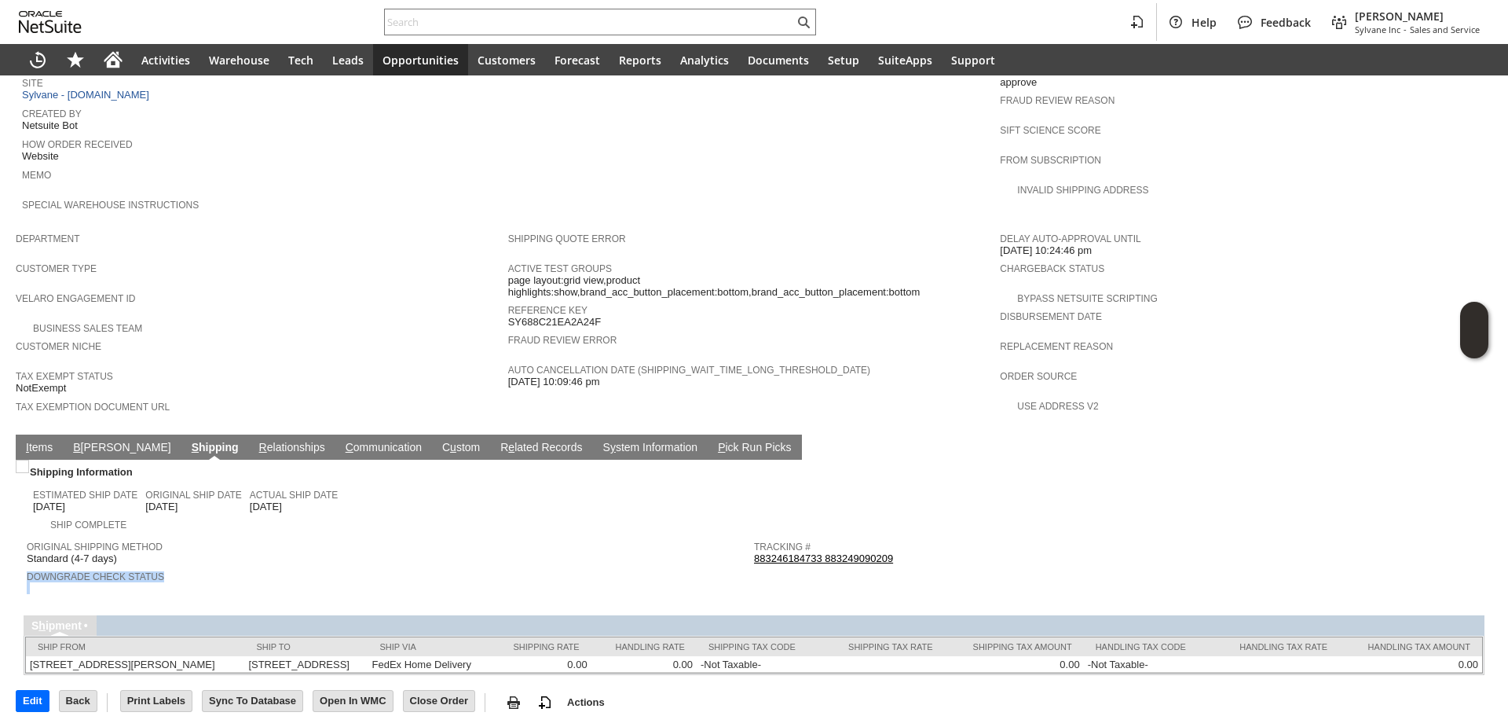
copy tbody "Downgrade Check Status"
copy table "Tracking #"
drag, startPoint x: 891, startPoint y: 530, endPoint x: 749, endPoint y: 521, distance: 141.7
click at [754, 533] on tbody "Tracking # 883246184733 883249090209 Return Tracking #" at bounding box center [1117, 559] width 727 height 52
click at [375, 599] on div at bounding box center [754, 603] width 1461 height 8
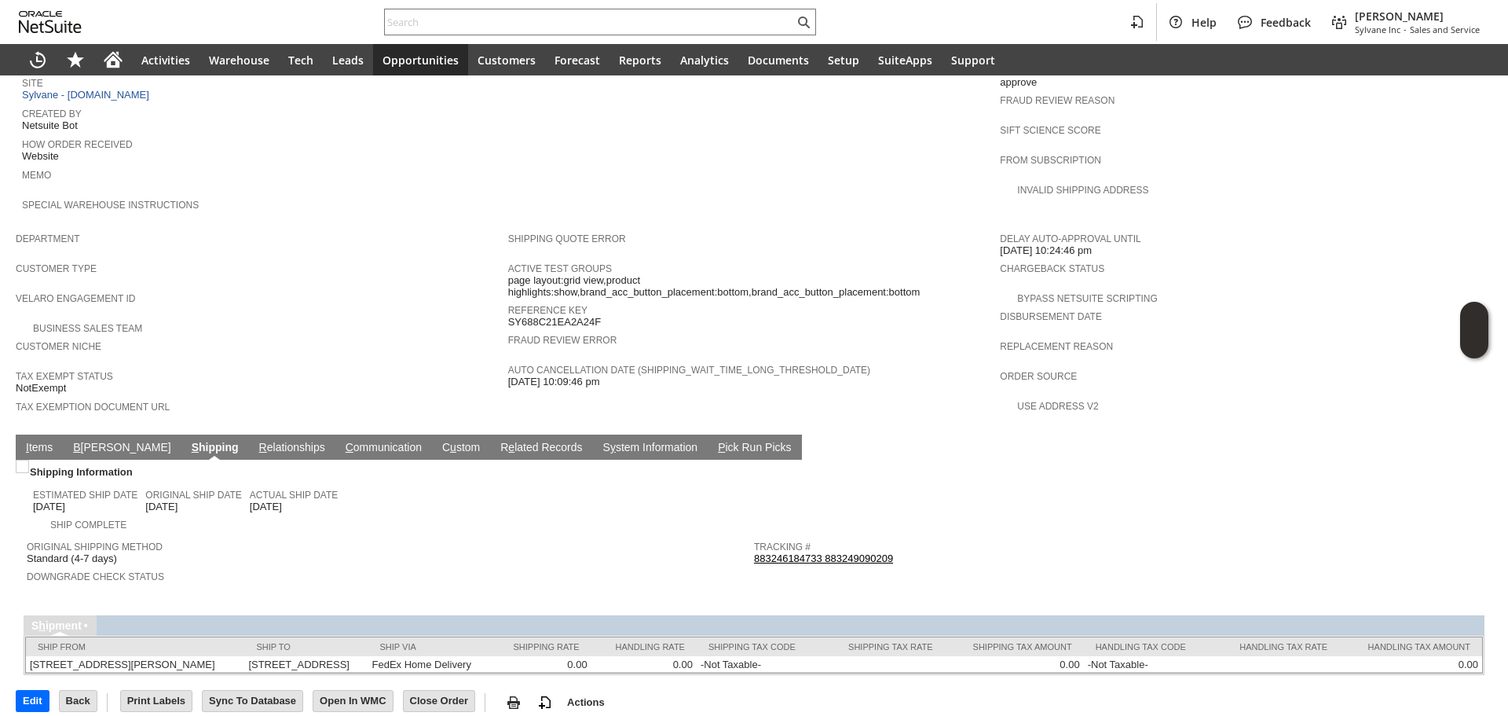
click at [35, 434] on td "I tems" at bounding box center [39, 446] width 47 height 25
click at [33, 441] on link "I tems" at bounding box center [39, 448] width 35 height 15
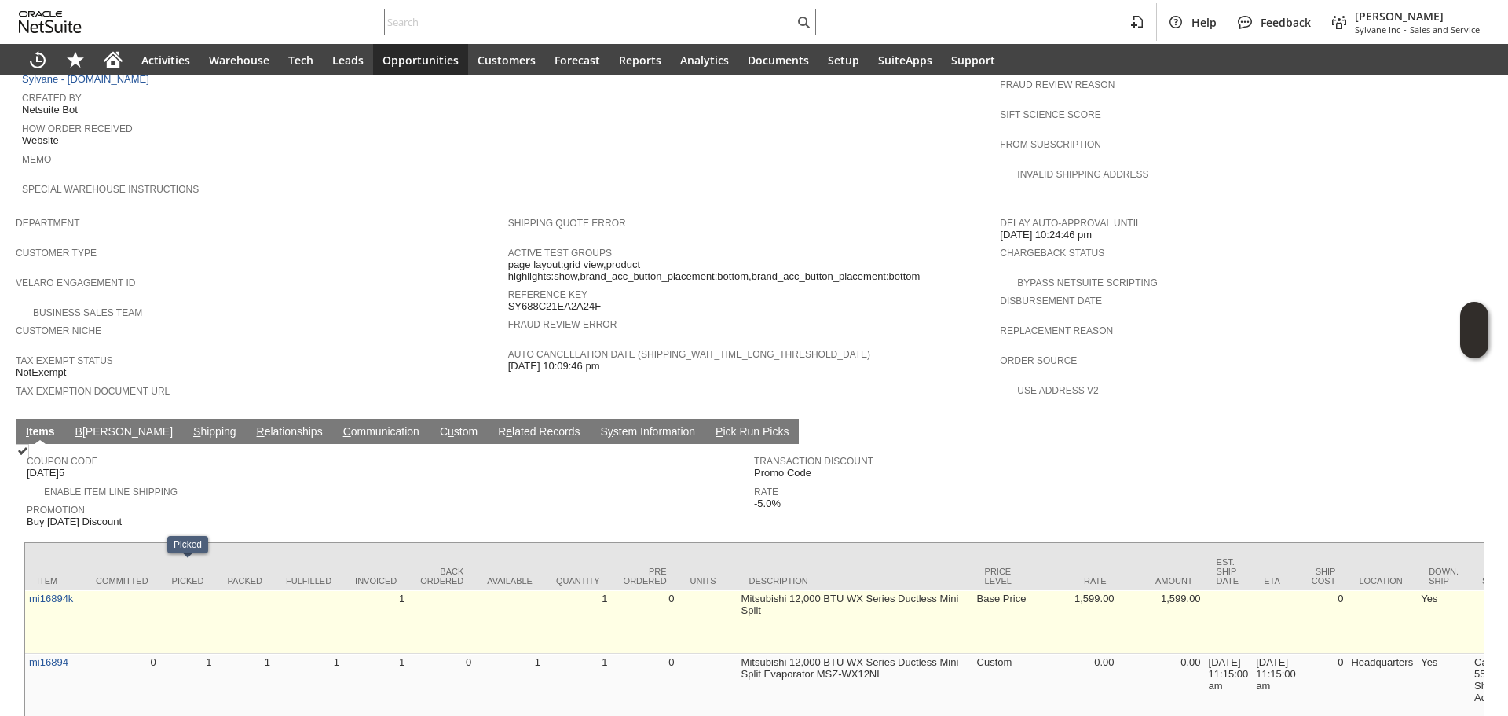
scroll to position [898, 0]
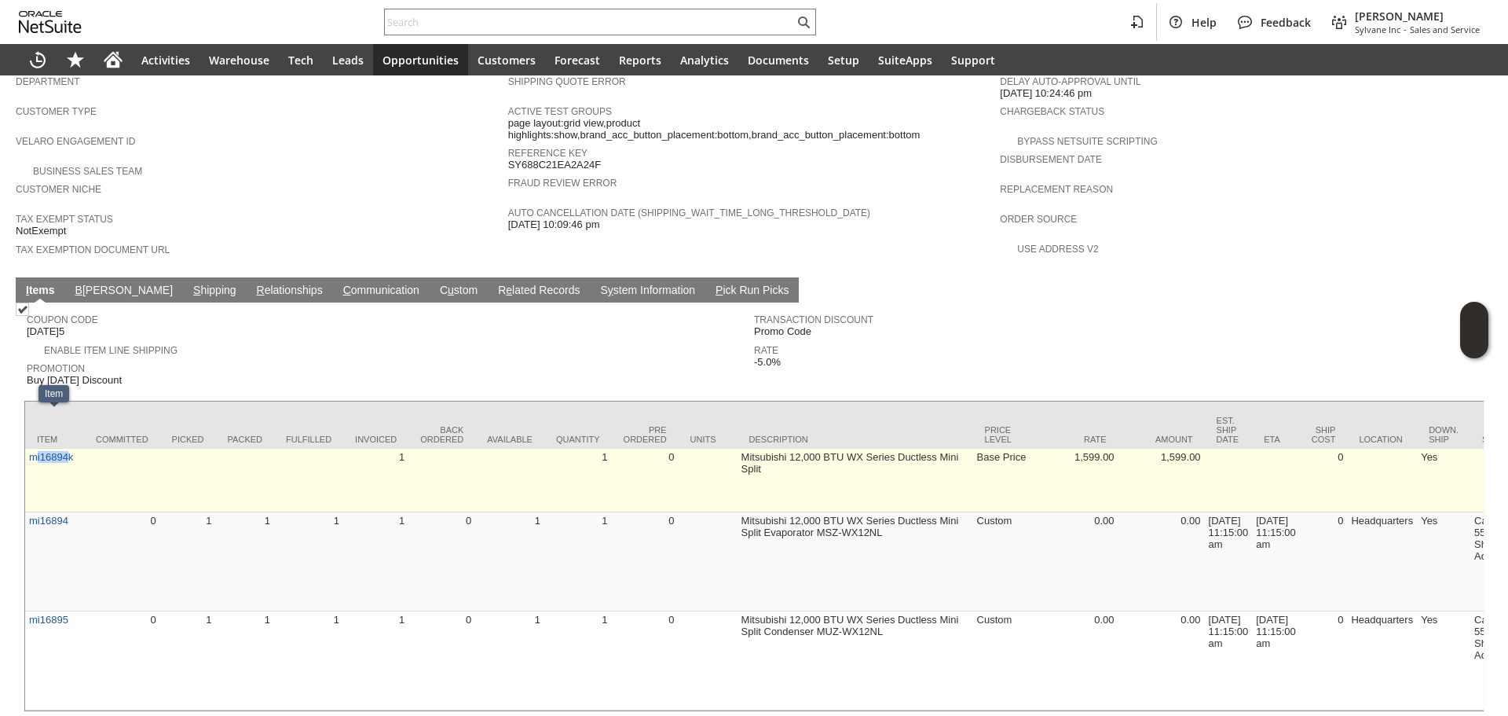
drag, startPoint x: 70, startPoint y: 430, endPoint x: 37, endPoint y: 428, distance: 33.1
click at [37, 449] on td "mi16894k" at bounding box center [54, 481] width 59 height 64
copy link "i16894k"
copy link "mi16894k"
drag, startPoint x: 83, startPoint y: 429, endPoint x: 29, endPoint y: 430, distance: 54.2
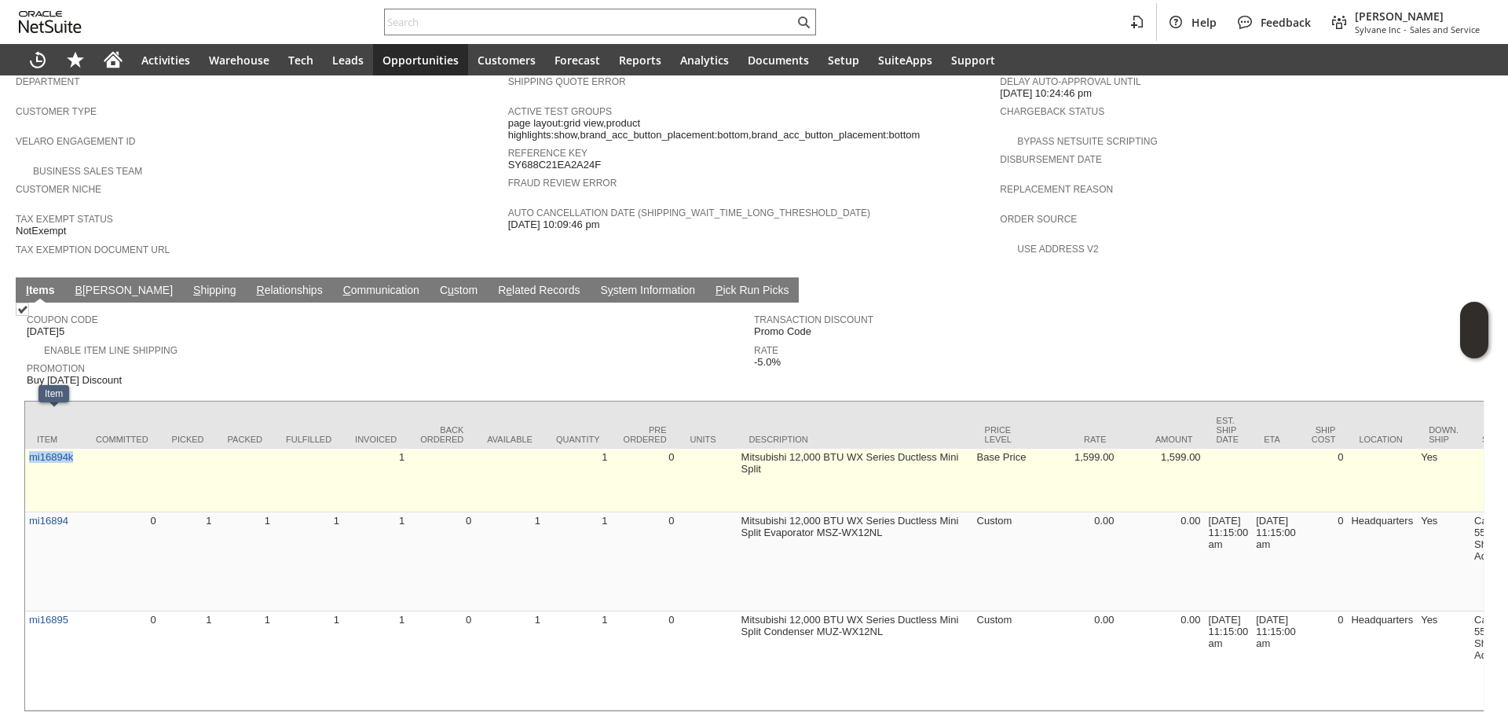
click at [29, 449] on td "mi16894k" at bounding box center [54, 481] width 59 height 64
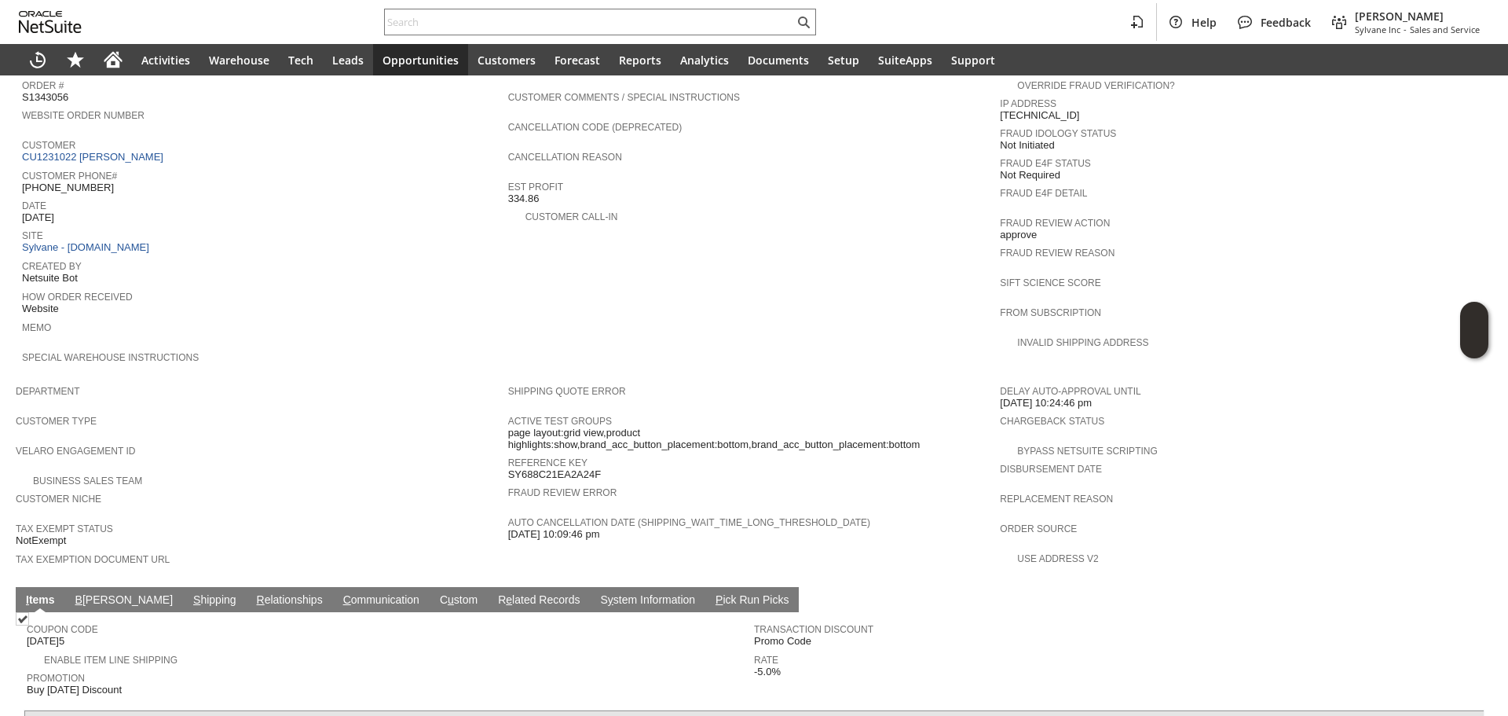
scroll to position [584, 0]
